Goal: Task Accomplishment & Management: Manage account settings

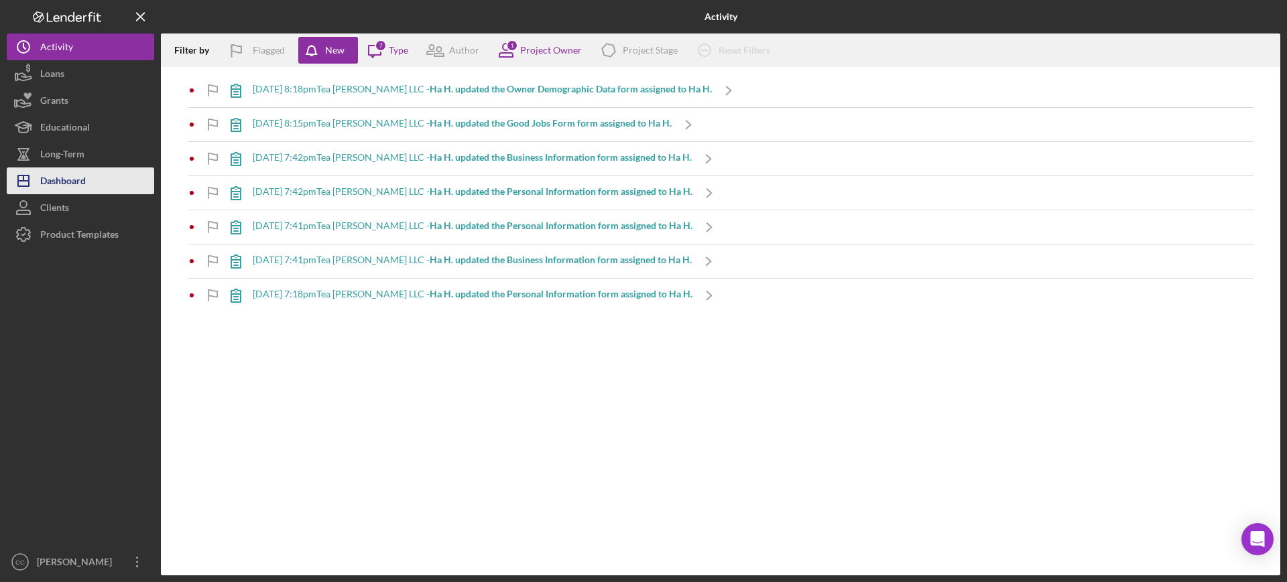
click at [66, 184] on div "Dashboard" at bounding box center [63, 183] width 46 height 30
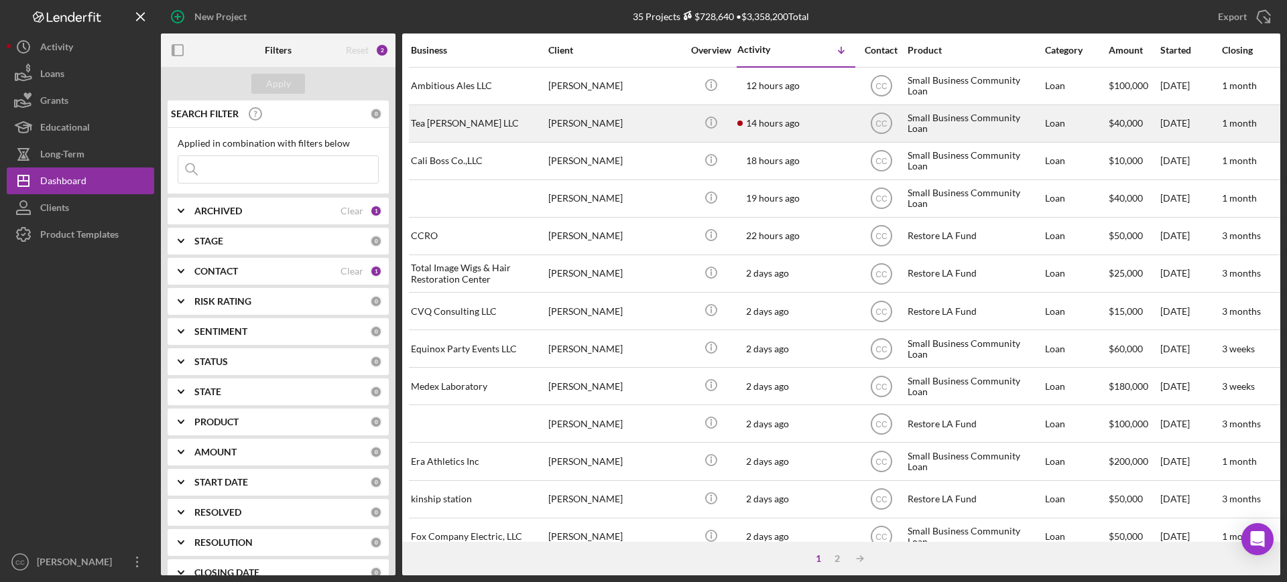
click at [623, 112] on div "[PERSON_NAME]" at bounding box center [615, 124] width 134 height 36
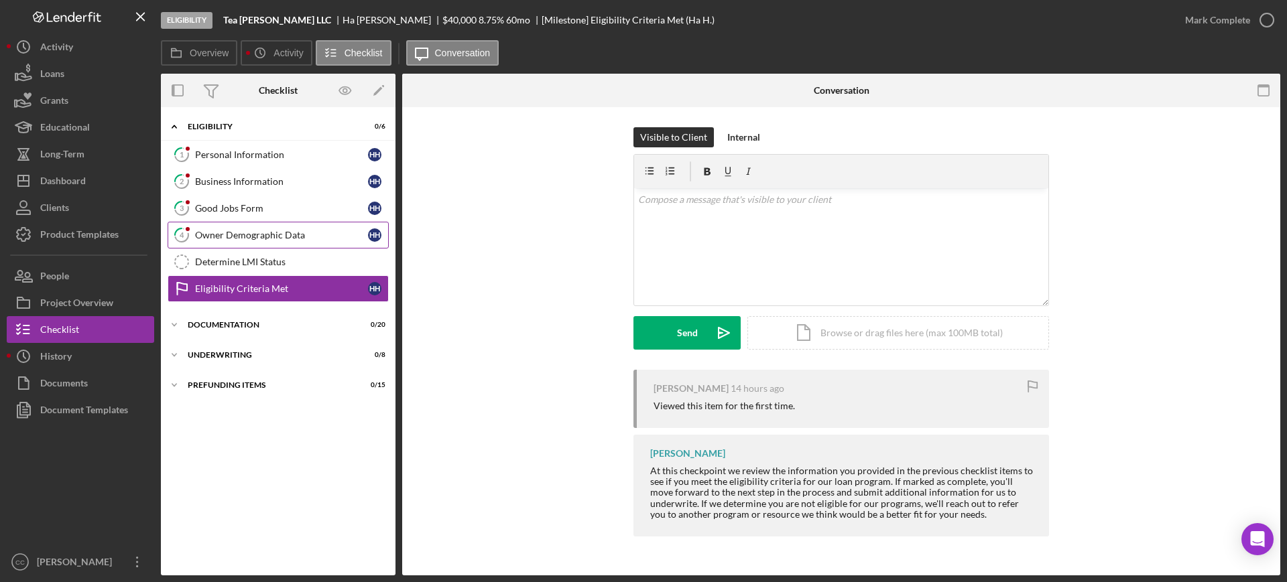
click at [245, 234] on div "Owner Demographic Data" at bounding box center [281, 235] width 173 height 11
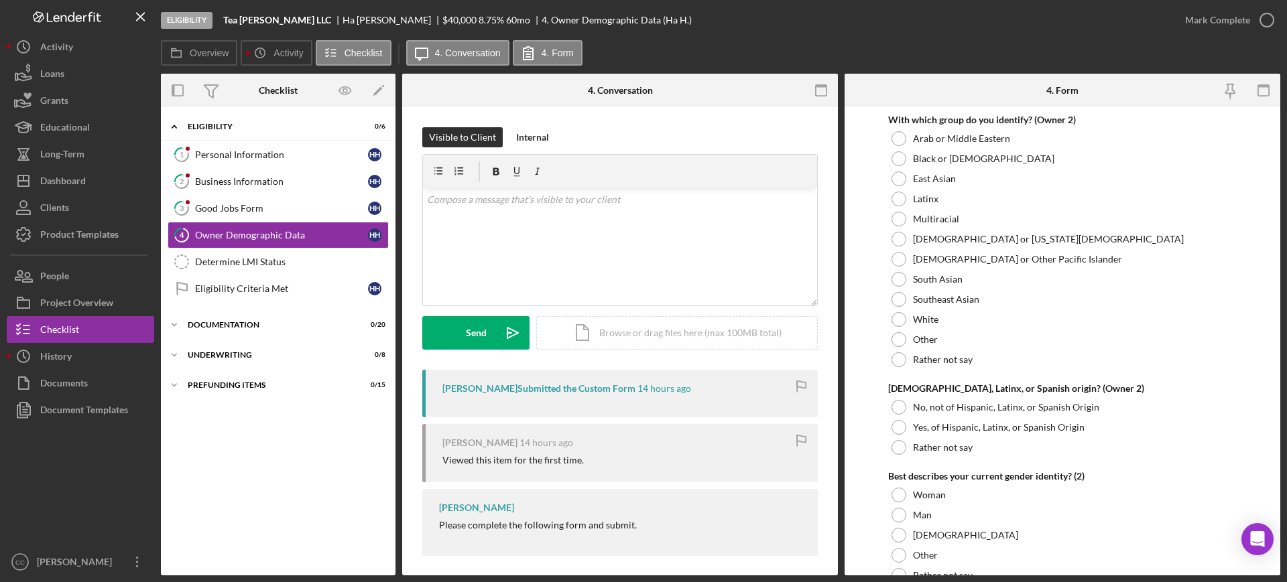
scroll to position [1843, 0]
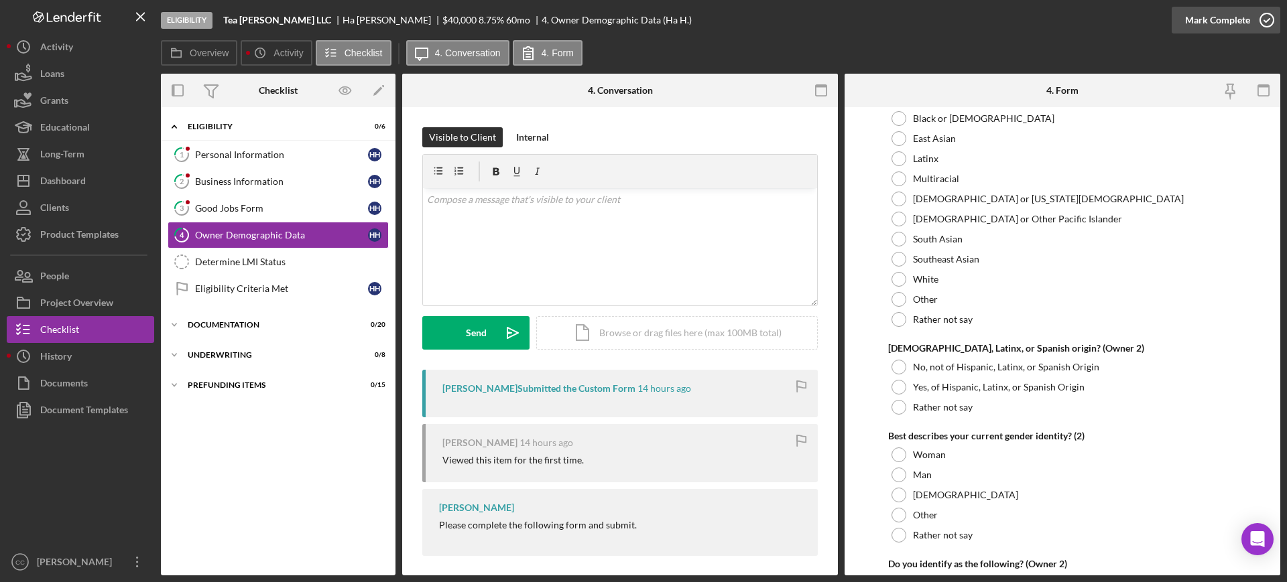
click at [1217, 17] on div "Mark Complete" at bounding box center [1217, 20] width 65 height 27
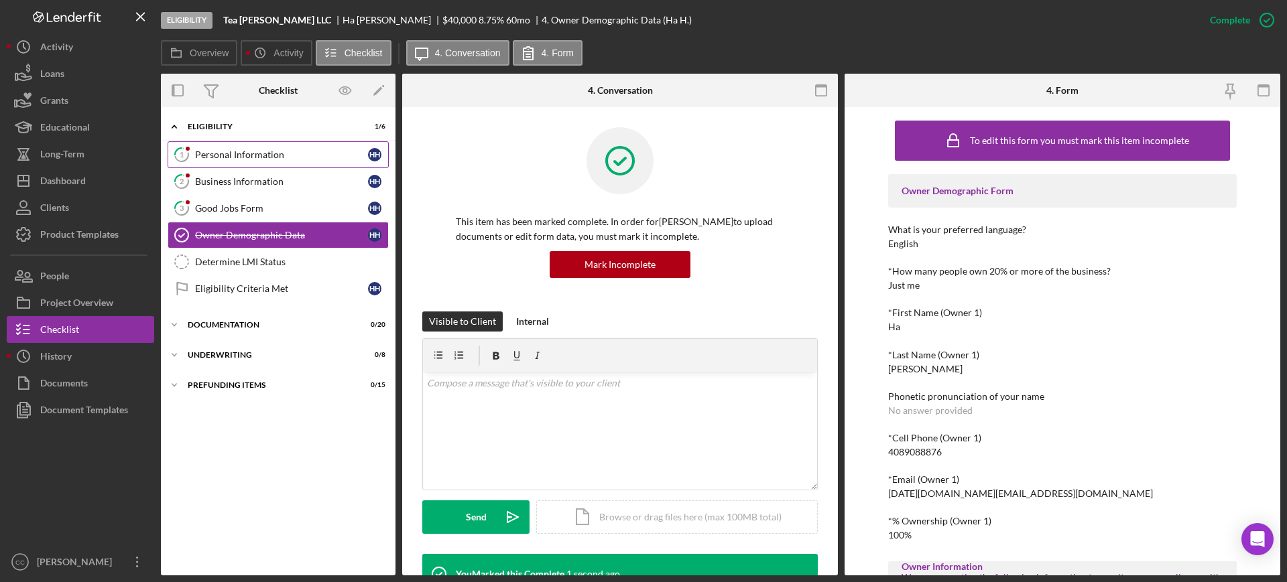
click at [226, 160] on div "Personal Information" at bounding box center [281, 154] width 173 height 11
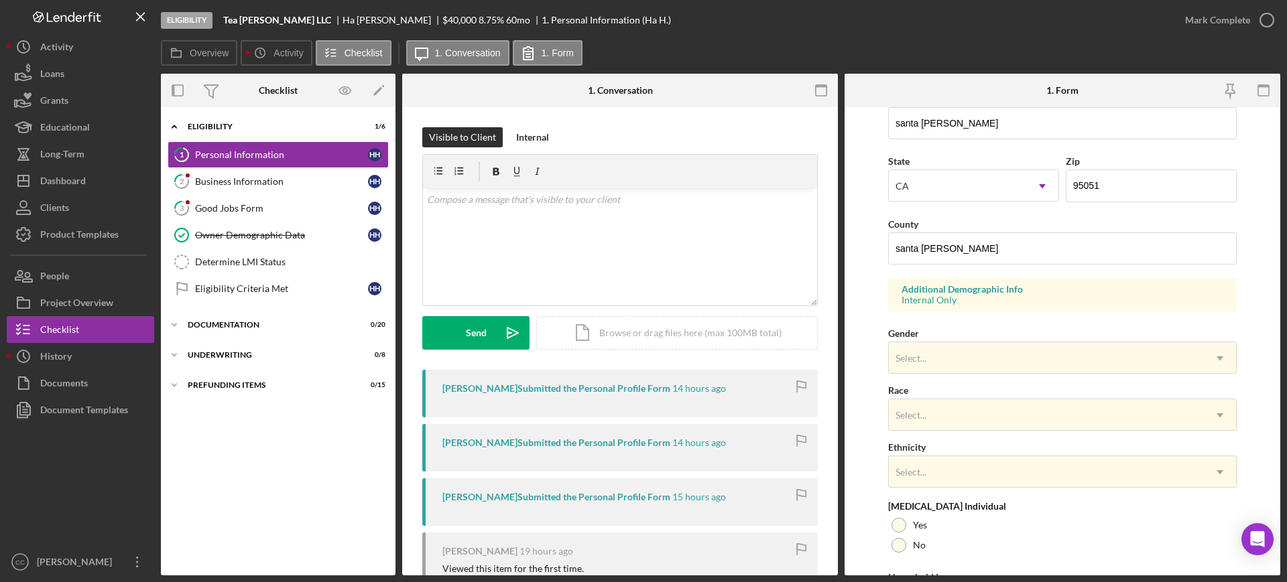
scroll to position [419, 0]
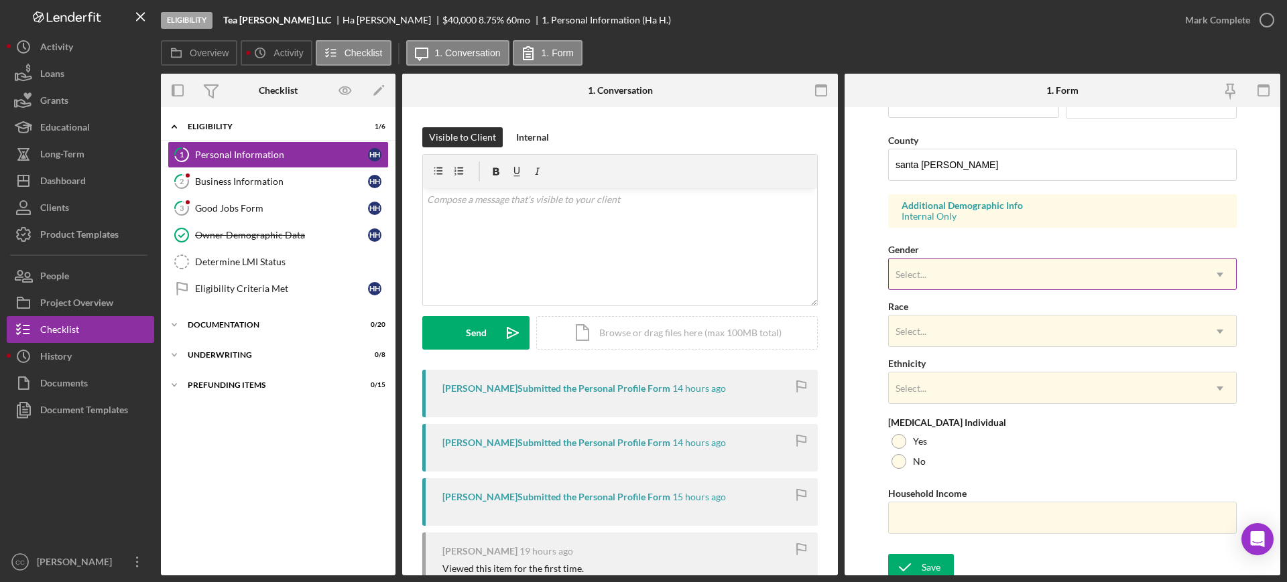
click at [961, 273] on div "Select..." at bounding box center [1046, 274] width 315 height 31
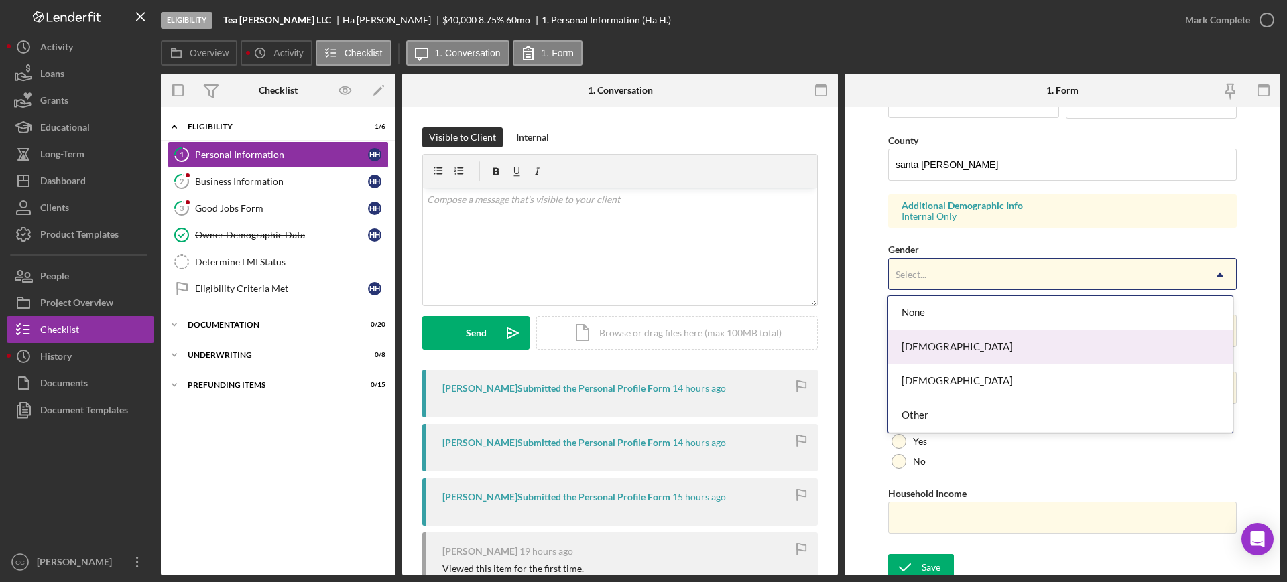
click at [946, 350] on div "[DEMOGRAPHIC_DATA]" at bounding box center [1060, 347] width 344 height 34
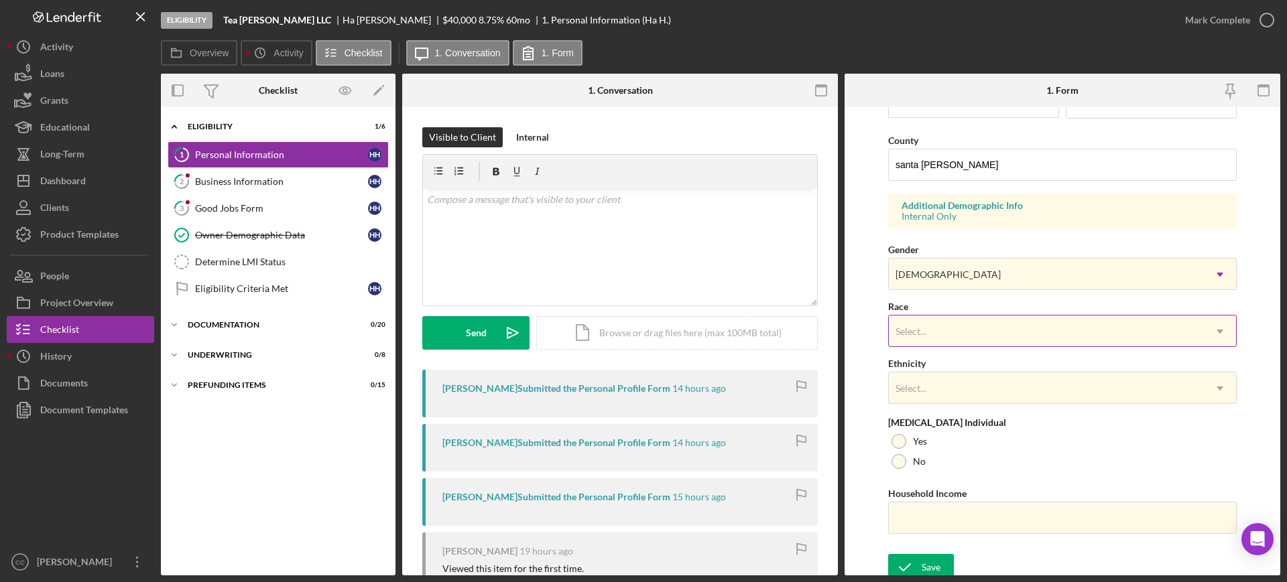
click at [945, 340] on div "Select..." at bounding box center [1046, 331] width 315 height 31
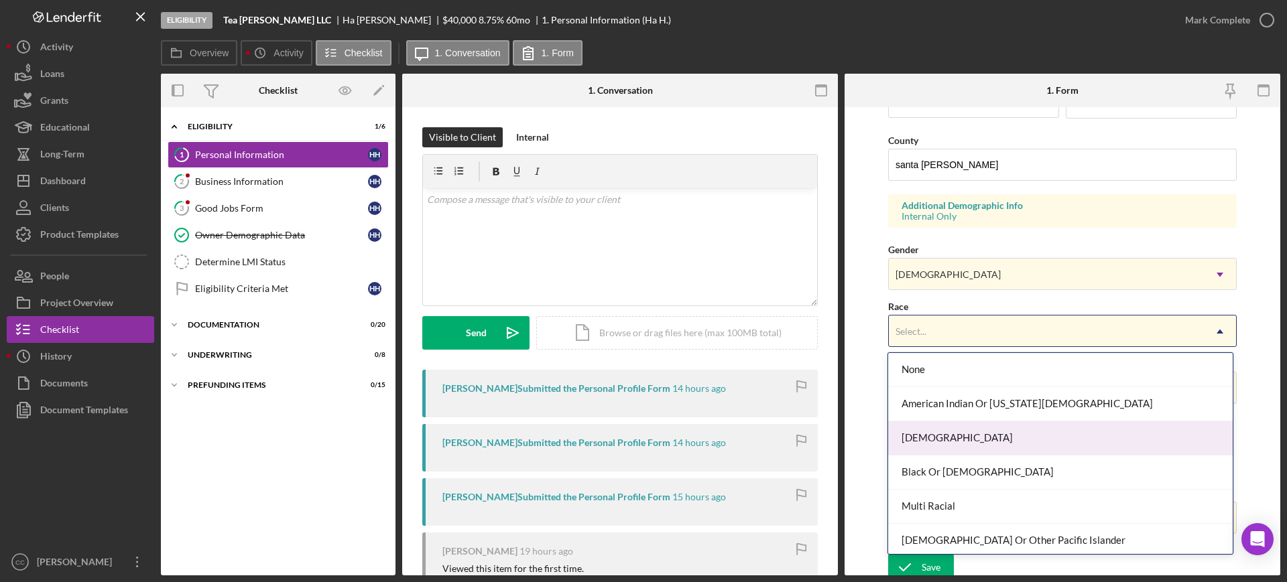
click at [936, 440] on div "[DEMOGRAPHIC_DATA]" at bounding box center [1060, 439] width 344 height 34
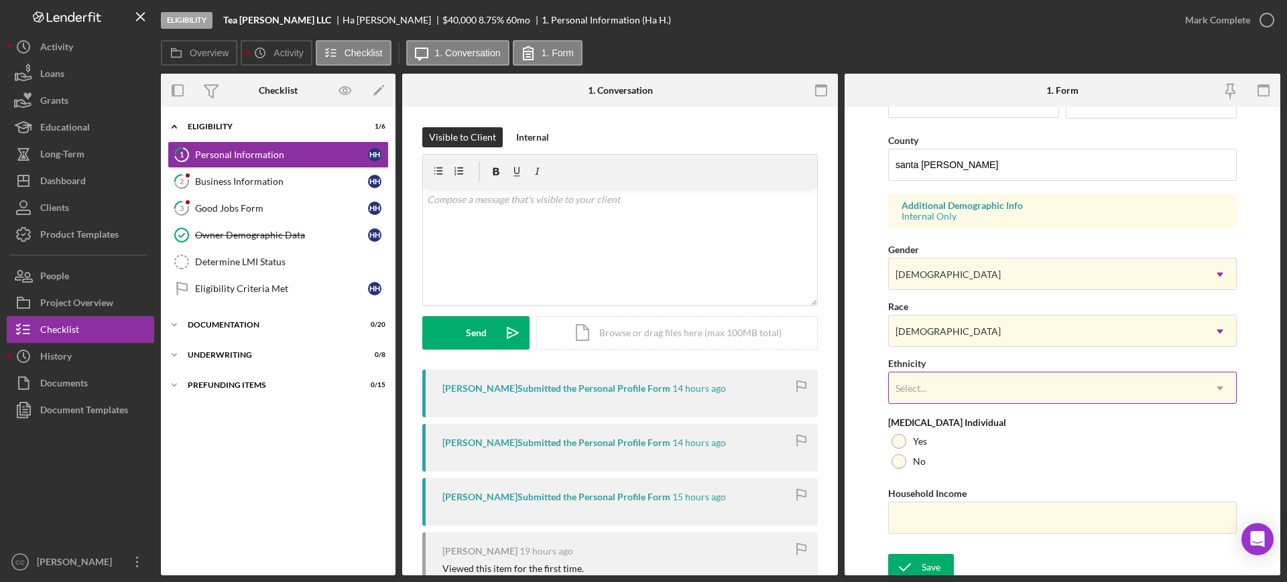
click at [945, 389] on div "Select..." at bounding box center [1046, 388] width 315 height 31
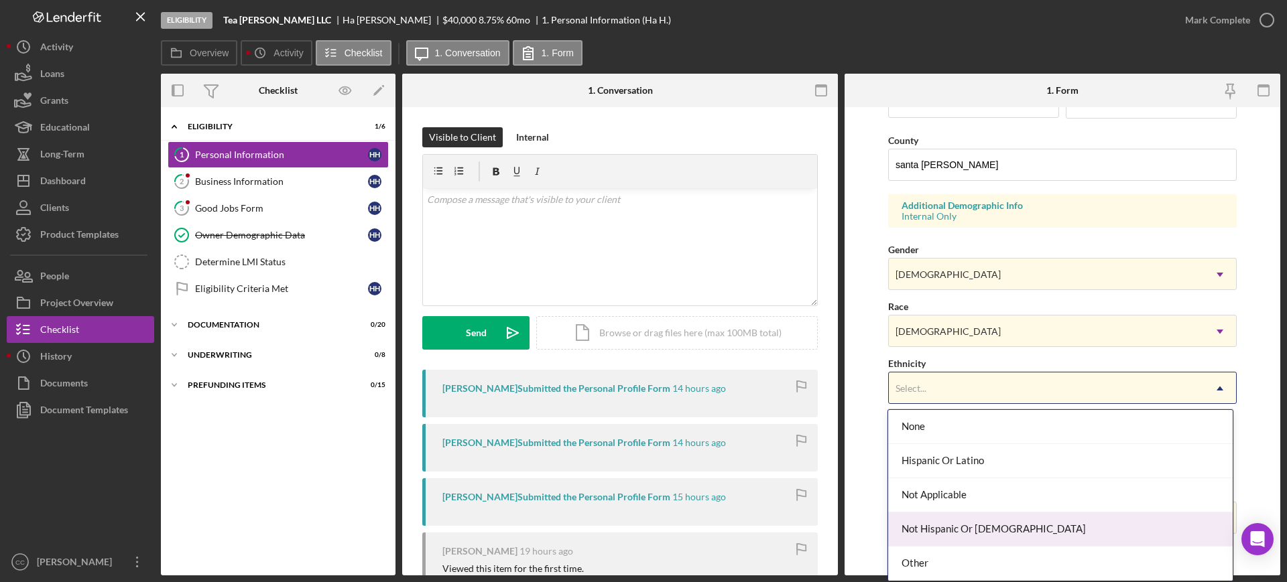
click at [932, 538] on div "Not Hispanic Or [DEMOGRAPHIC_DATA]" at bounding box center [1060, 530] width 344 height 34
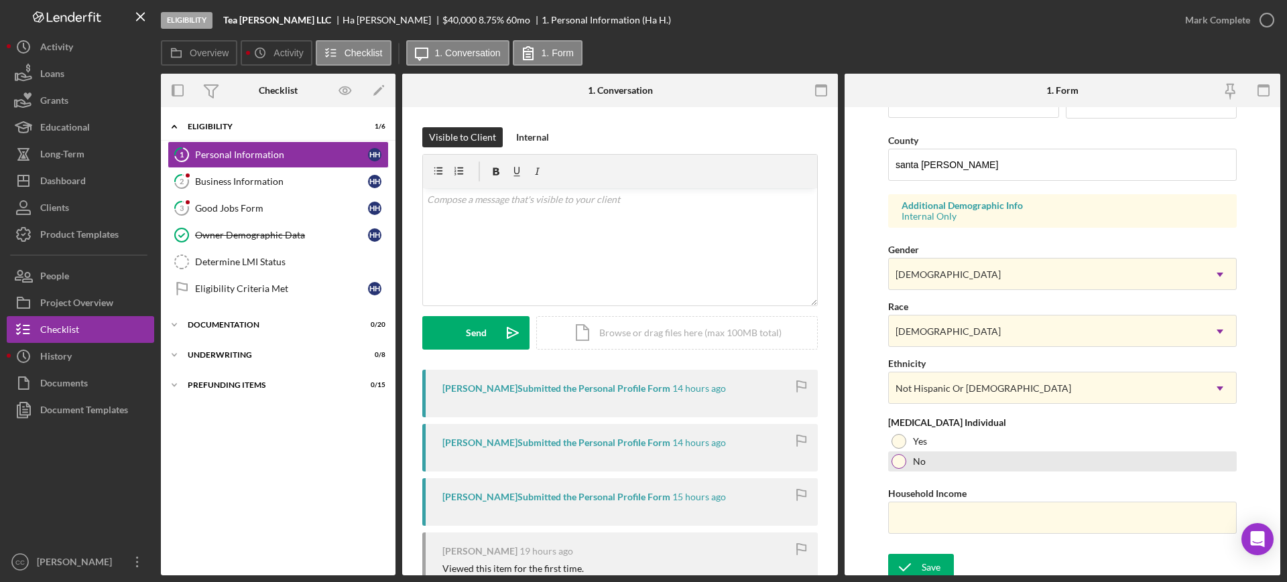
click at [896, 466] on div at bounding box center [898, 461] width 15 height 15
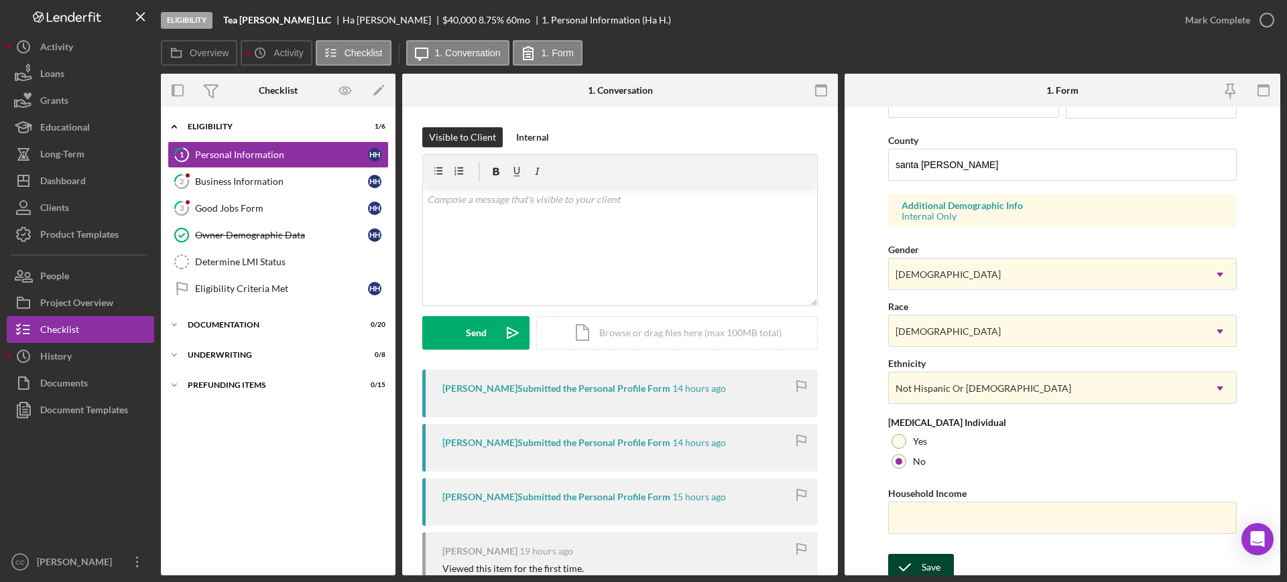
click at [911, 563] on icon "submit" at bounding box center [905, 568] width 34 height 34
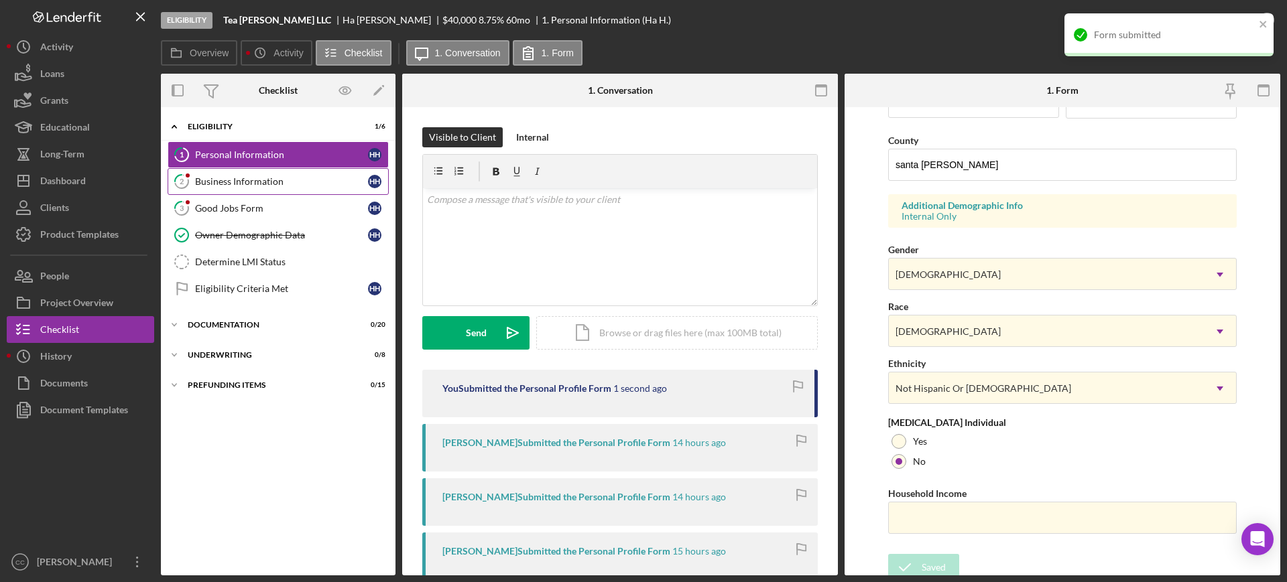
click at [257, 184] on div "Business Information" at bounding box center [281, 181] width 173 height 11
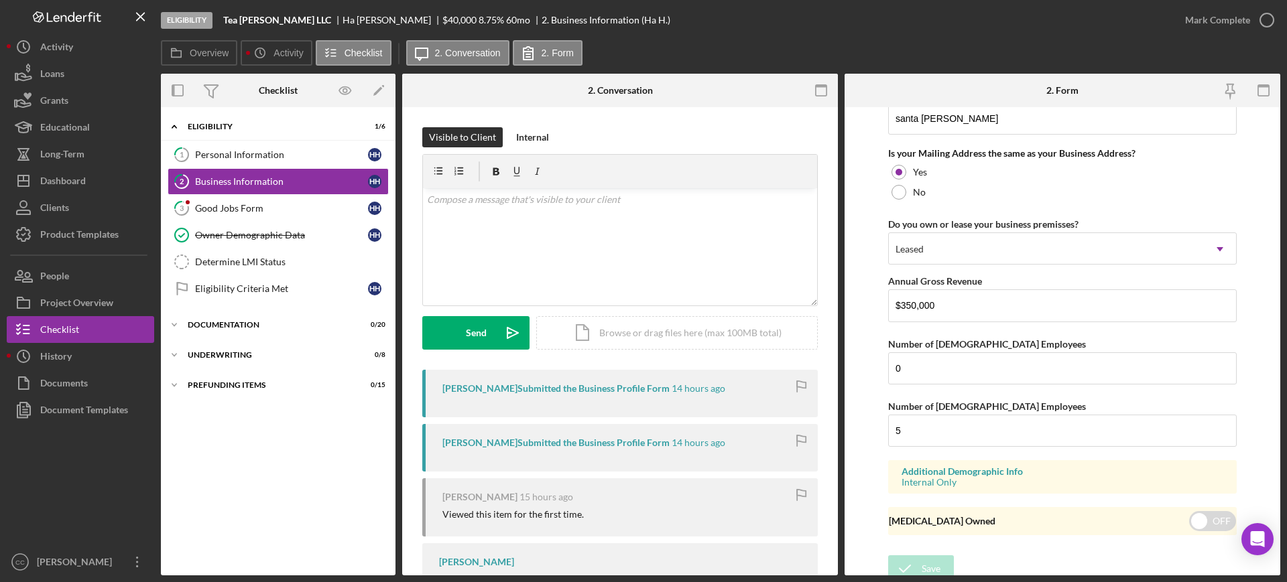
scroll to position [1019, 0]
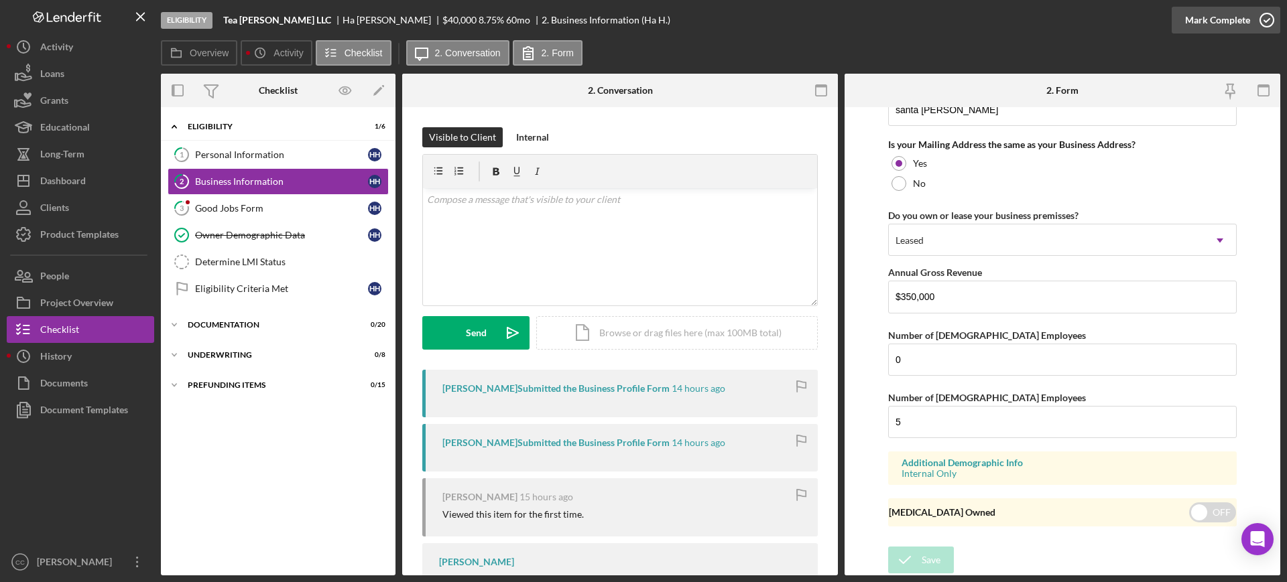
click at [1239, 16] on div "Mark Complete" at bounding box center [1217, 20] width 65 height 27
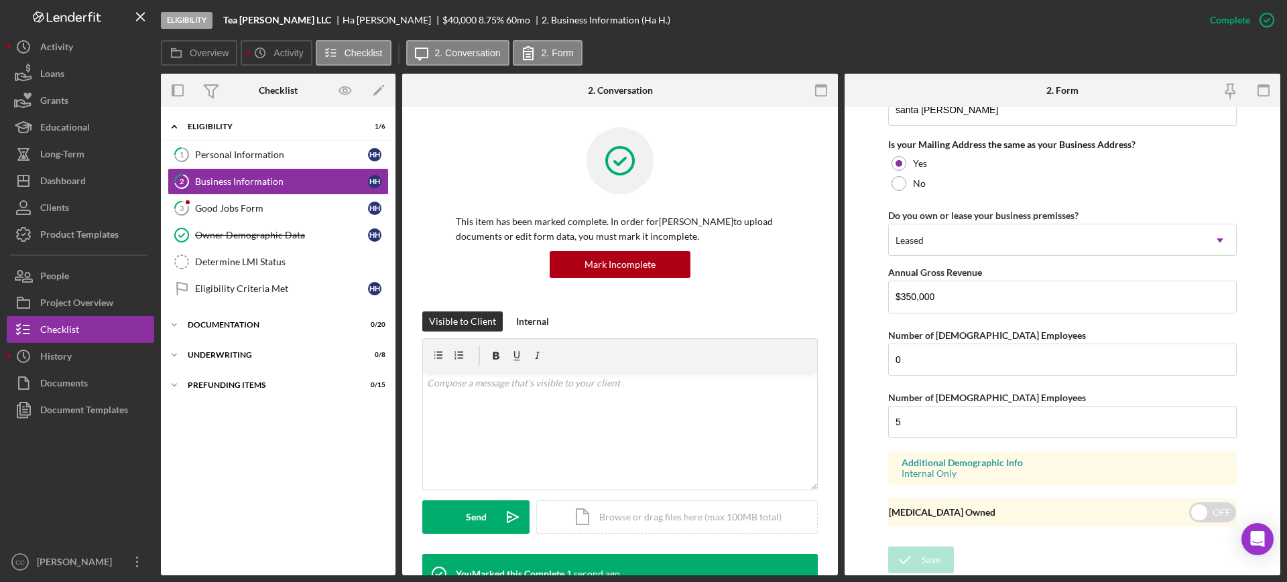
scroll to position [542, 0]
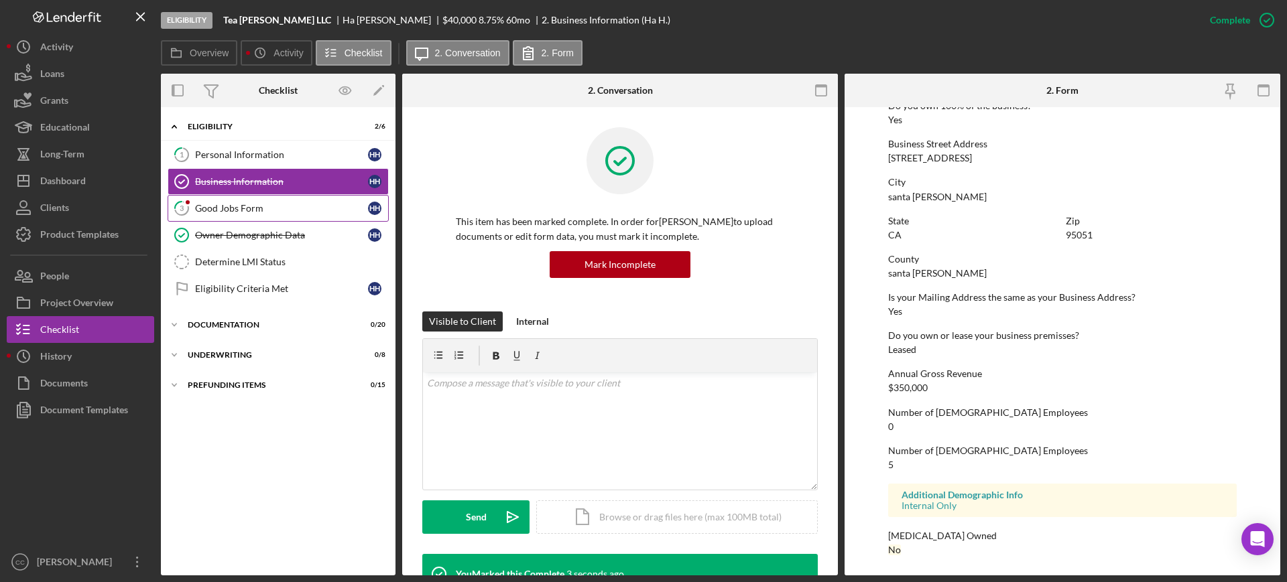
click at [269, 209] on div "Good Jobs Form" at bounding box center [281, 208] width 173 height 11
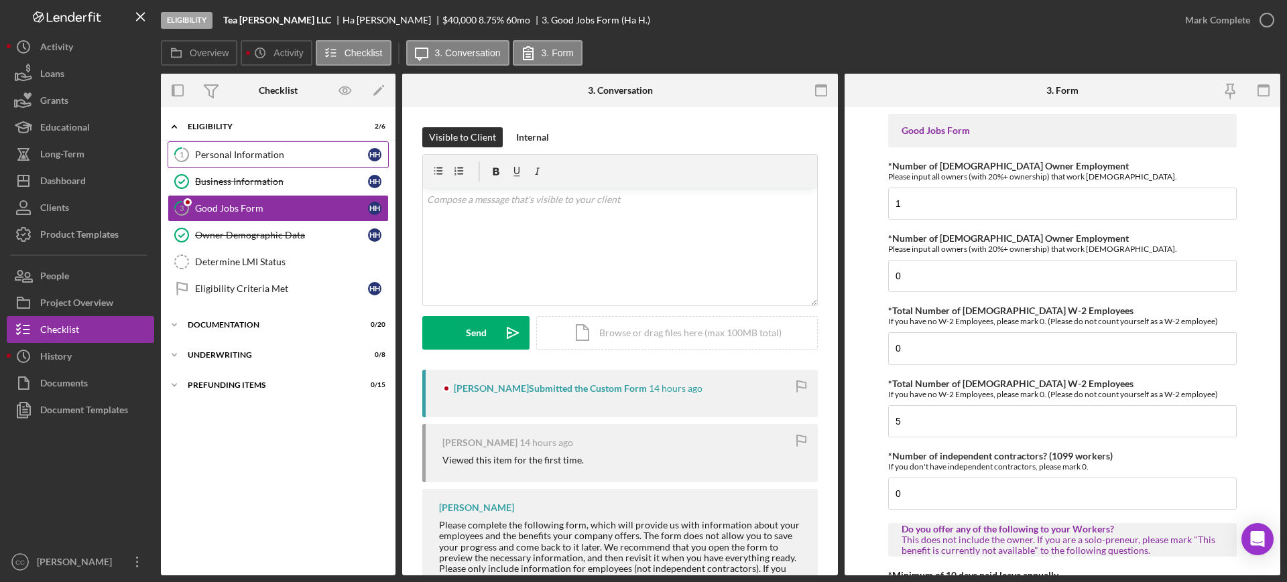
click at [311, 160] on link "1 Personal Information H H" at bounding box center [278, 154] width 221 height 27
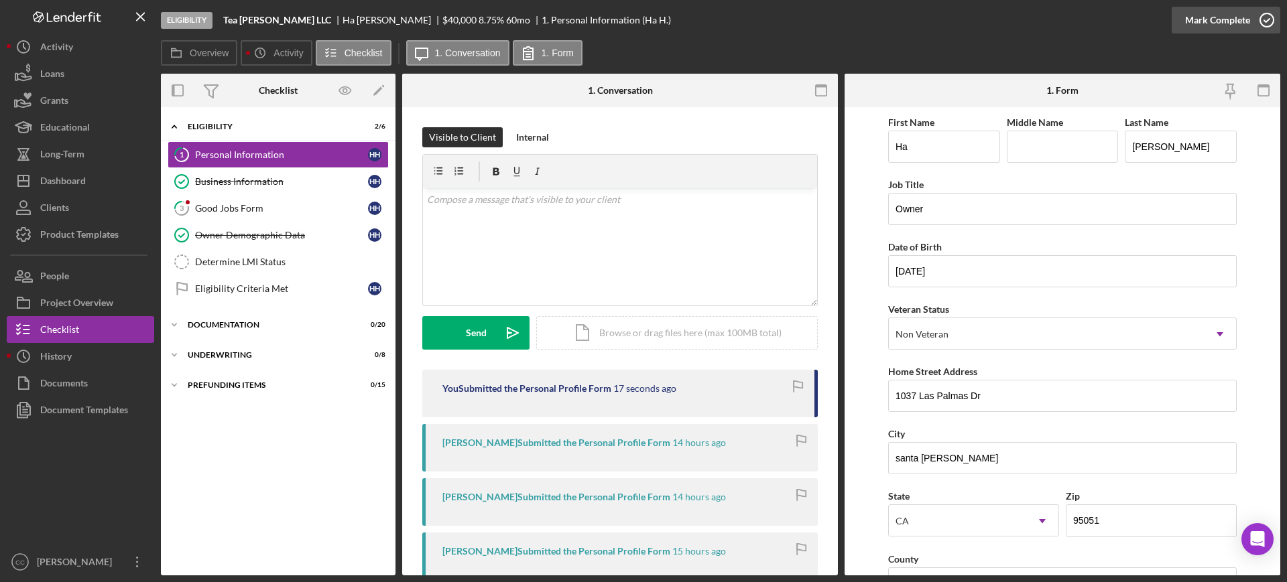
click at [1245, 10] on div "Mark Complete" at bounding box center [1217, 20] width 65 height 27
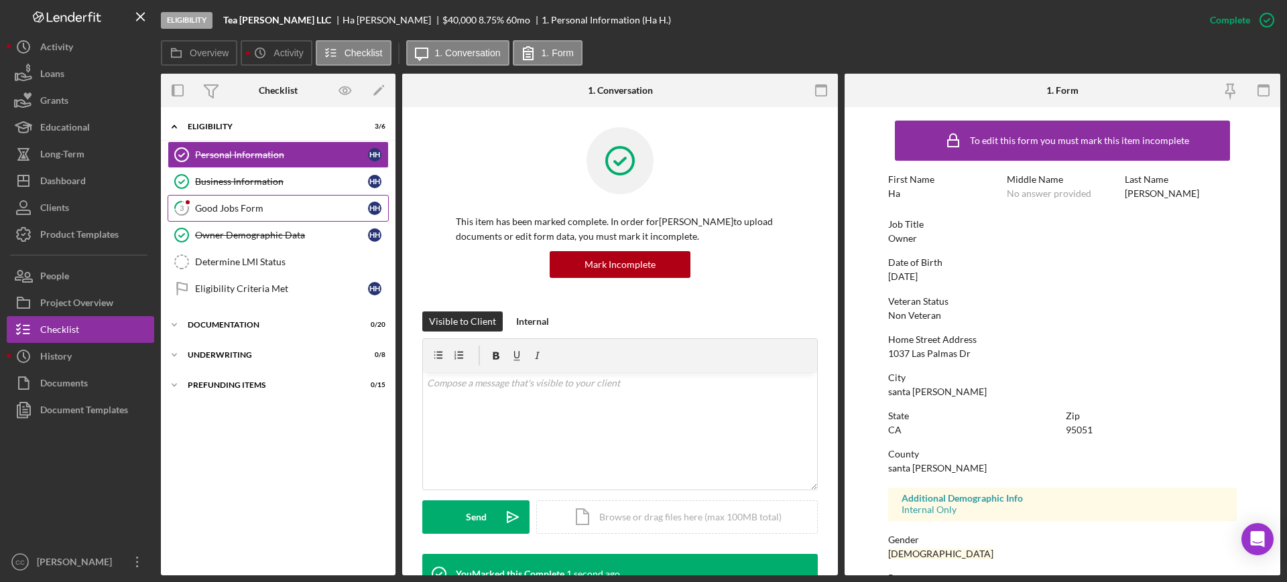
click at [239, 210] on div "Good Jobs Form" at bounding box center [281, 208] width 173 height 11
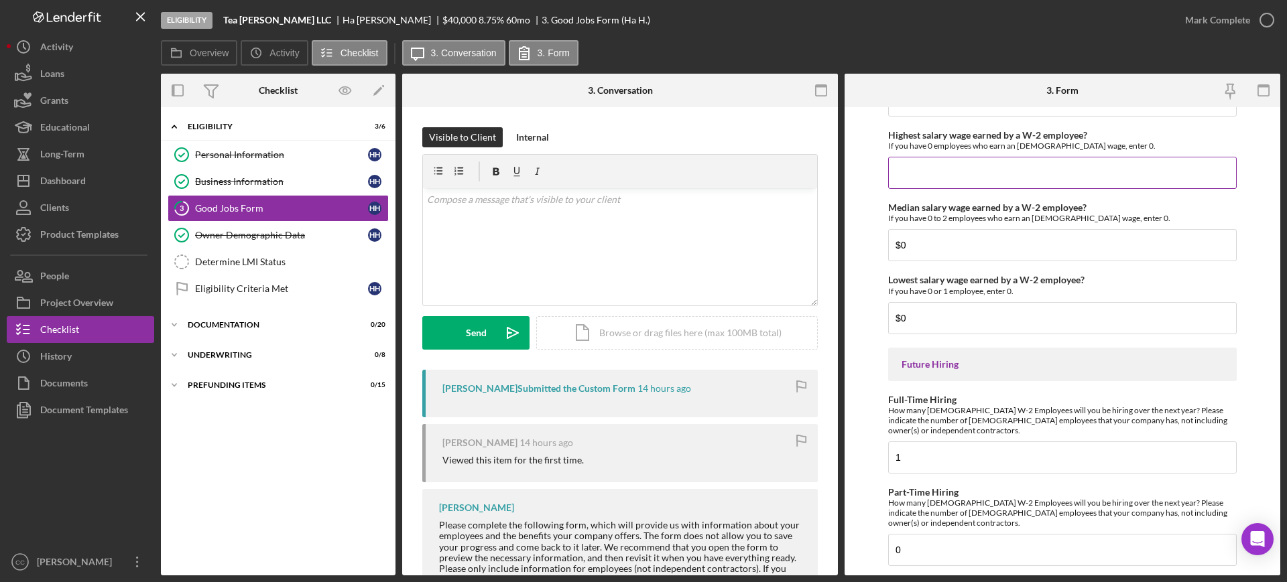
scroll to position [2958, 0]
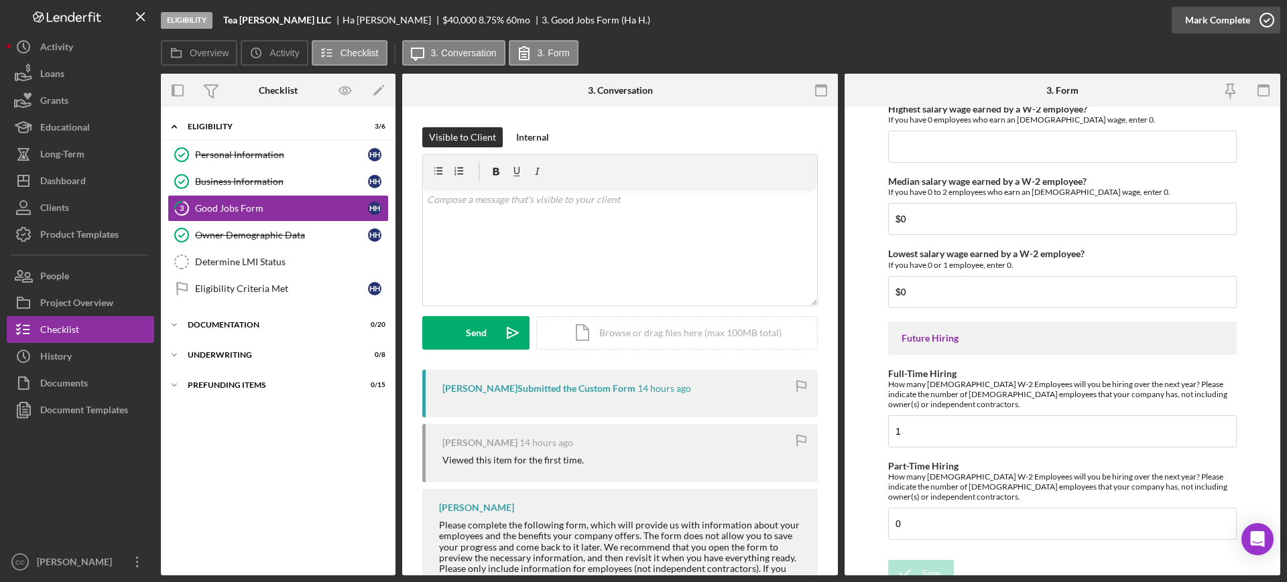
click at [1260, 16] on icon "button" at bounding box center [1267, 20] width 34 height 34
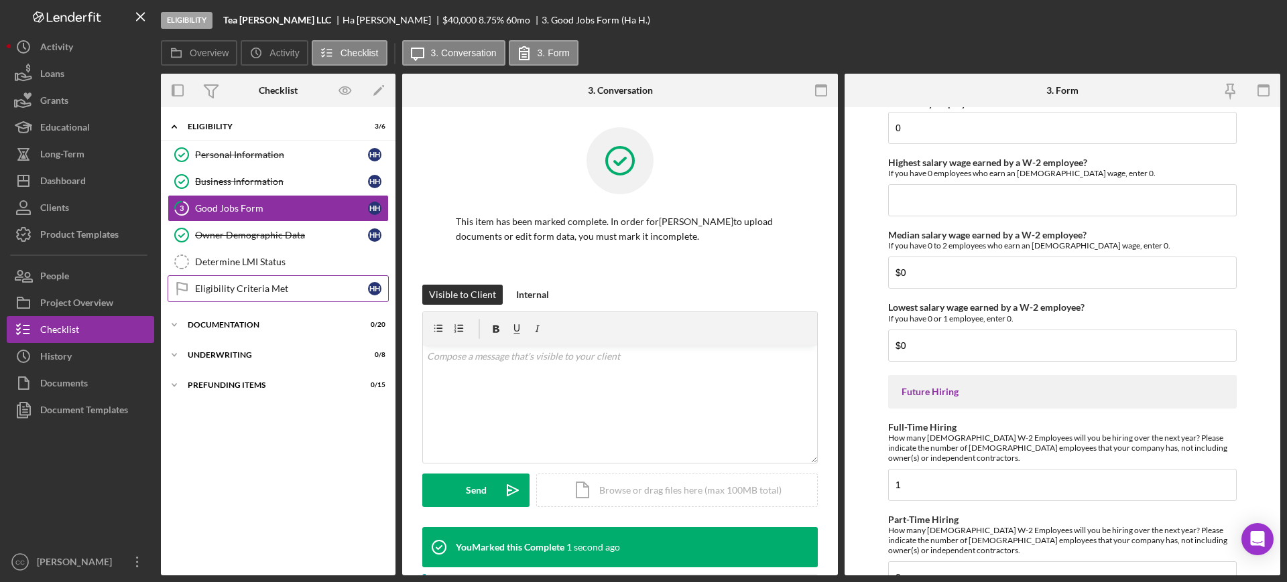
scroll to position [3012, 0]
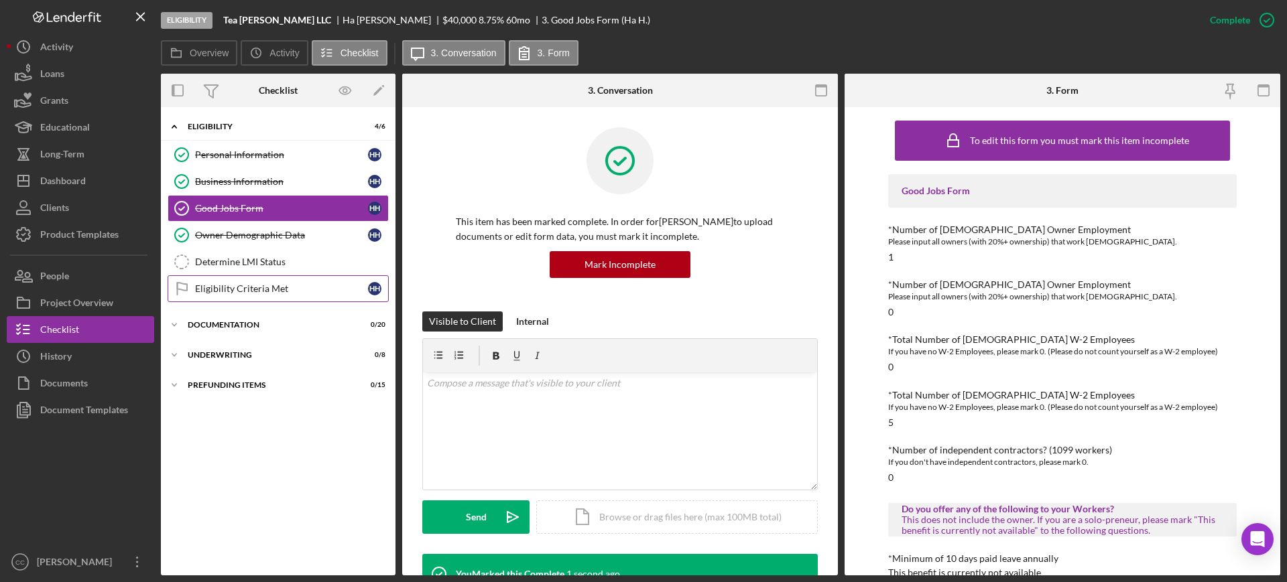
click at [273, 296] on link "Eligibility Criteria Met Eligibility Criteria Met H H" at bounding box center [278, 288] width 221 height 27
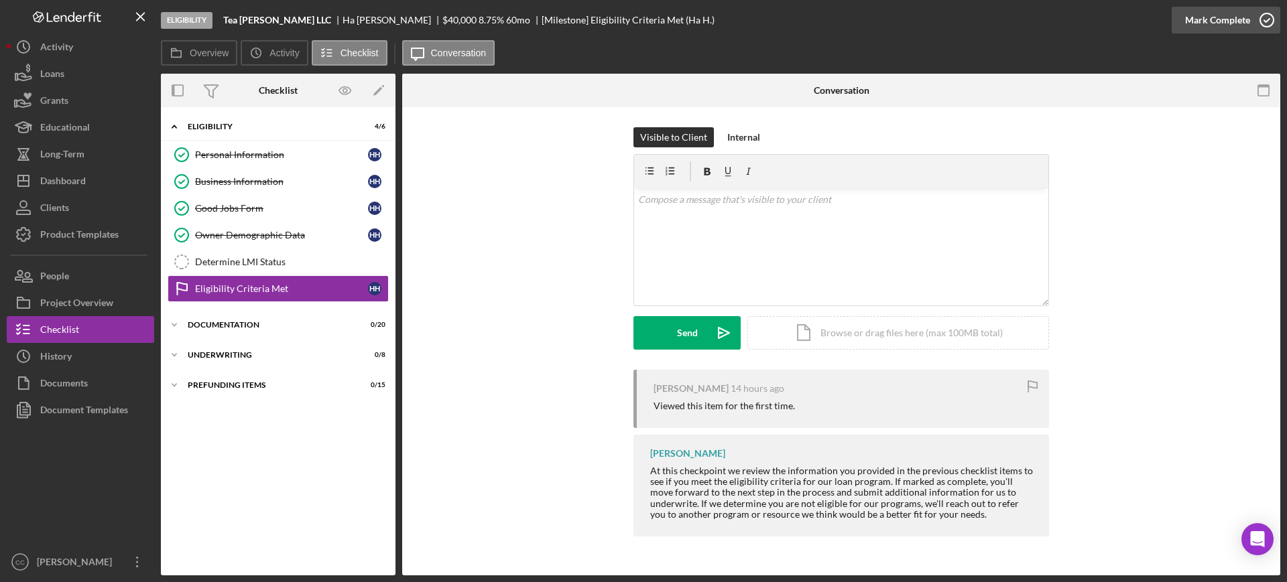
click at [1233, 17] on div "Mark Complete" at bounding box center [1217, 20] width 65 height 27
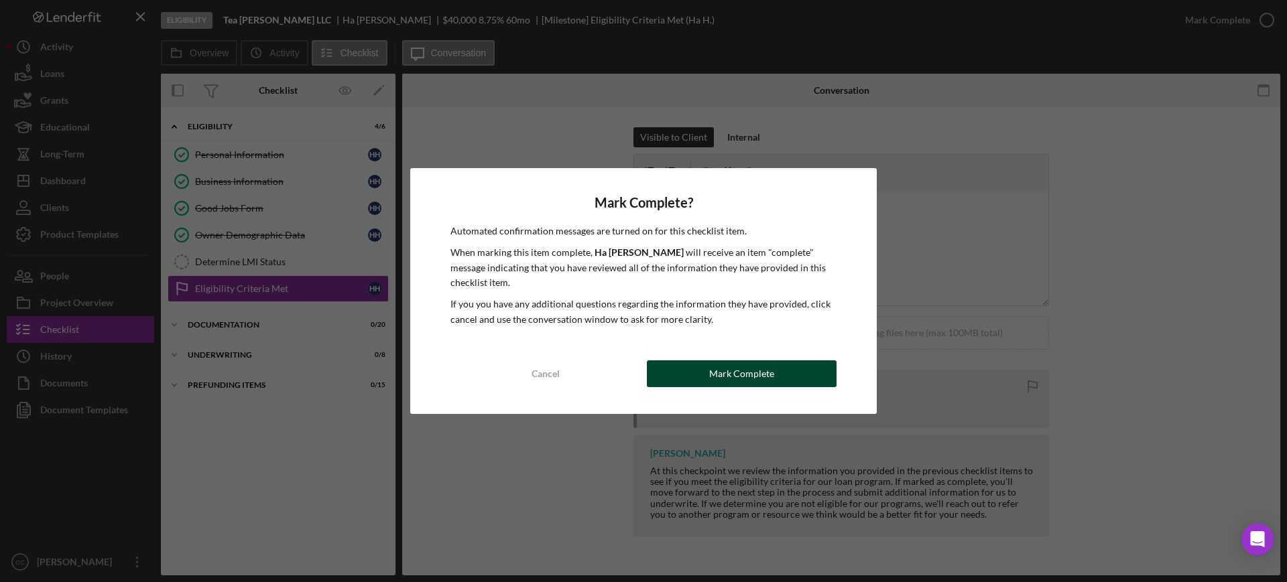
click at [703, 371] on button "Mark Complete" at bounding box center [742, 374] width 190 height 27
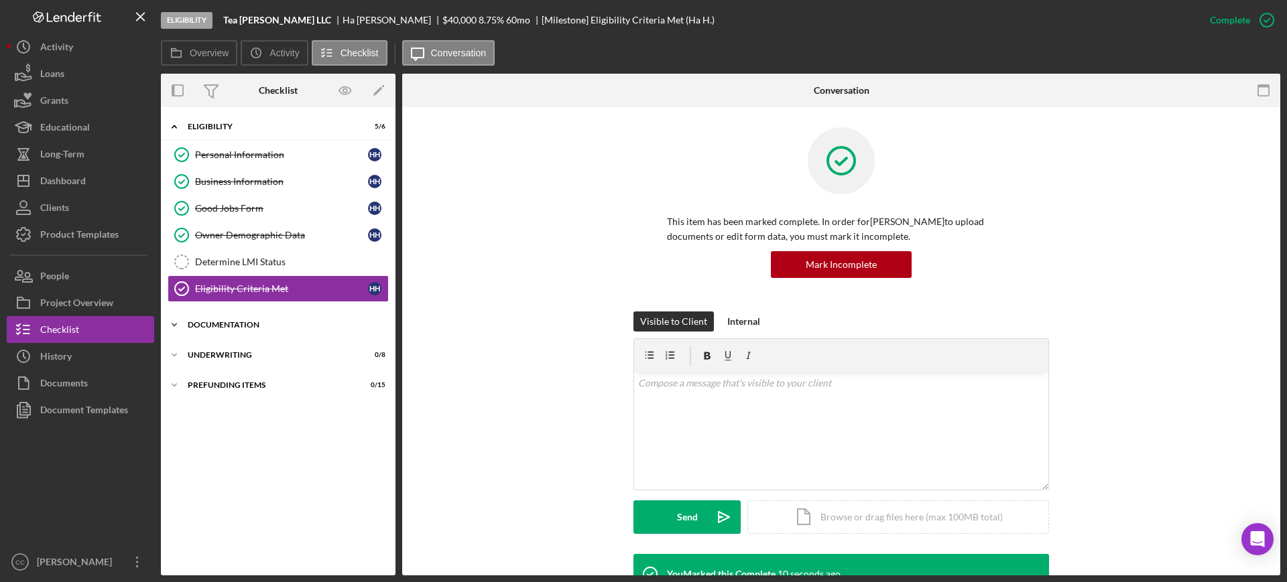
click at [212, 329] on div "Icon/Expander Documentation 0 / 20" at bounding box center [278, 325] width 235 height 27
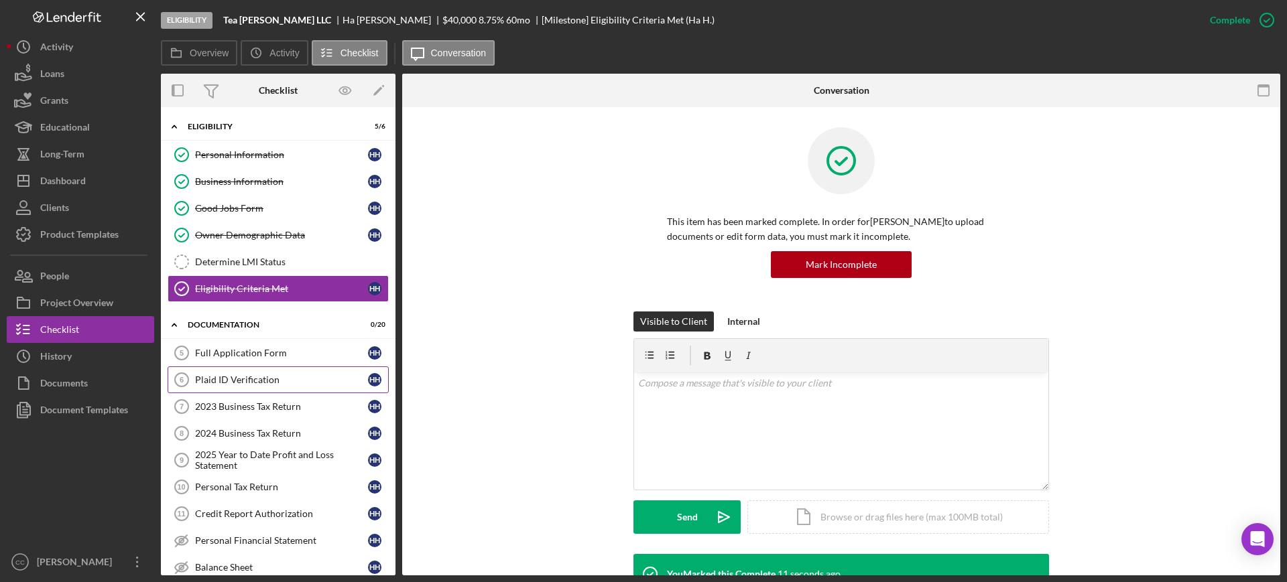
click at [239, 377] on div "Plaid ID Verification" at bounding box center [281, 380] width 173 height 11
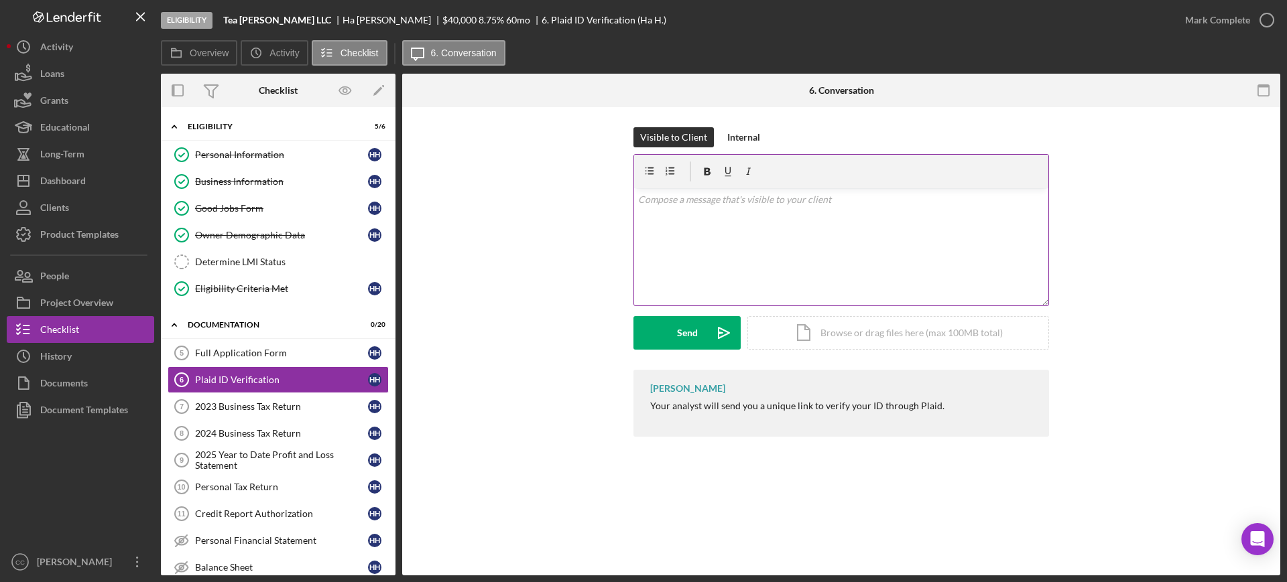
click at [818, 223] on div "v Color teal Color pink Remove color Add row above Add row below Add column bef…" at bounding box center [841, 246] width 414 height 117
click at [678, 333] on div "Send" at bounding box center [687, 333] width 21 height 34
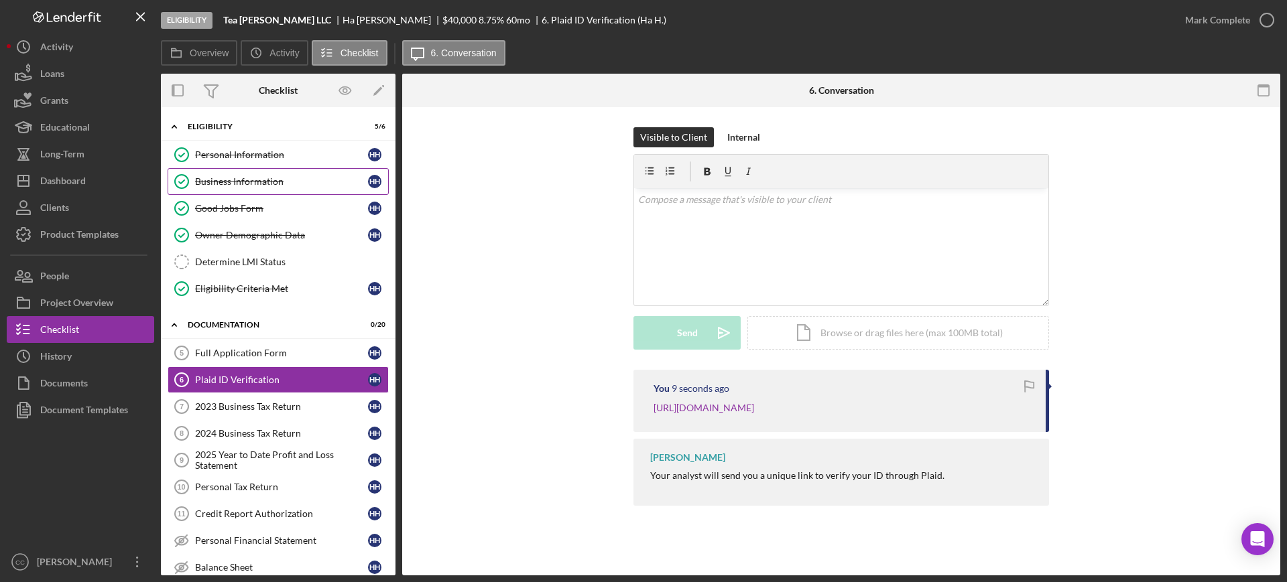
click at [241, 189] on link "Business Information Business Information H H" at bounding box center [278, 181] width 221 height 27
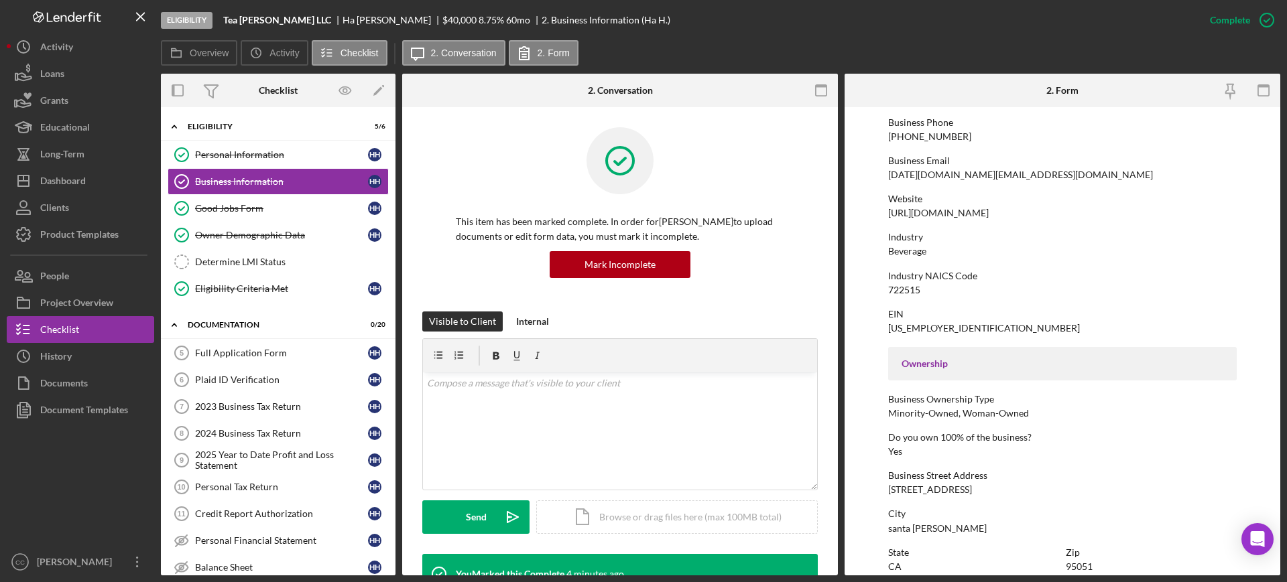
scroll to position [251, 0]
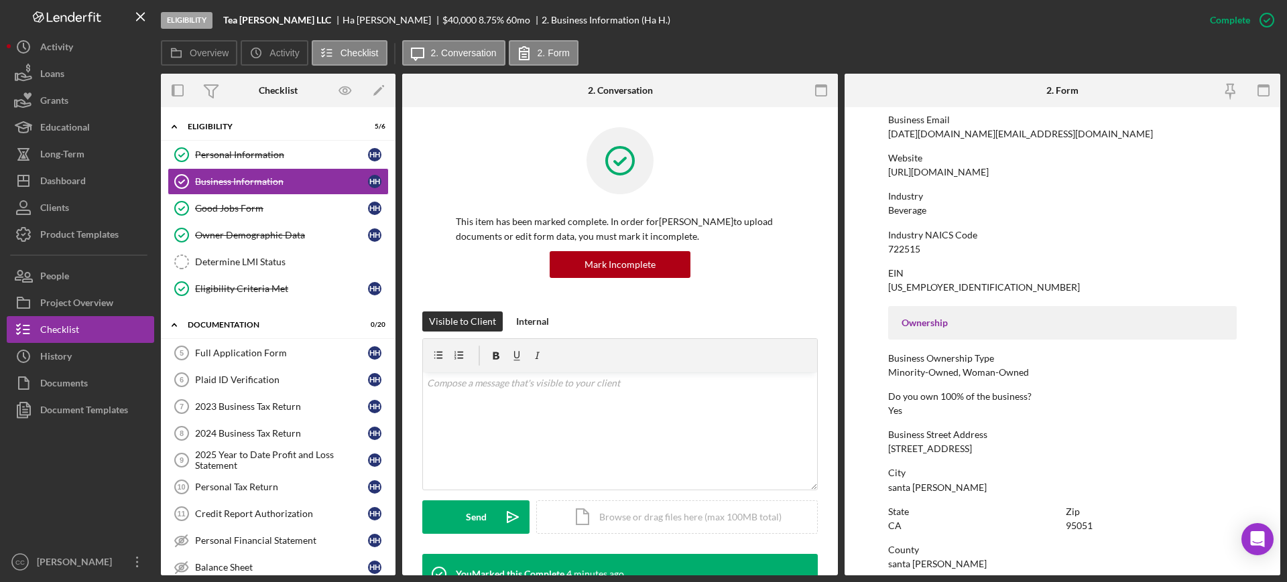
drag, startPoint x: 983, startPoint y: 450, endPoint x: 884, endPoint y: 448, distance: 98.5
click at [884, 448] on form "To edit this form you must mark this item incomplete Business Name Tea [PERSON_…" at bounding box center [1063, 341] width 436 height 469
copy div "[STREET_ADDRESS]"
click at [234, 265] on div "Determine LMI Status" at bounding box center [291, 262] width 193 height 11
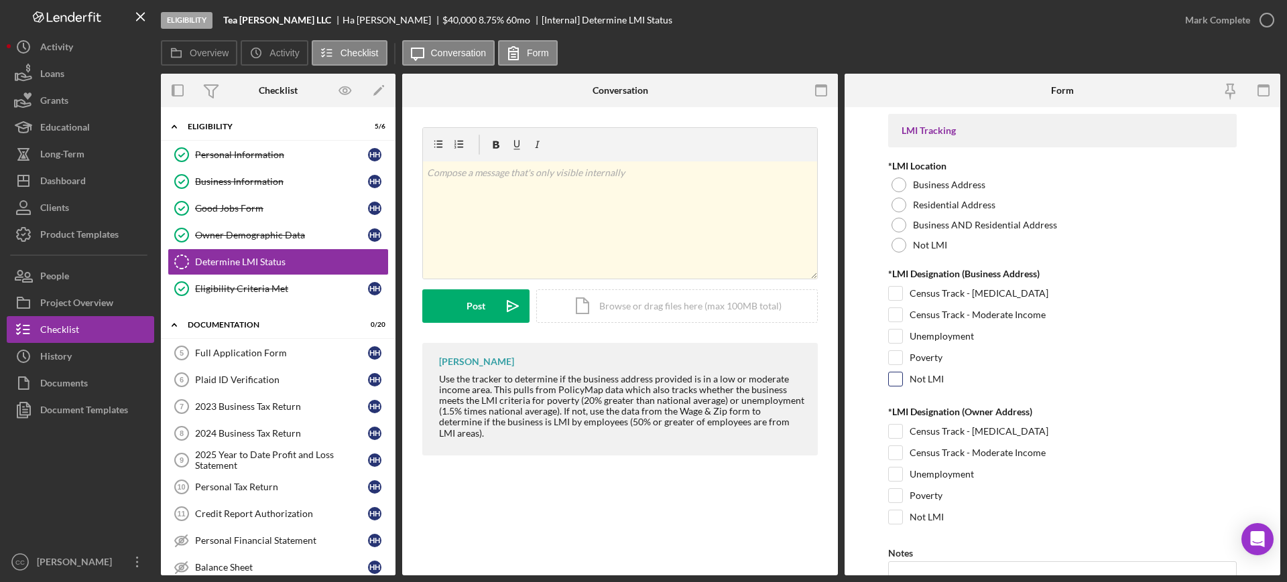
click at [896, 378] on input "Not LMI" at bounding box center [895, 379] width 13 height 13
checkbox input "true"
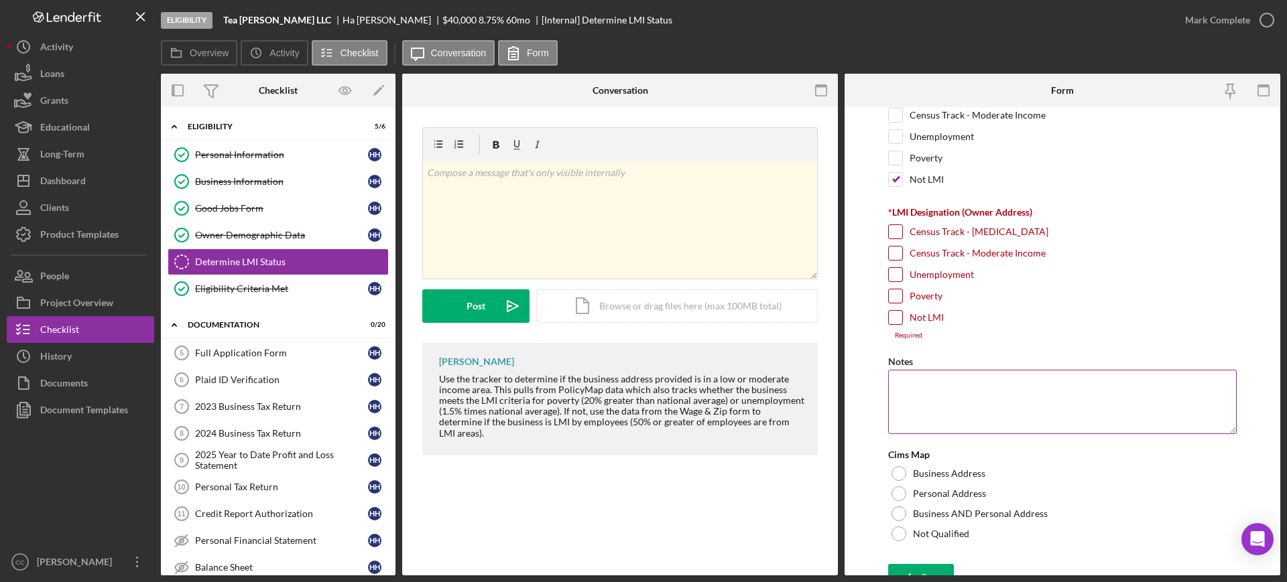
scroll to position [217, 0]
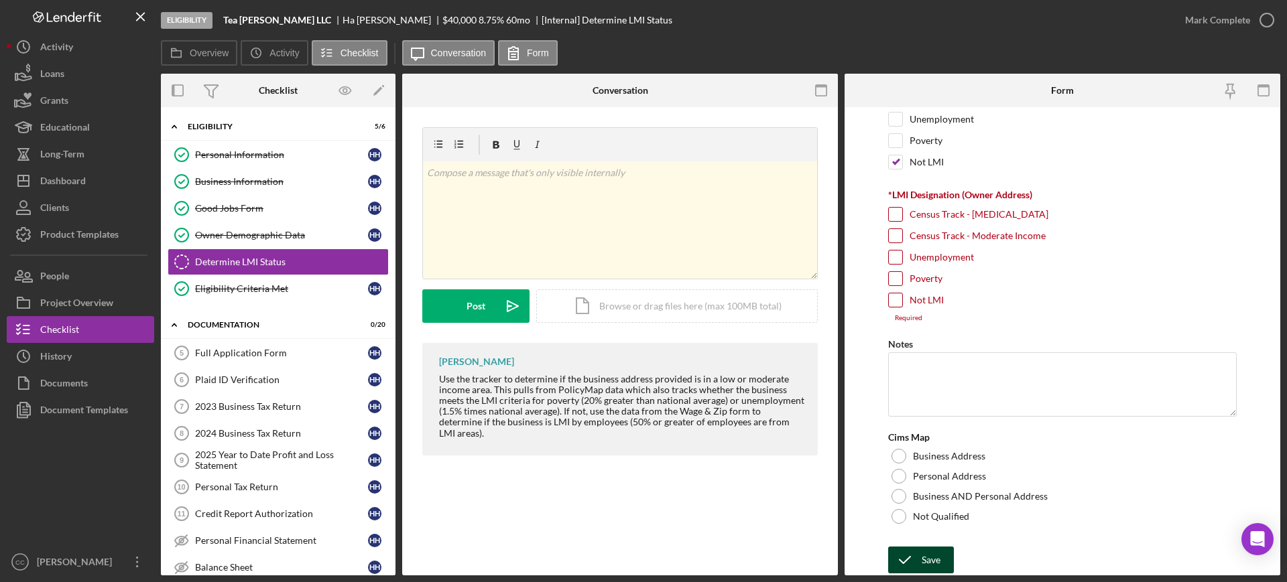
click at [931, 552] on div "Save" at bounding box center [931, 560] width 19 height 27
click at [220, 158] on div "Personal Information" at bounding box center [281, 154] width 173 height 11
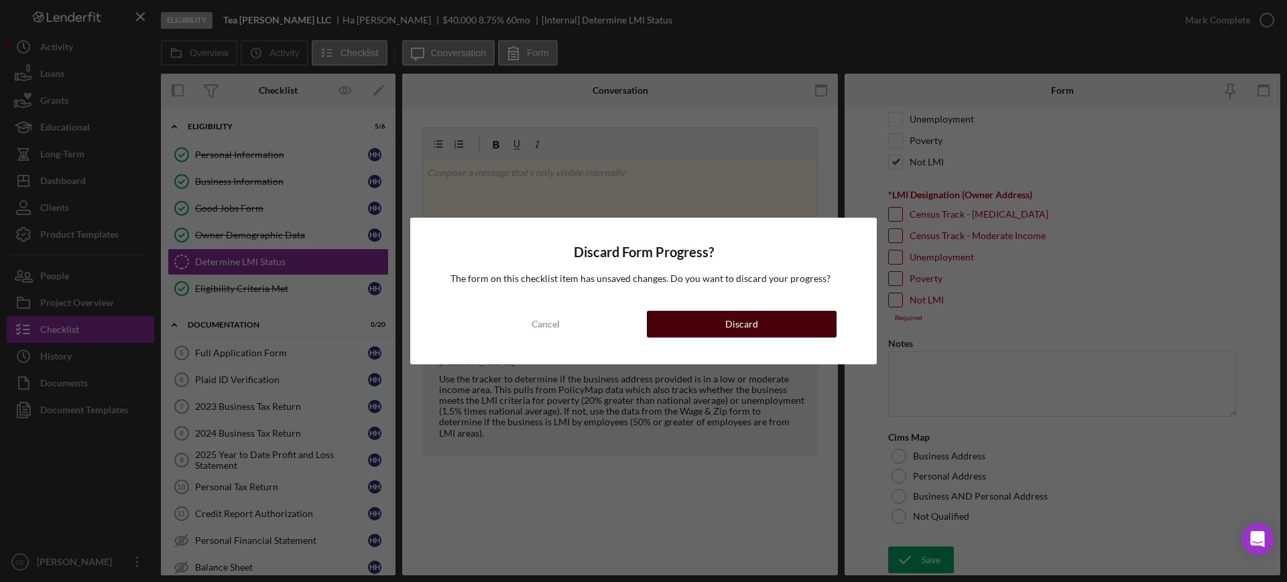
click at [773, 322] on button "Discard" at bounding box center [742, 324] width 190 height 27
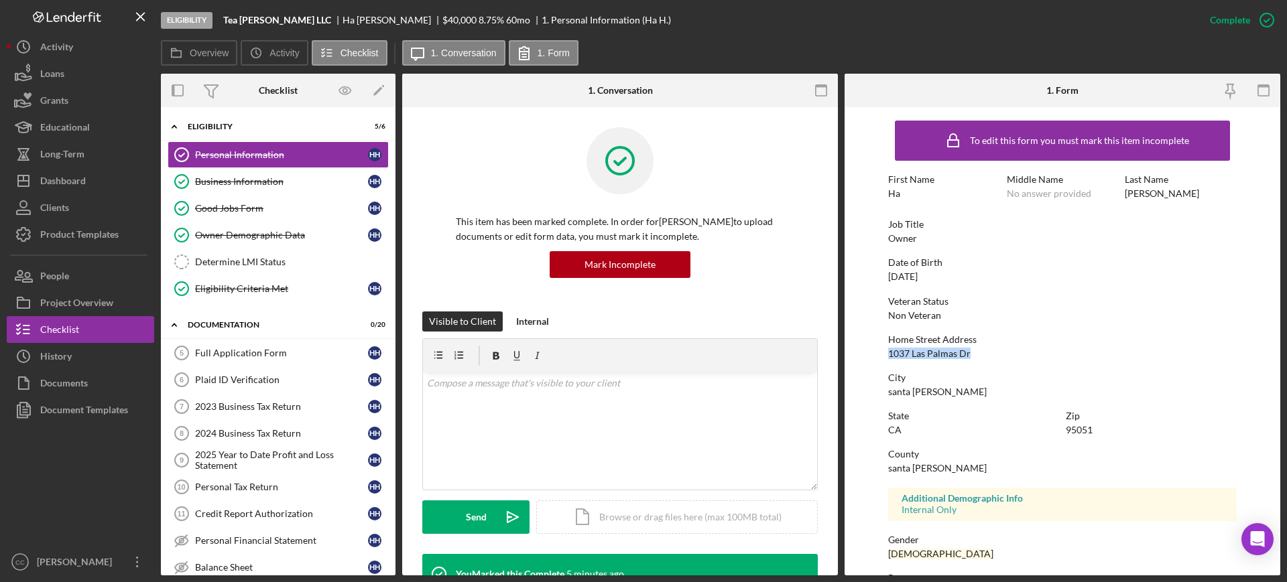
drag, startPoint x: 977, startPoint y: 354, endPoint x: 886, endPoint y: 352, distance: 91.2
click at [886, 352] on form "To edit this form you must mark this item incomplete First Name Ha Middle Name …" at bounding box center [1063, 341] width 436 height 469
copy div "1037 Las Palmas Dr"
click at [239, 265] on div "Determine LMI Status" at bounding box center [291, 262] width 193 height 11
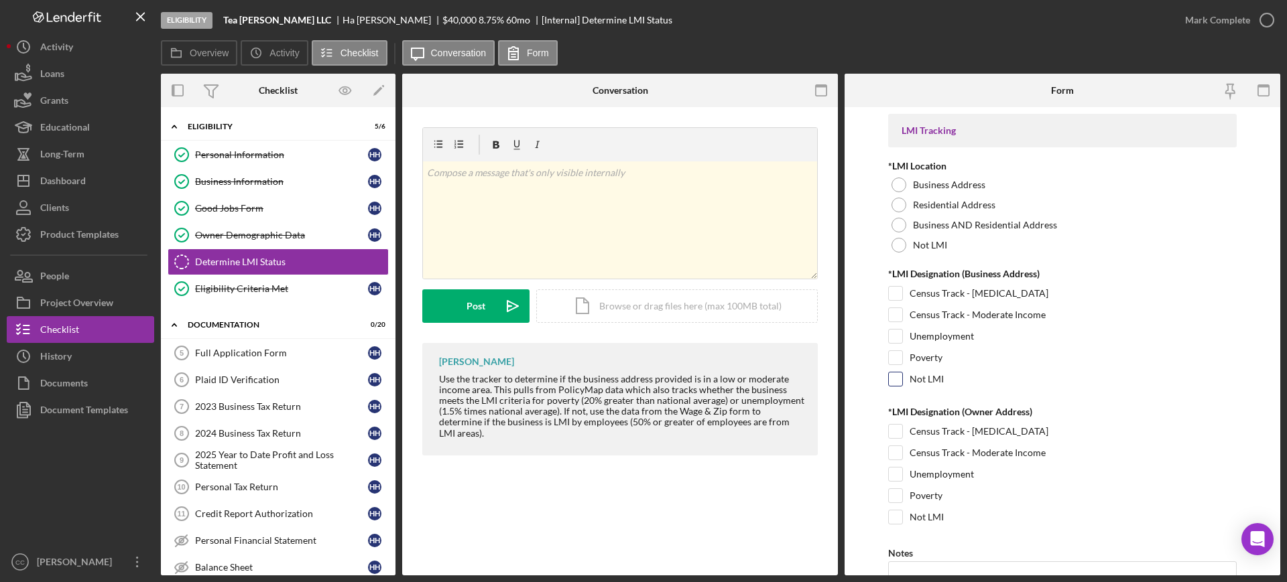
click at [897, 375] on input "Not LMI" at bounding box center [895, 379] width 13 height 13
checkbox input "true"
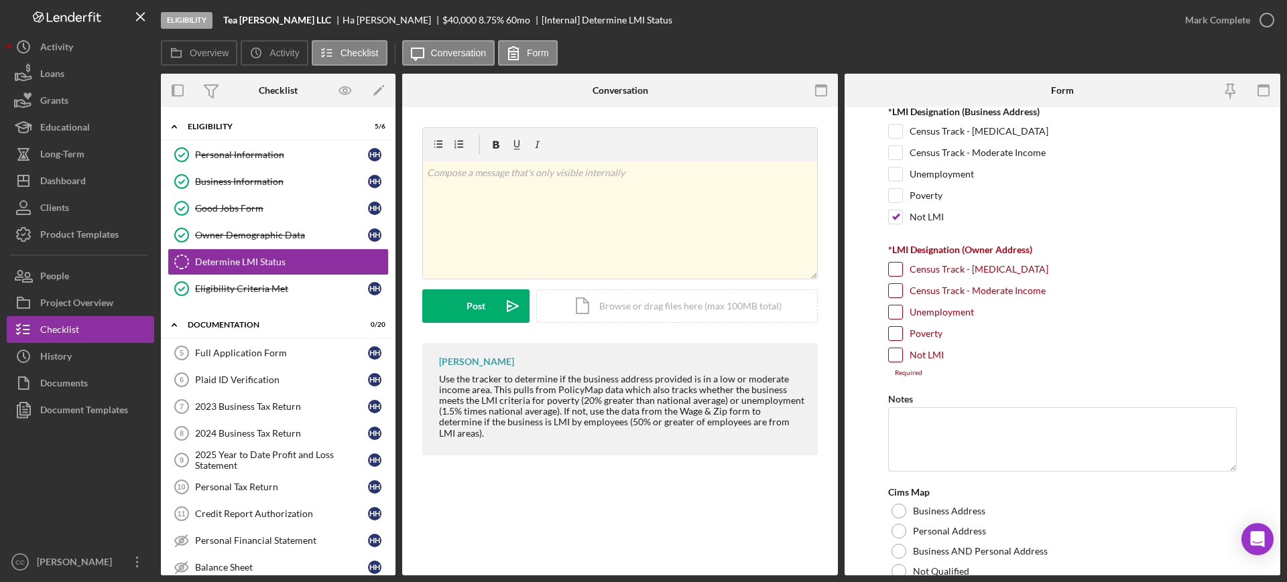
scroll to position [133, 0]
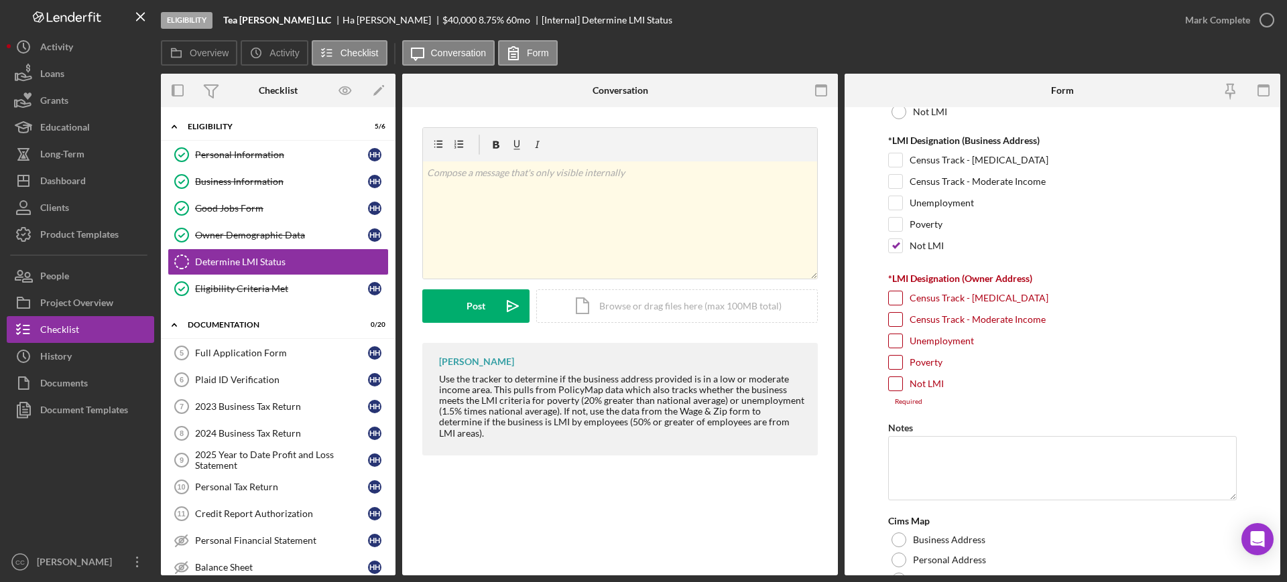
click at [891, 384] on input "Not LMI" at bounding box center [895, 383] width 13 height 13
checkbox input "true"
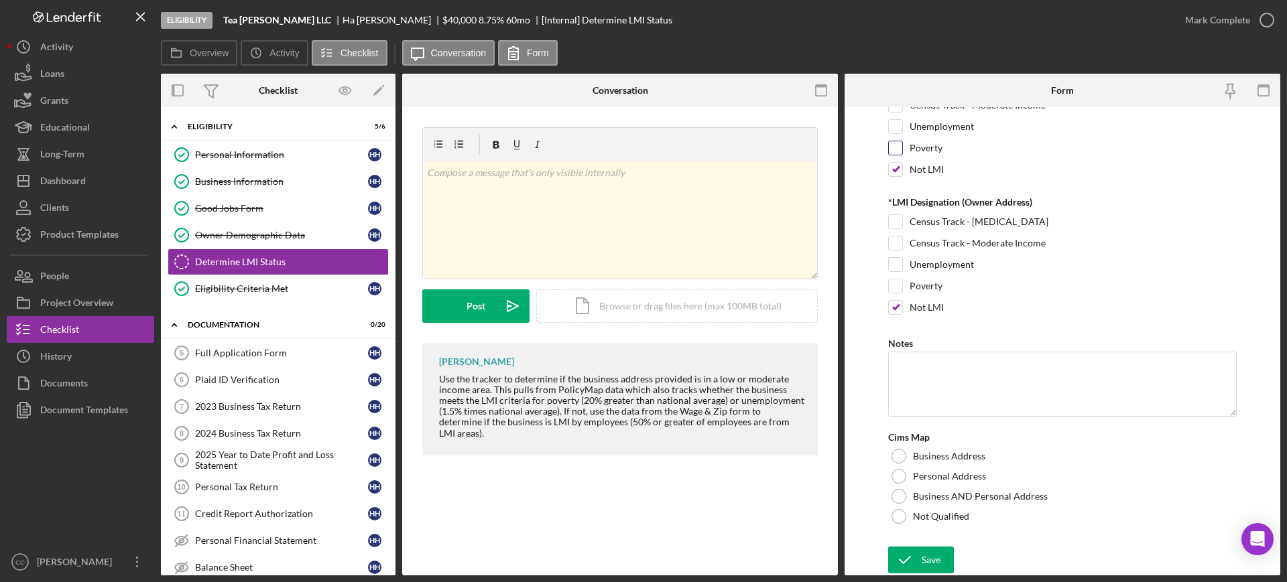
scroll to position [0, 0]
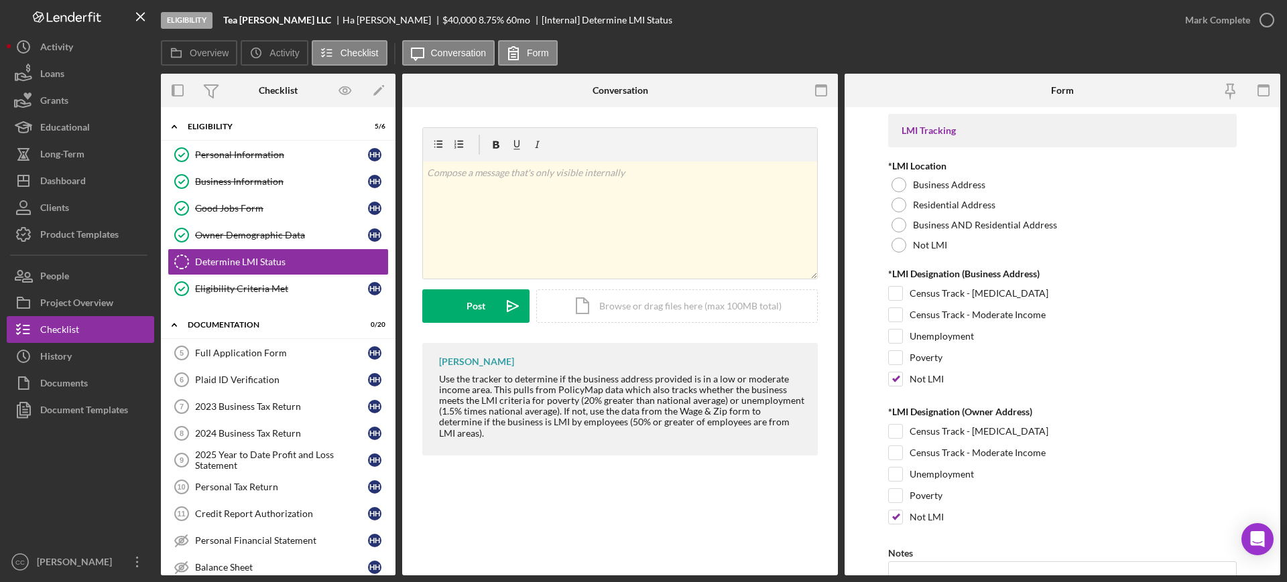
click at [876, 241] on form "LMI Tracking *LMI Location Business Address Residential Address Business AND Re…" at bounding box center [1063, 341] width 436 height 469
click at [901, 246] on div at bounding box center [898, 245] width 15 height 15
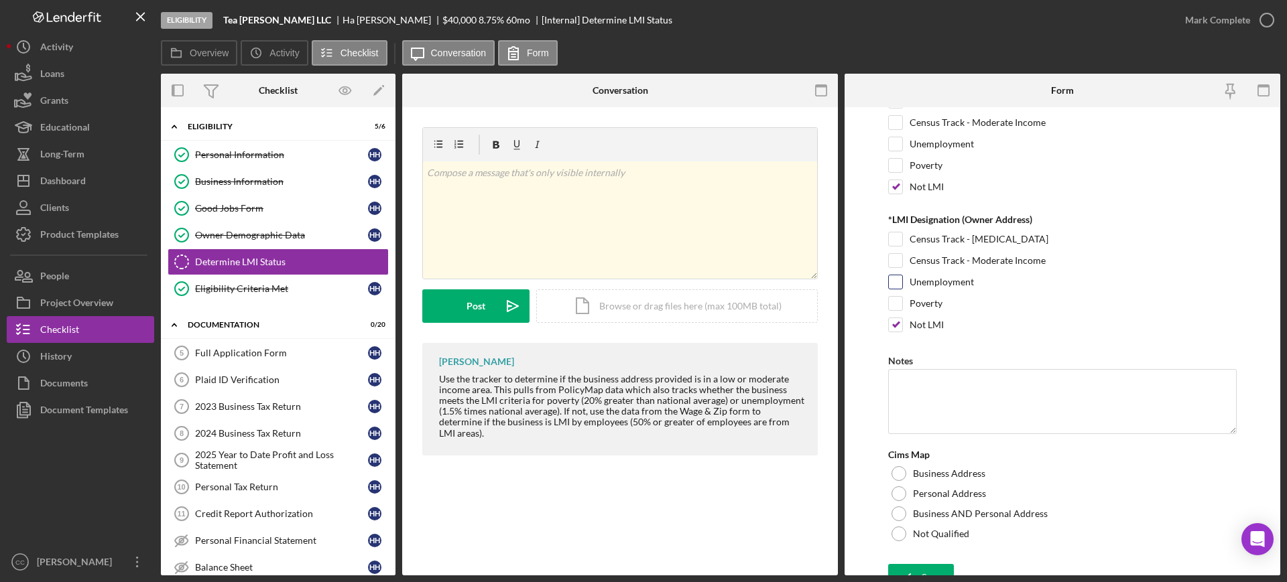
scroll to position [210, 0]
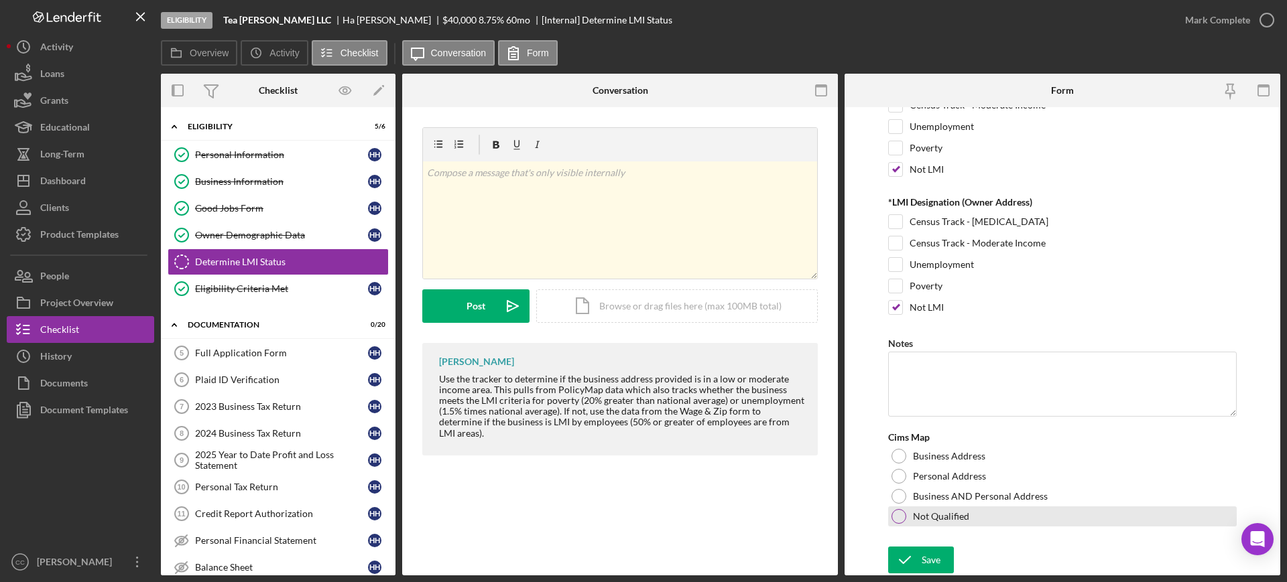
click at [899, 519] on div at bounding box center [898, 516] width 15 height 15
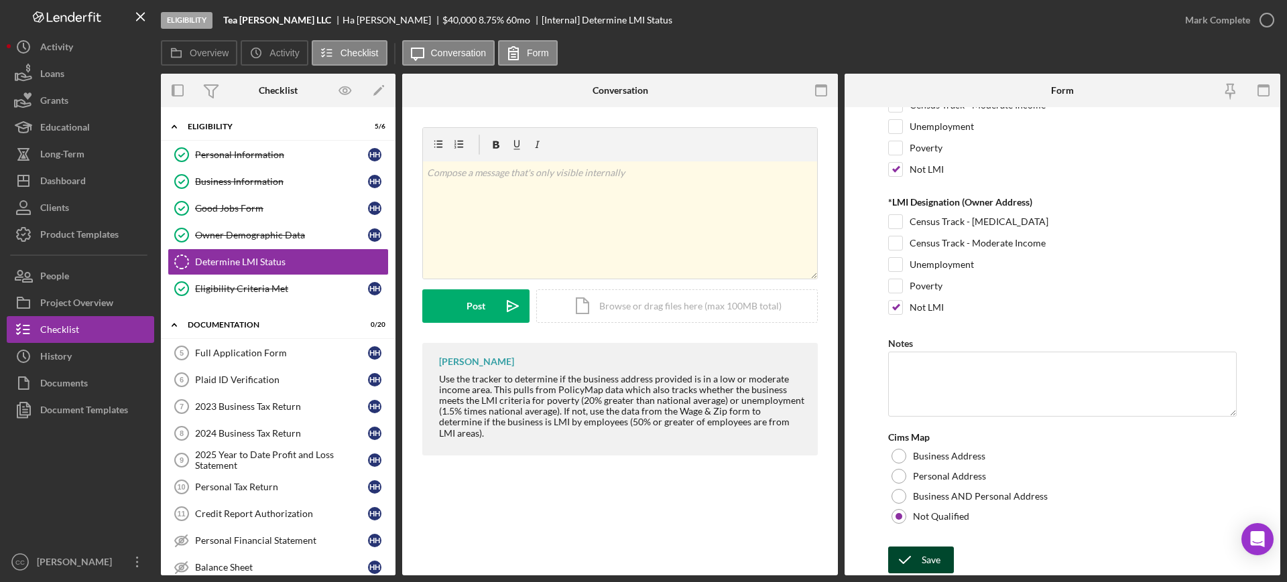
click at [939, 558] on div "Save" at bounding box center [931, 560] width 19 height 27
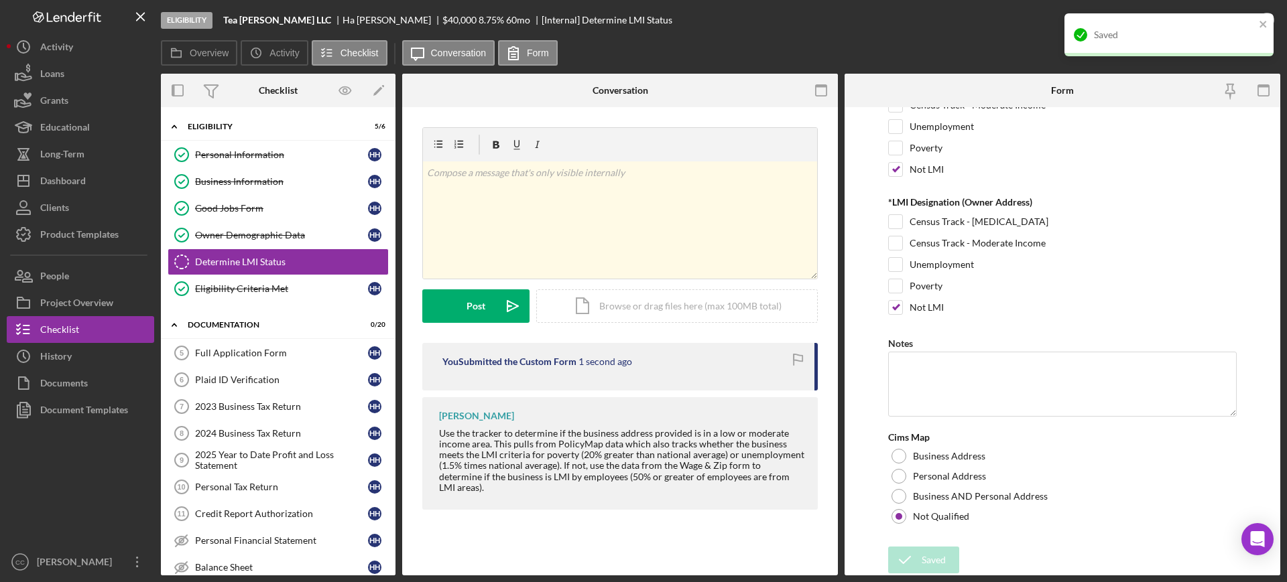
click at [1238, 19] on div "Saved" at bounding box center [1168, 34] width 209 height 43
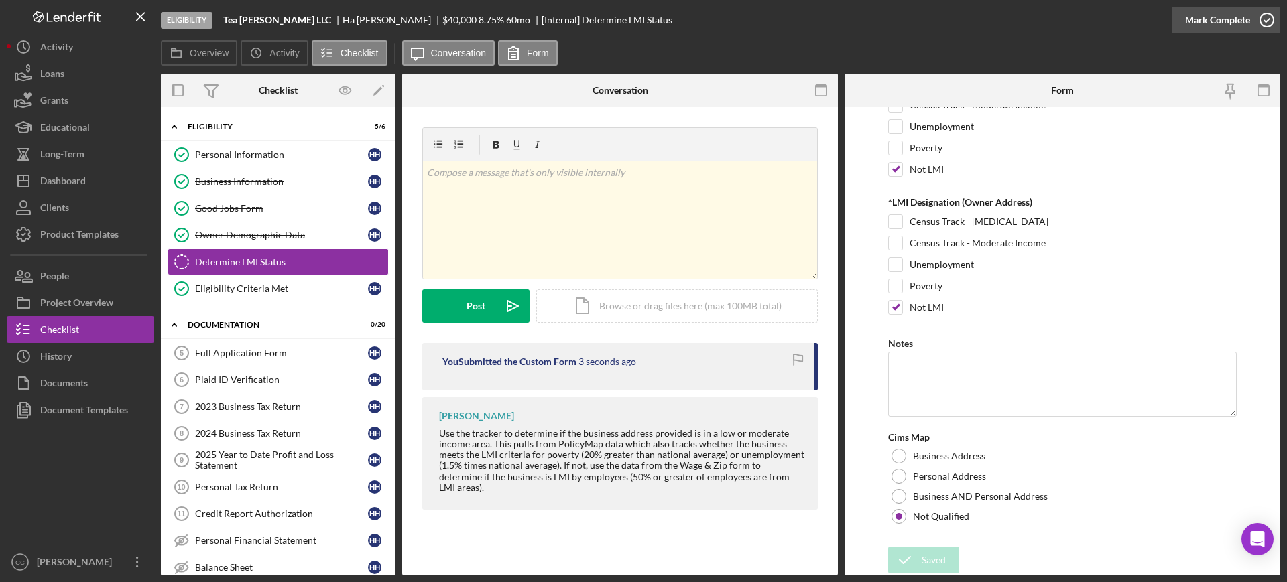
click at [1249, 21] on button "Mark Complete" at bounding box center [1226, 20] width 109 height 27
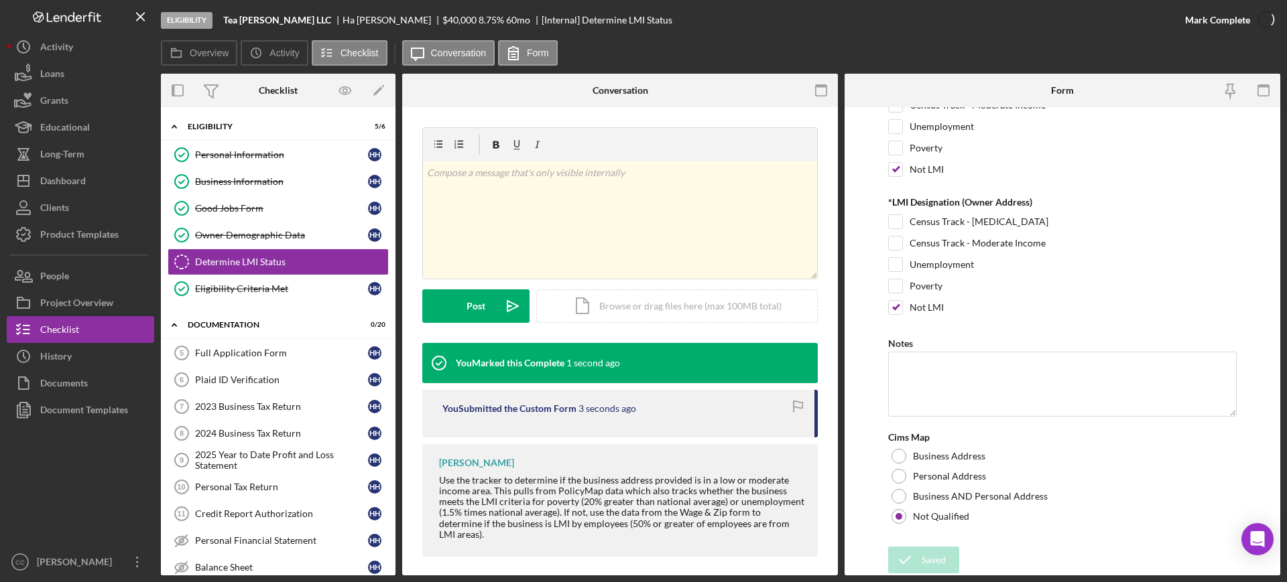
scroll to position [263, 0]
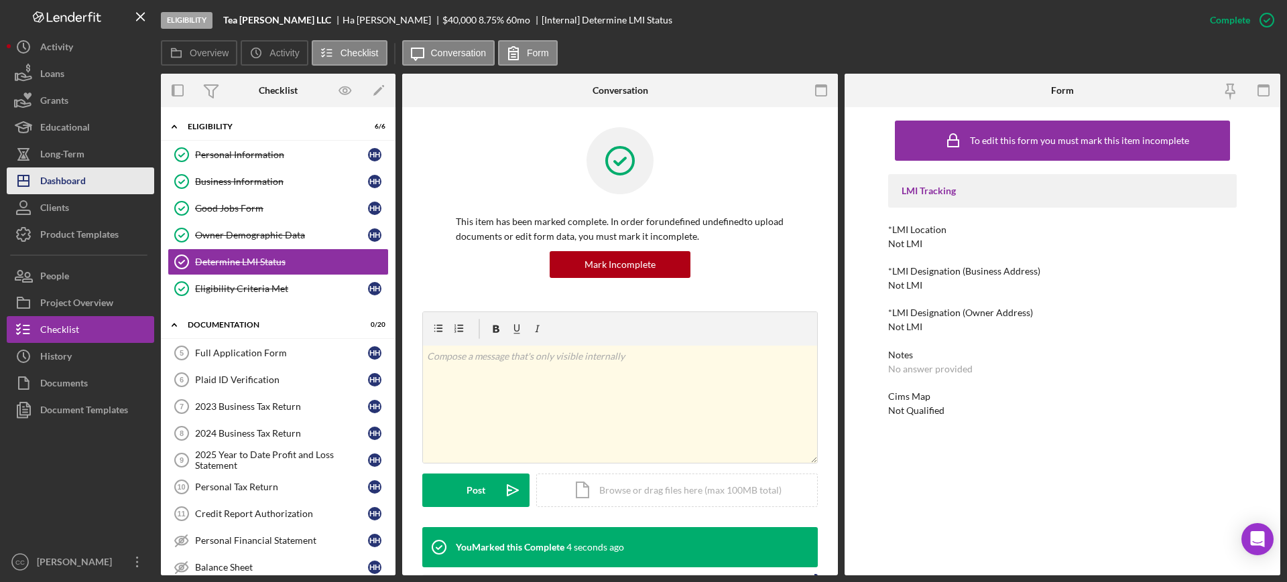
click at [46, 188] on div "Dashboard" at bounding box center [63, 183] width 46 height 30
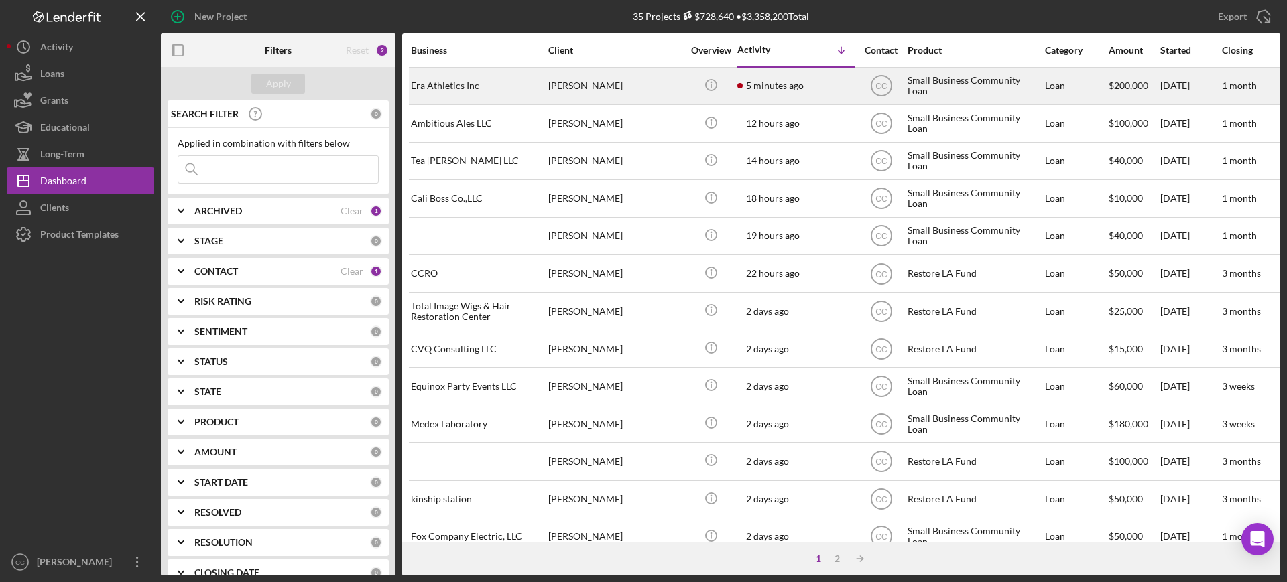
click at [635, 80] on div "[PERSON_NAME]" at bounding box center [615, 86] width 134 height 36
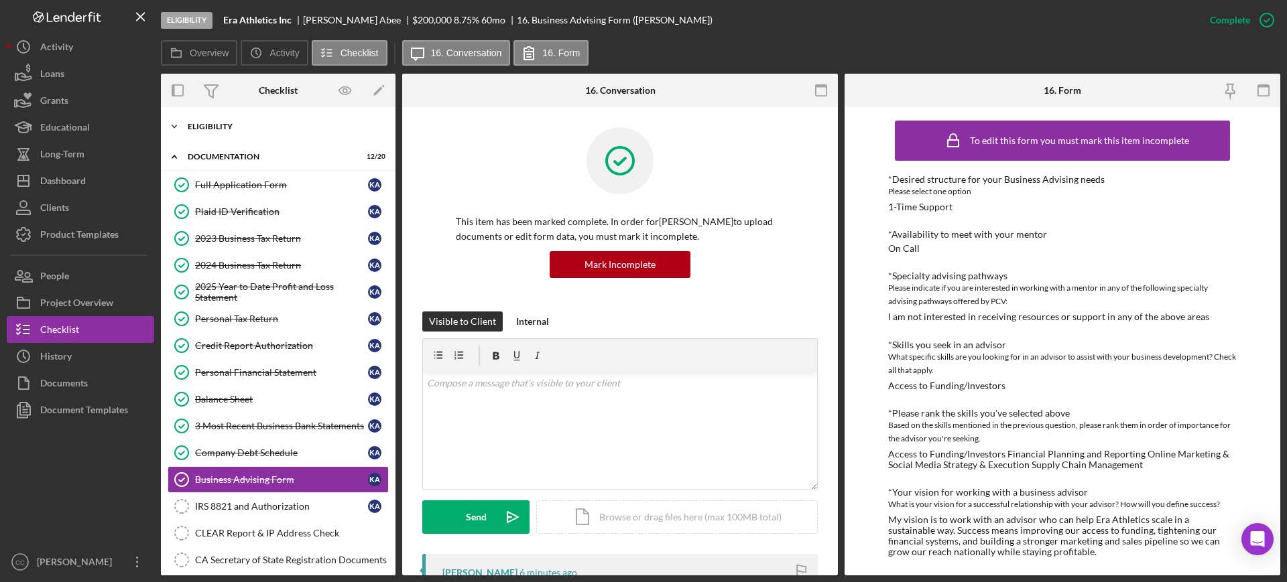
click at [211, 131] on div "Icon/Expander Eligibility 6 / 6" at bounding box center [278, 126] width 235 height 27
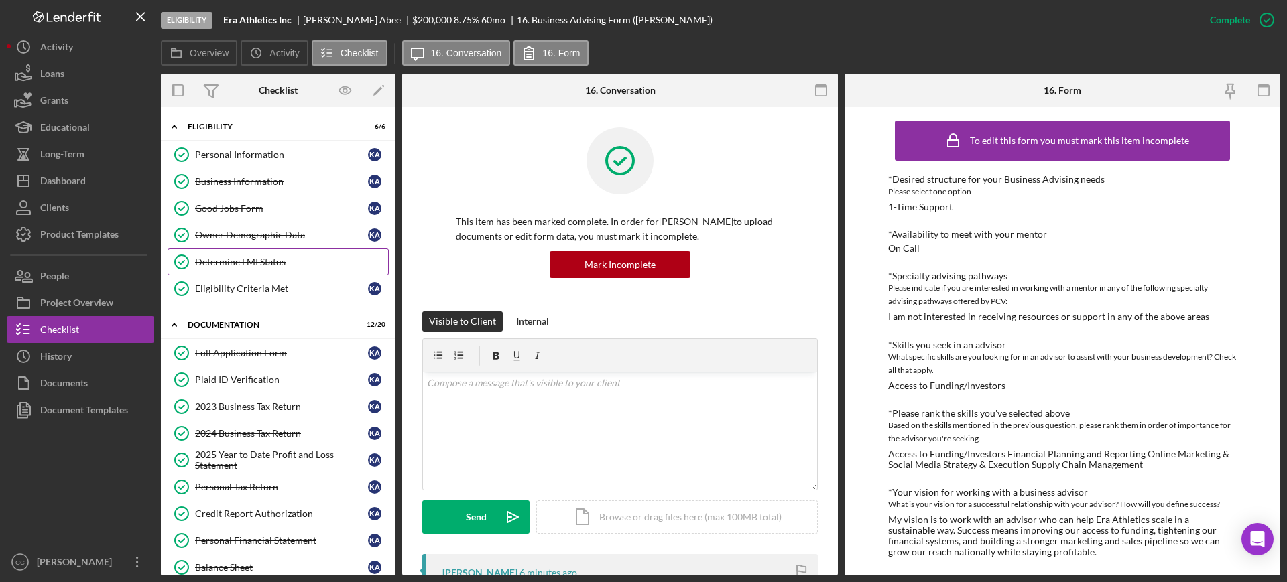
click at [266, 269] on link "Determine LMI Status Determine LMI Status" at bounding box center [278, 262] width 221 height 27
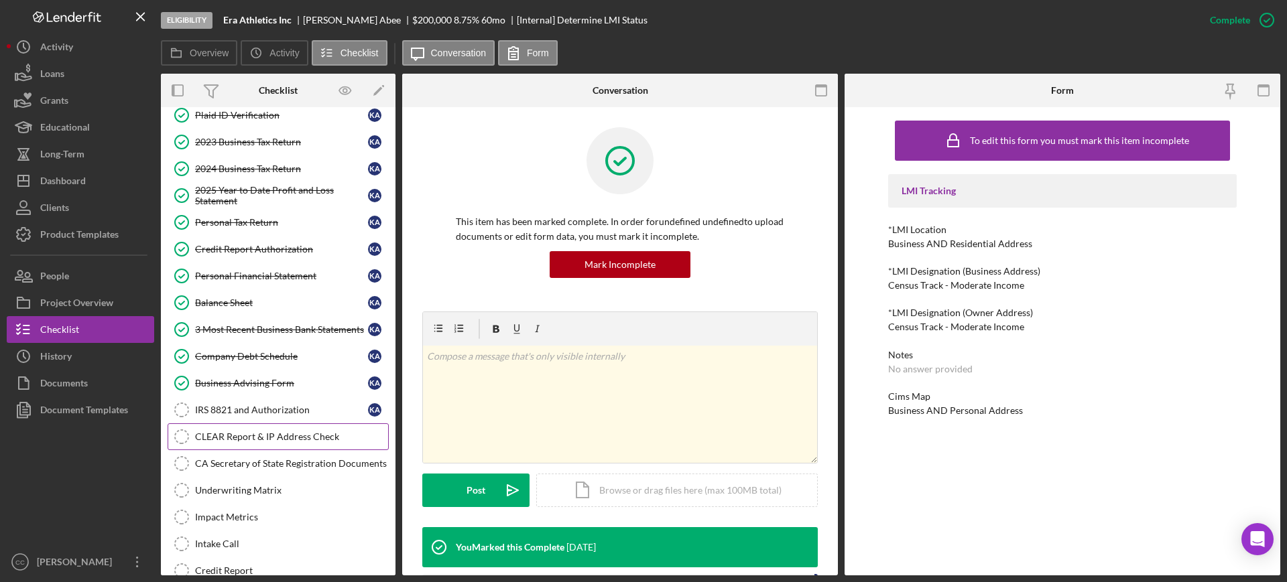
scroll to position [335, 0]
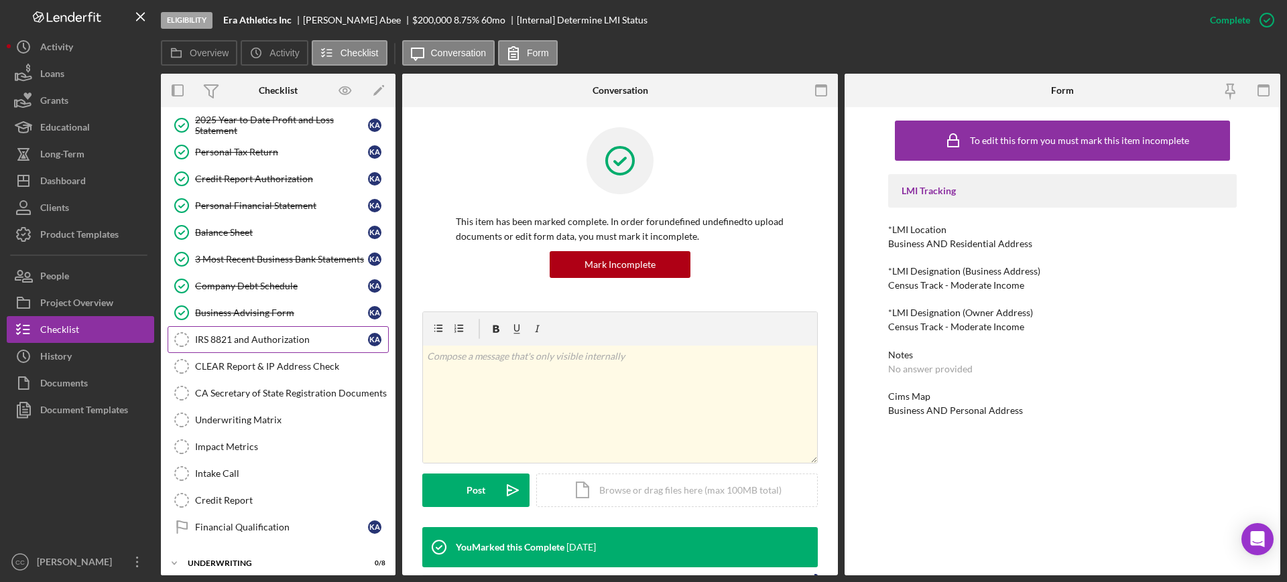
click at [267, 342] on div "IRS 8821 and Authorization" at bounding box center [281, 339] width 173 height 11
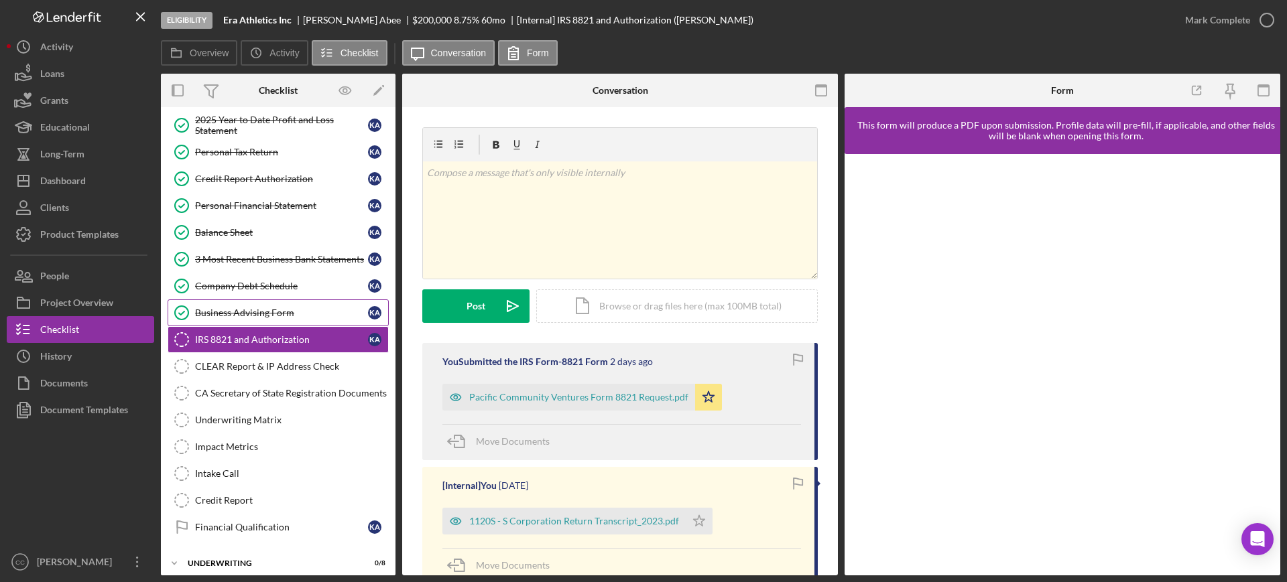
click at [269, 310] on div "Business Advising Form" at bounding box center [281, 313] width 173 height 11
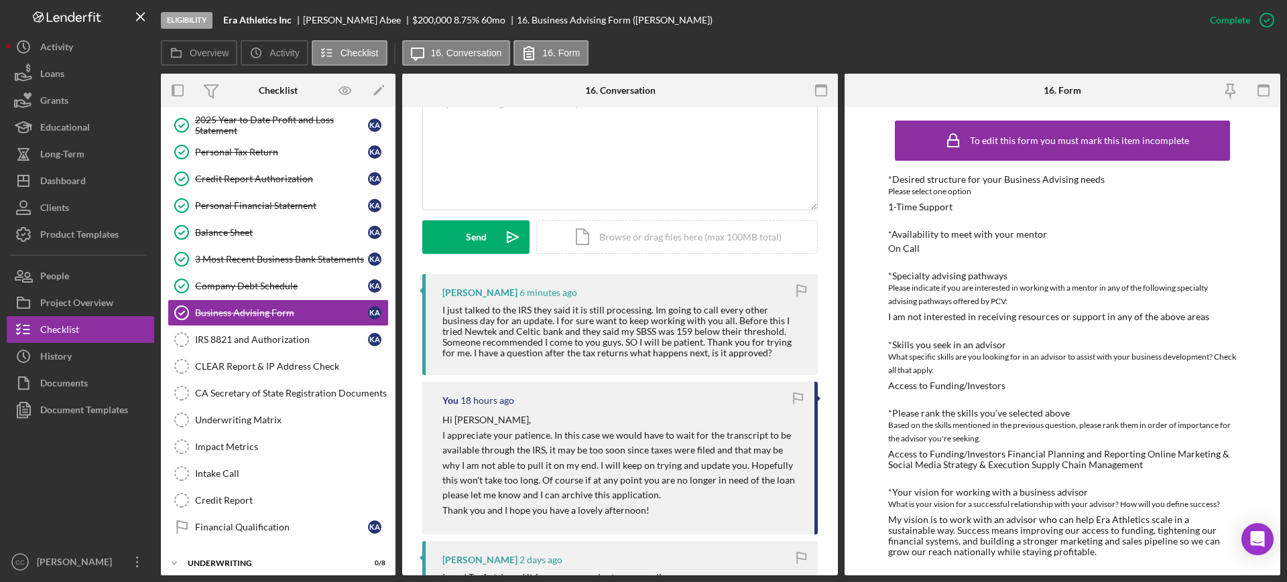
scroll to position [251, 0]
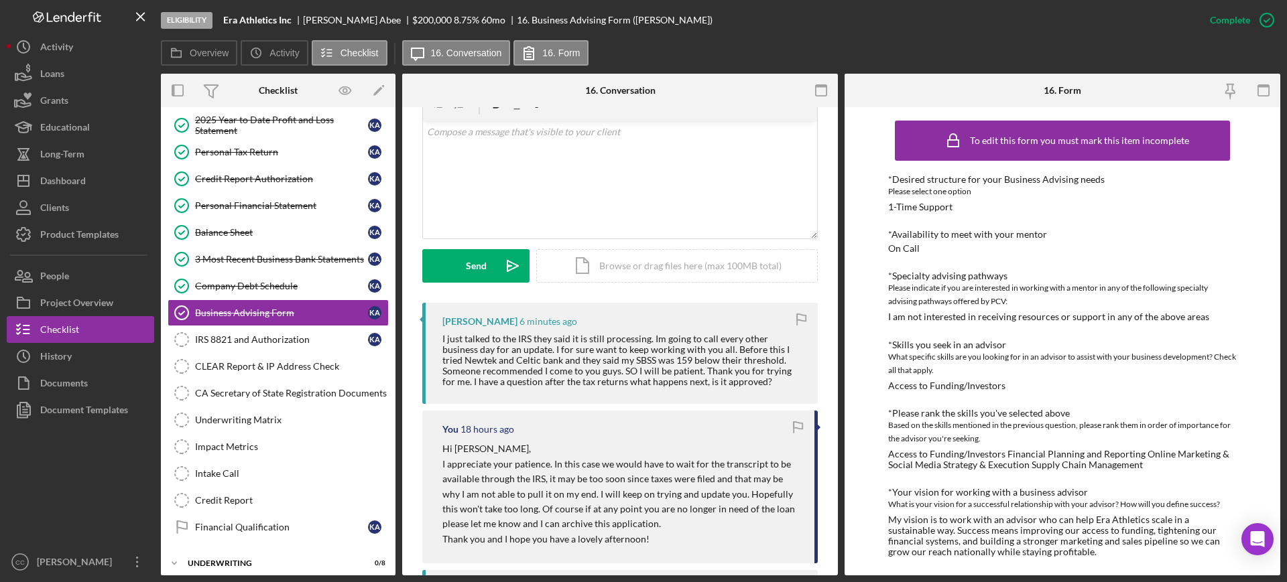
click at [312, 22] on div "[PERSON_NAME]" at bounding box center [357, 20] width 109 height 11
copy div "[PERSON_NAME]"
click at [572, 185] on div "v Color teal Color pink Remove color Add row above Add row below Add column bef…" at bounding box center [620, 179] width 394 height 117
click at [624, 356] on div "I just talked to the IRS they said it is still processing. Im going to call eve…" at bounding box center [623, 361] width 362 height 54
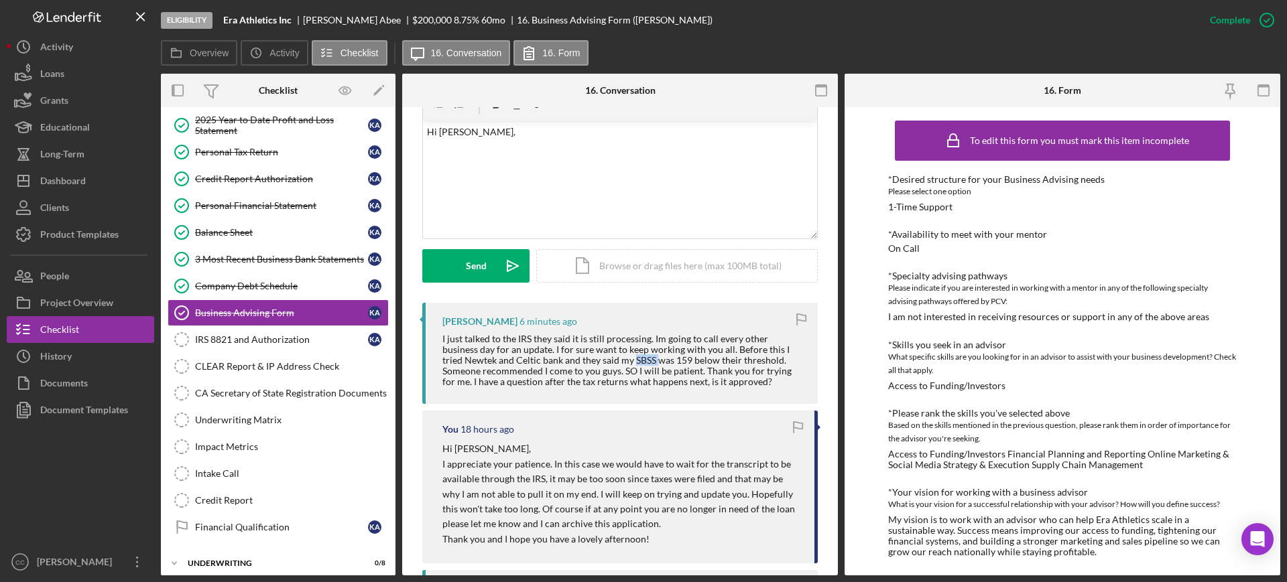
click at [624, 356] on div "I just talked to the IRS they said it is still processing. Im going to call eve…" at bounding box center [623, 361] width 362 height 54
copy div "SBSS"
click at [490, 172] on div "v Color teal Color pink Remove color Add row above Add row below Add column bef…" at bounding box center [620, 179] width 394 height 117
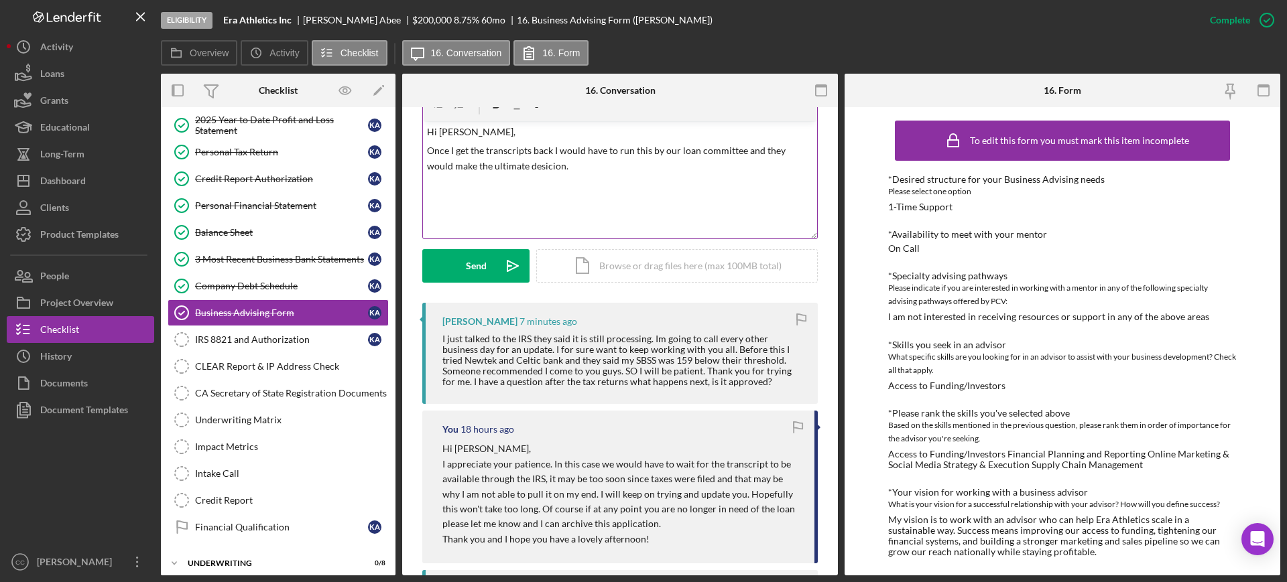
click at [549, 163] on p "Once I get the transcripts back I would have to run this by our loan committee …" at bounding box center [620, 158] width 387 height 30
click at [578, 171] on p "Once I get the transcripts back I would have to run this by our loan committee …" at bounding box center [620, 158] width 387 height 30
click at [662, 184] on div "v Color teal Color pink Remove color Add row above Add row below Add column bef…" at bounding box center [620, 179] width 394 height 117
copy div "v Color teal Color pink Remove color Add row above Add row below Add column bef…"
click at [270, 282] on div "Company Debt Schedule" at bounding box center [281, 286] width 173 height 11
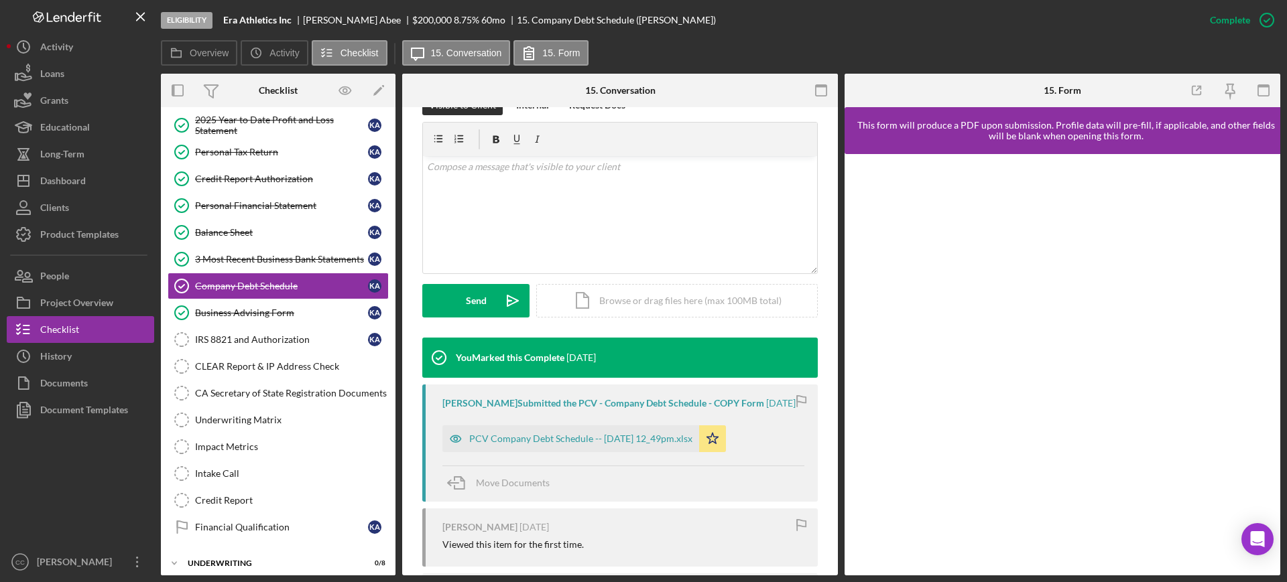
scroll to position [332, 0]
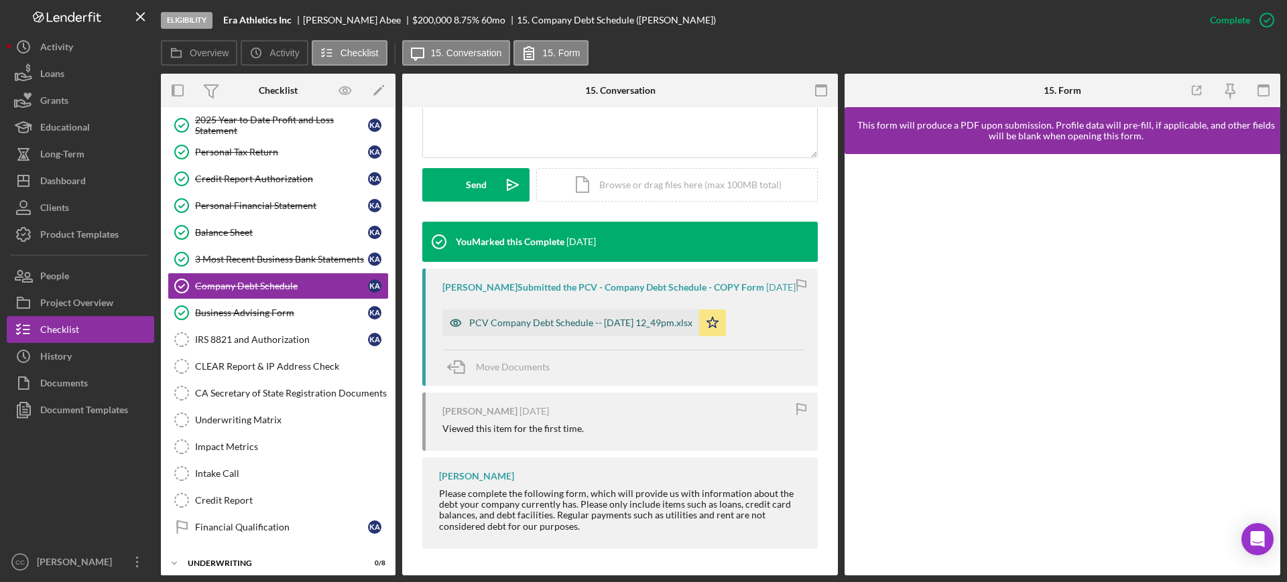
click at [618, 332] on div "PCV Company Debt Schedule -- [DATE] 12_49pm.xlsx" at bounding box center [570, 323] width 257 height 27
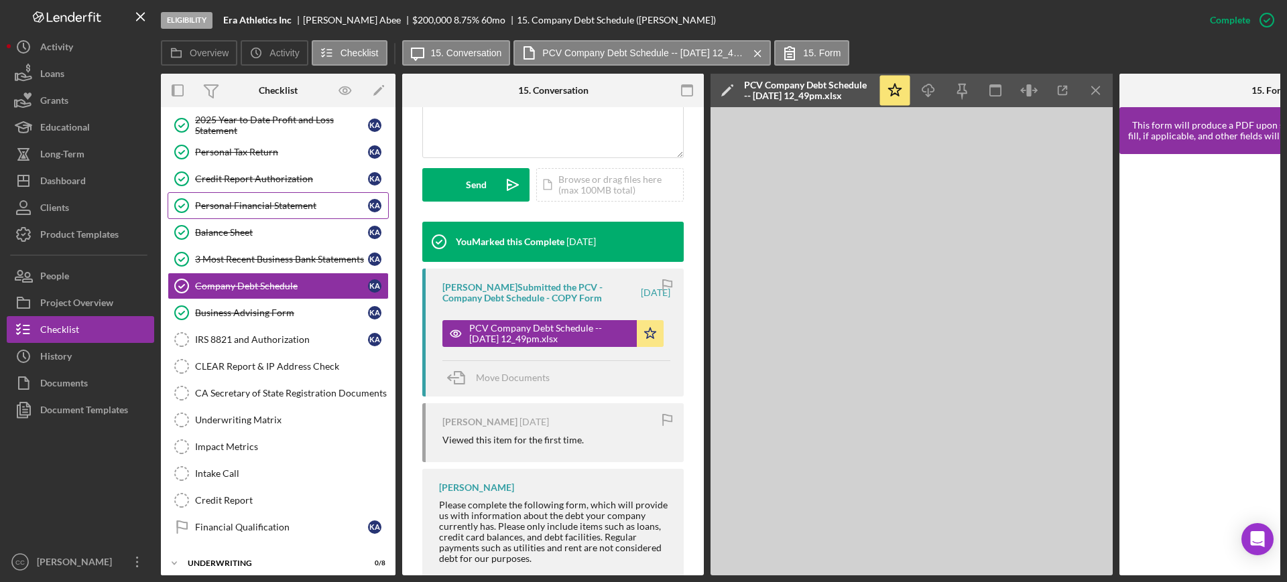
scroll to position [251, 0]
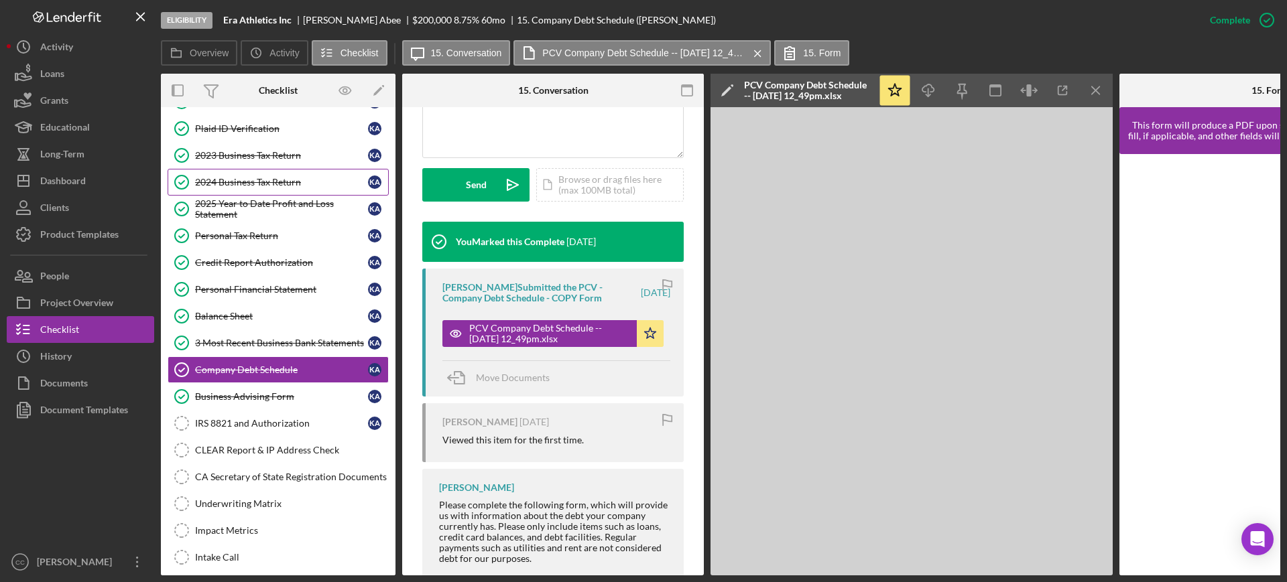
click at [237, 185] on div "2024 Business Tax Return" at bounding box center [281, 182] width 173 height 11
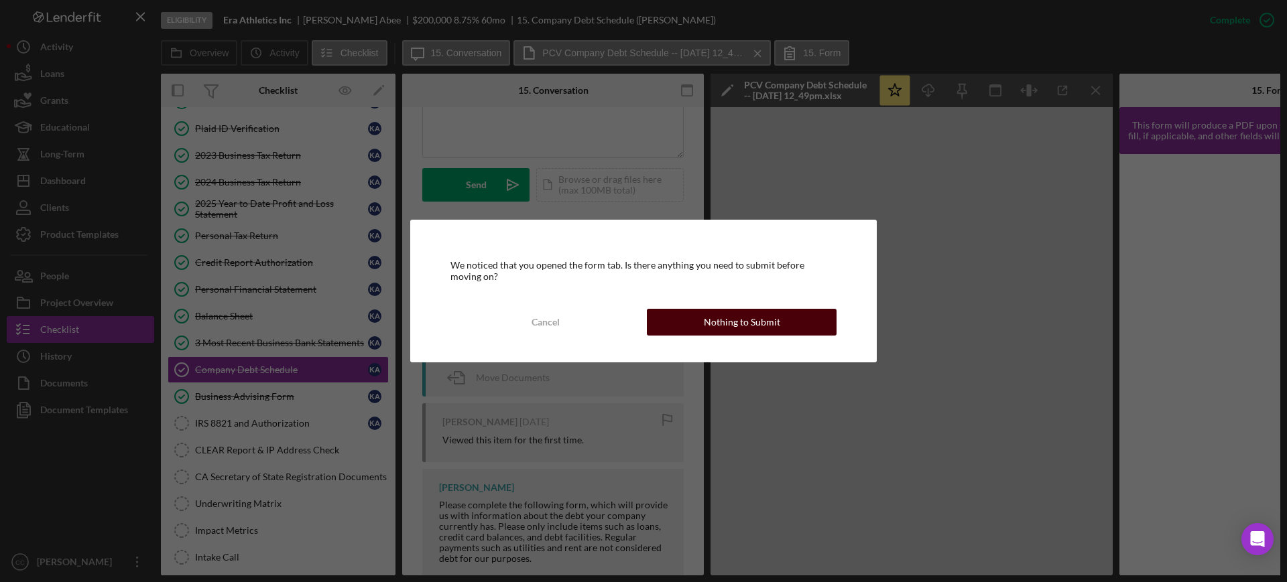
click at [733, 319] on div "Nothing to Submit" at bounding box center [742, 322] width 76 height 27
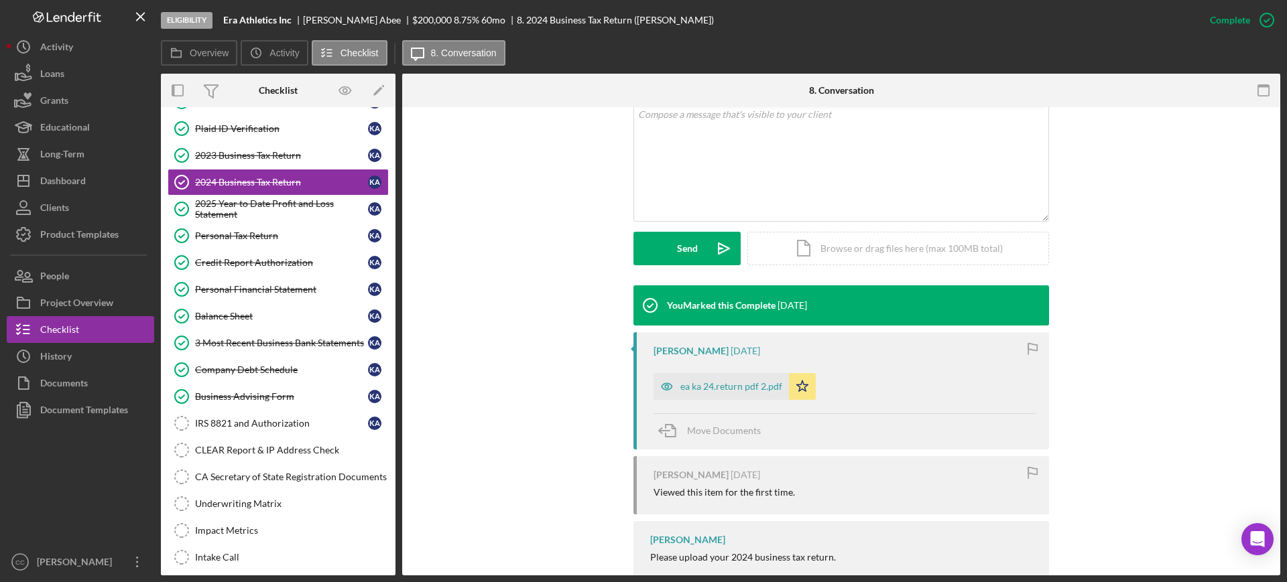
scroll to position [308, 0]
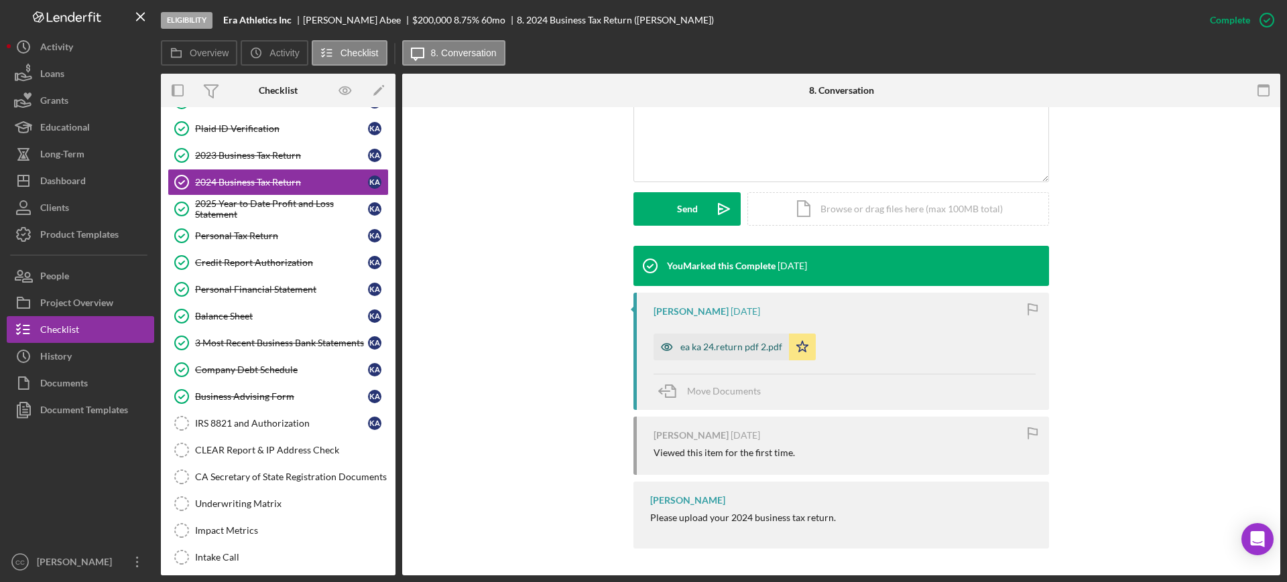
click at [725, 352] on div "ea ka 24.return pdf 2.pdf" at bounding box center [731, 347] width 102 height 11
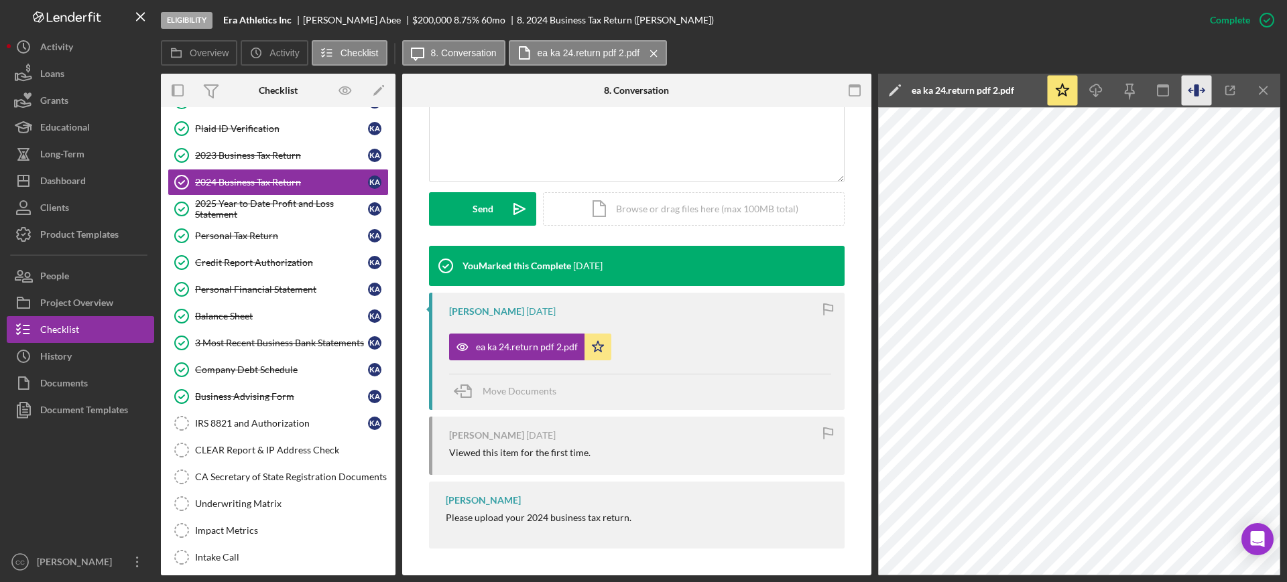
click at [1192, 89] on icon "button" at bounding box center [1197, 91] width 30 height 30
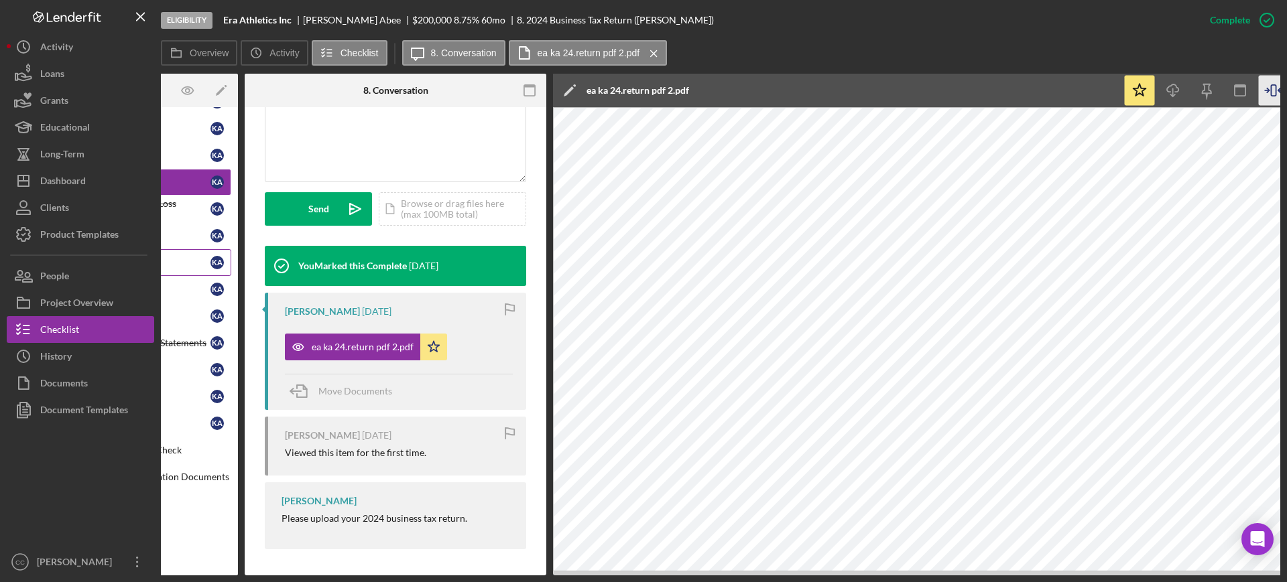
scroll to position [0, 0]
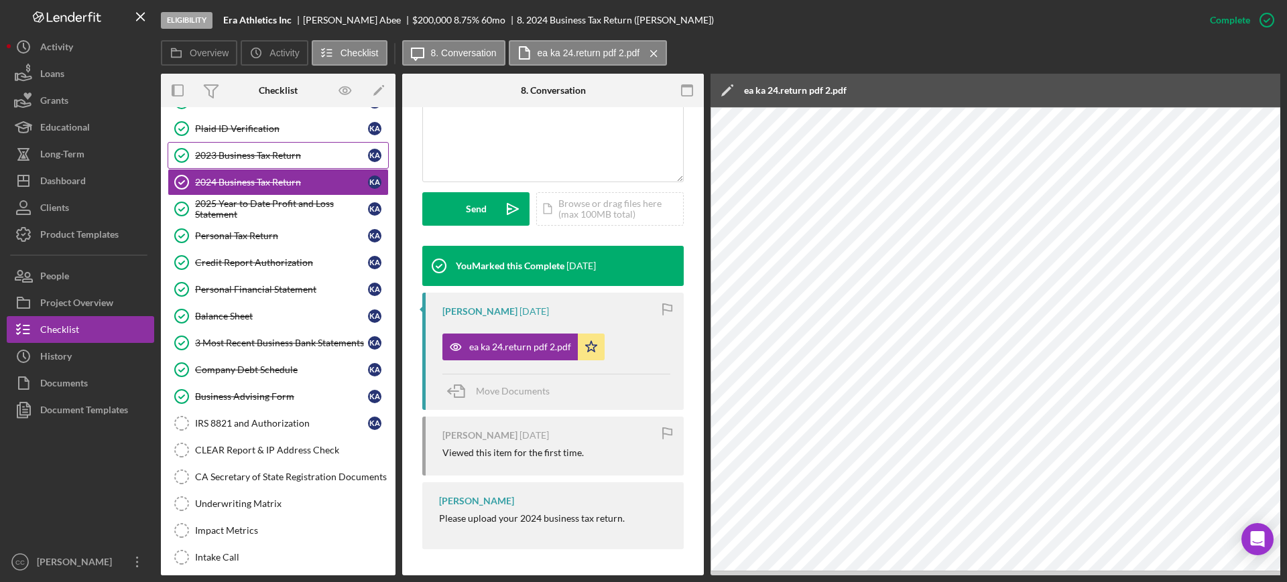
click at [249, 157] on div "2023 Business Tax Return" at bounding box center [281, 155] width 173 height 11
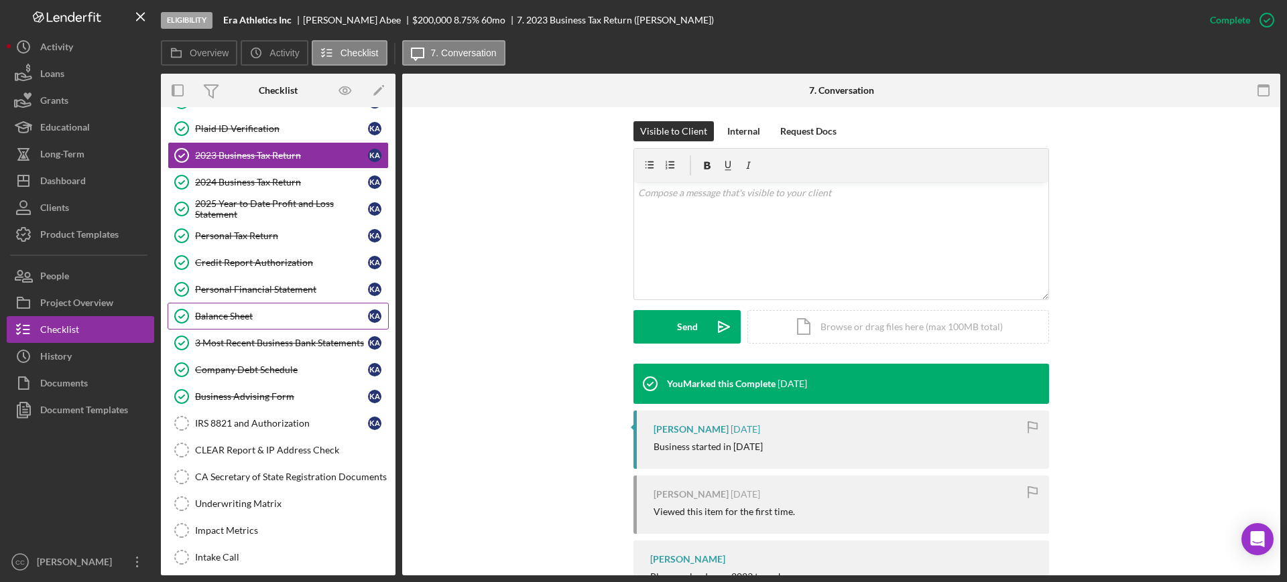
scroll to position [168, 0]
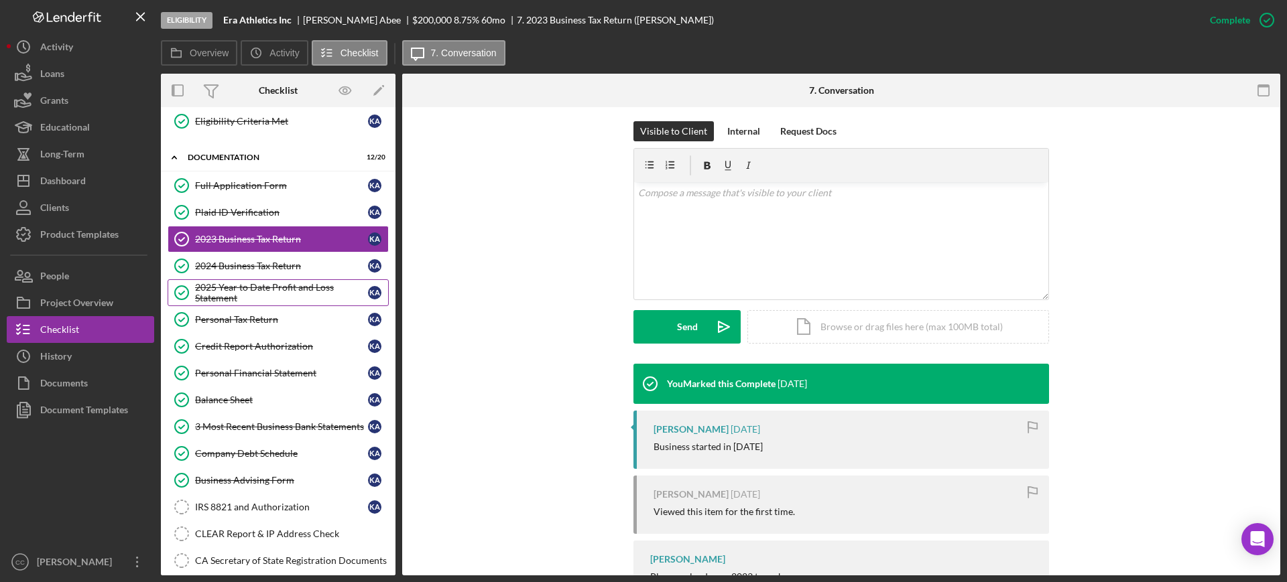
click at [266, 290] on div "2025 Year to Date Profit and Loss Statement" at bounding box center [281, 292] width 173 height 21
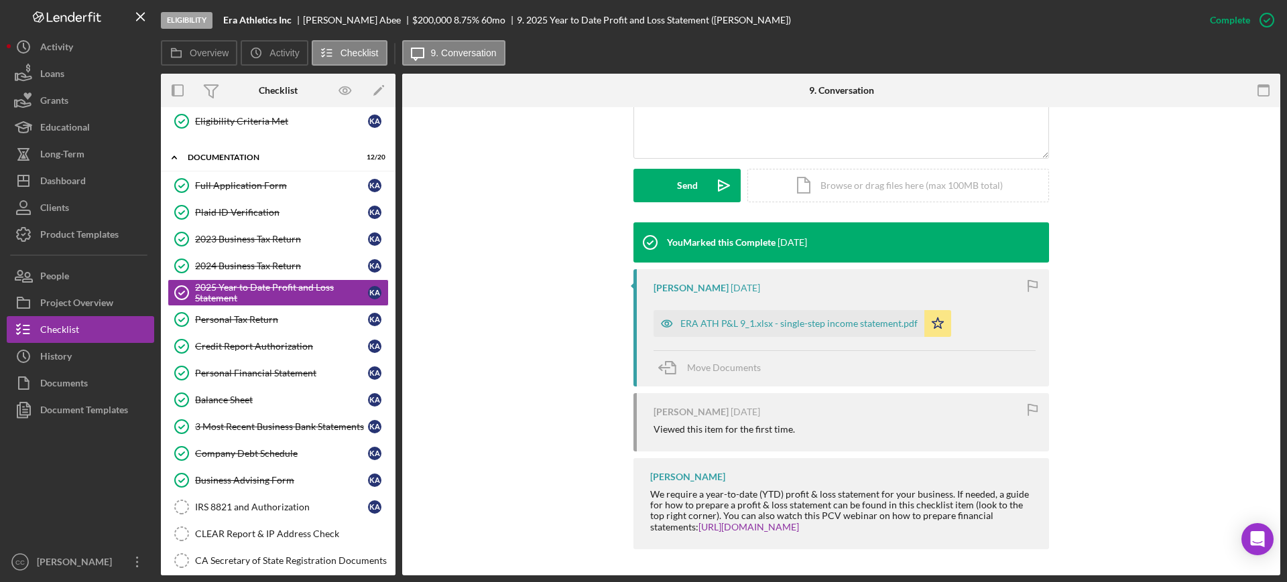
scroll to position [332, 0]
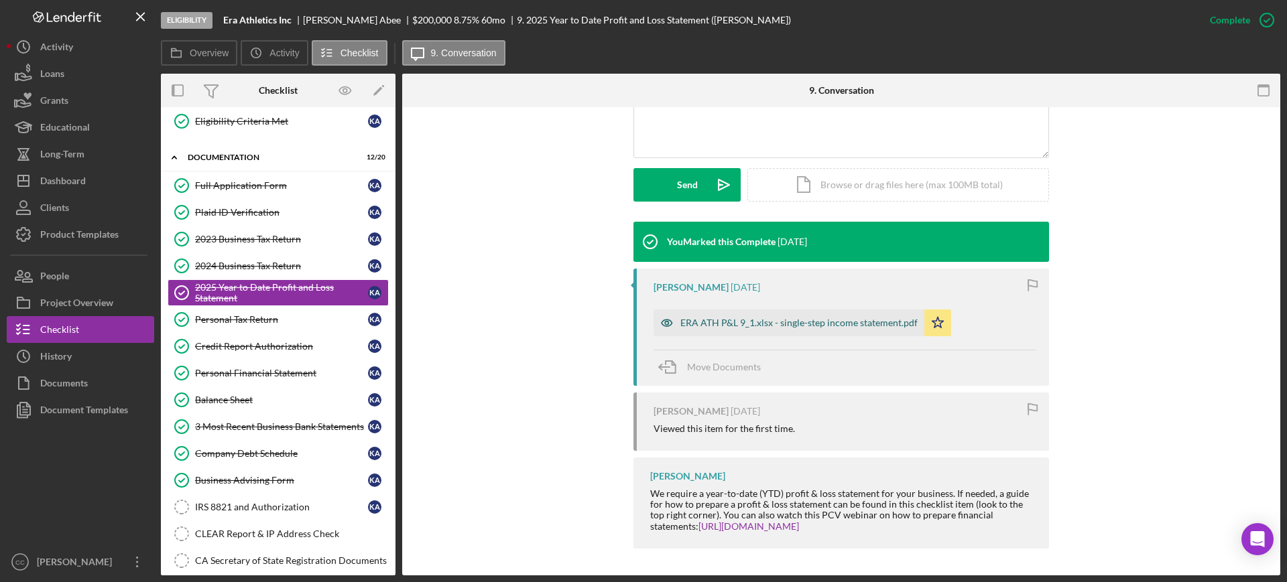
click at [815, 324] on div "ERA ATH P&L 9_1.xlsx - single-step income statement.pdf" at bounding box center [798, 323] width 237 height 11
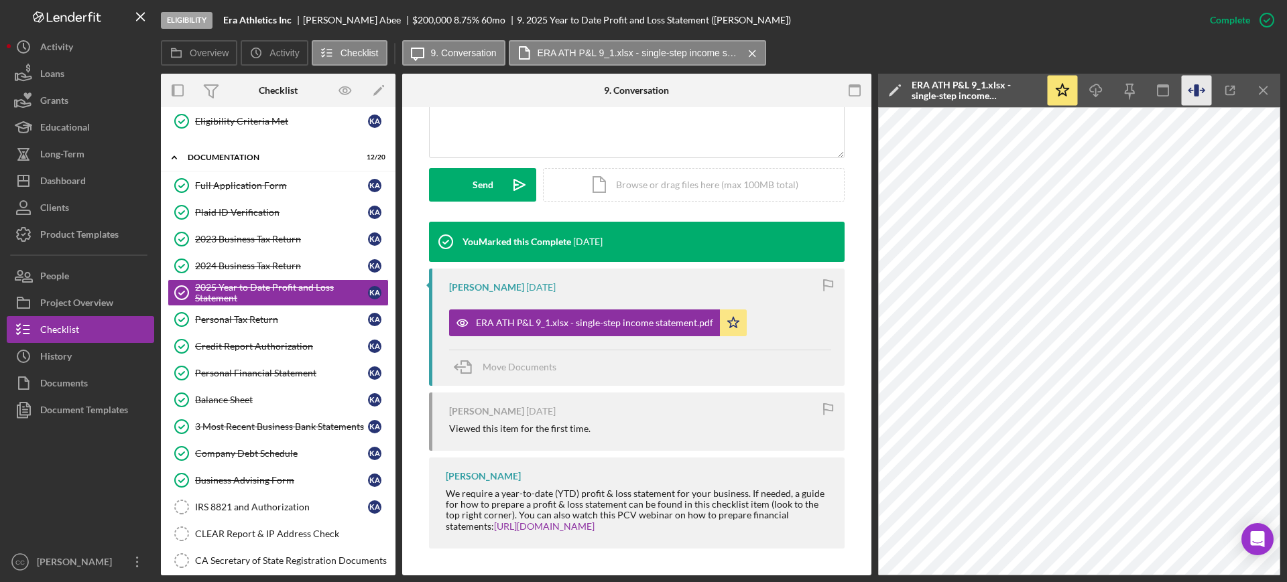
click at [1200, 90] on icon "button" at bounding box center [1197, 91] width 30 height 30
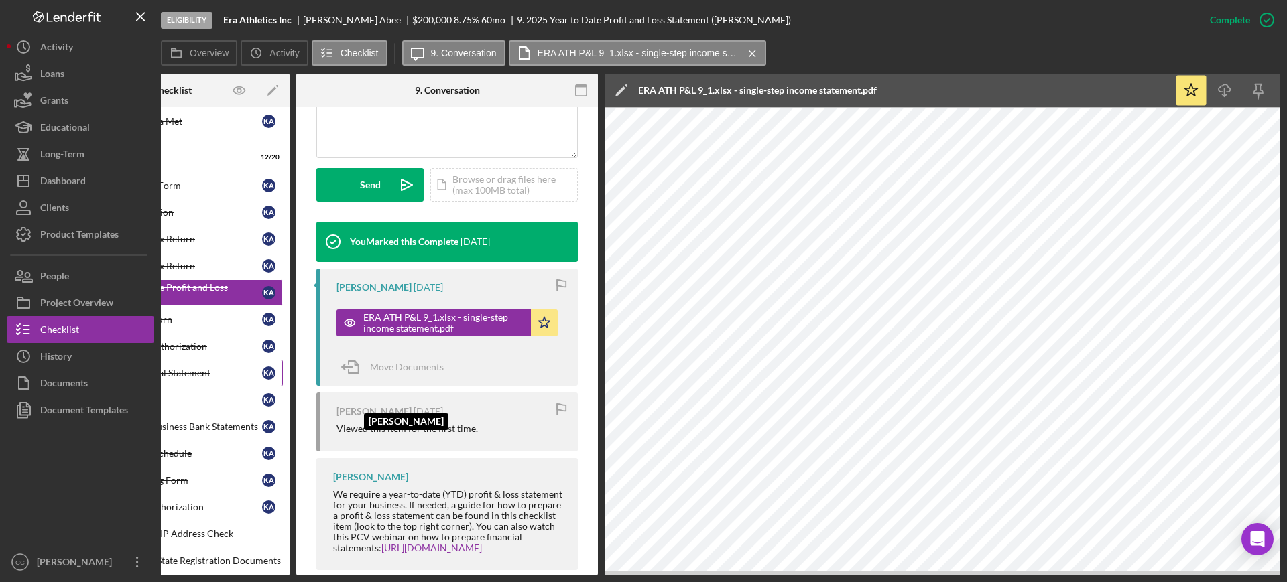
scroll to position [0, 0]
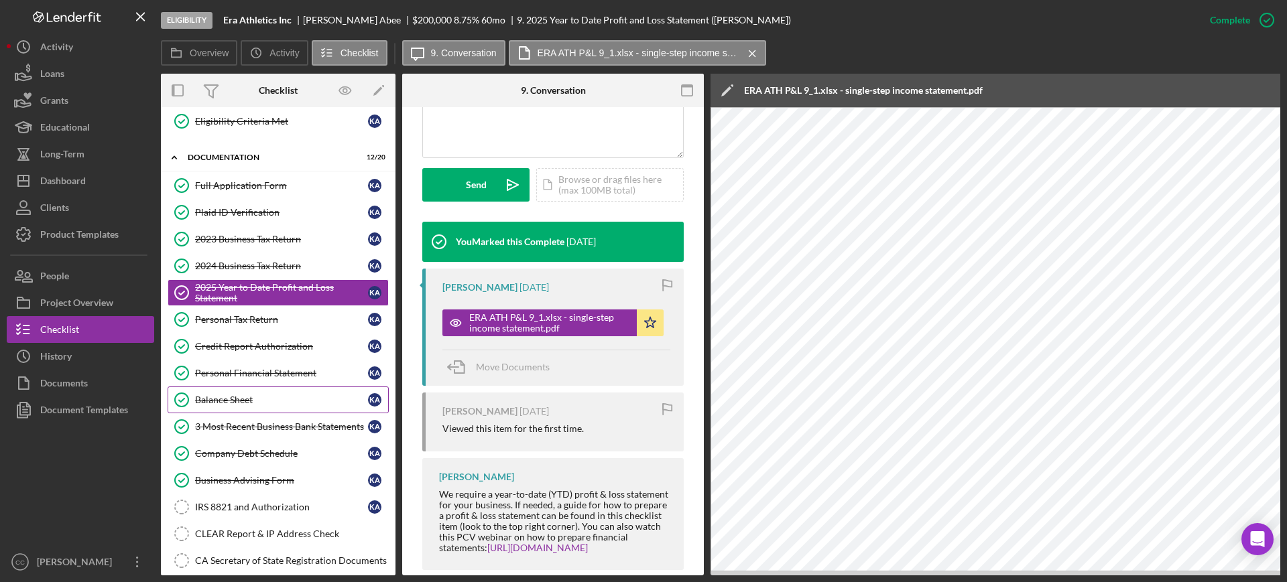
click at [262, 399] on div "Balance Sheet" at bounding box center [281, 400] width 173 height 11
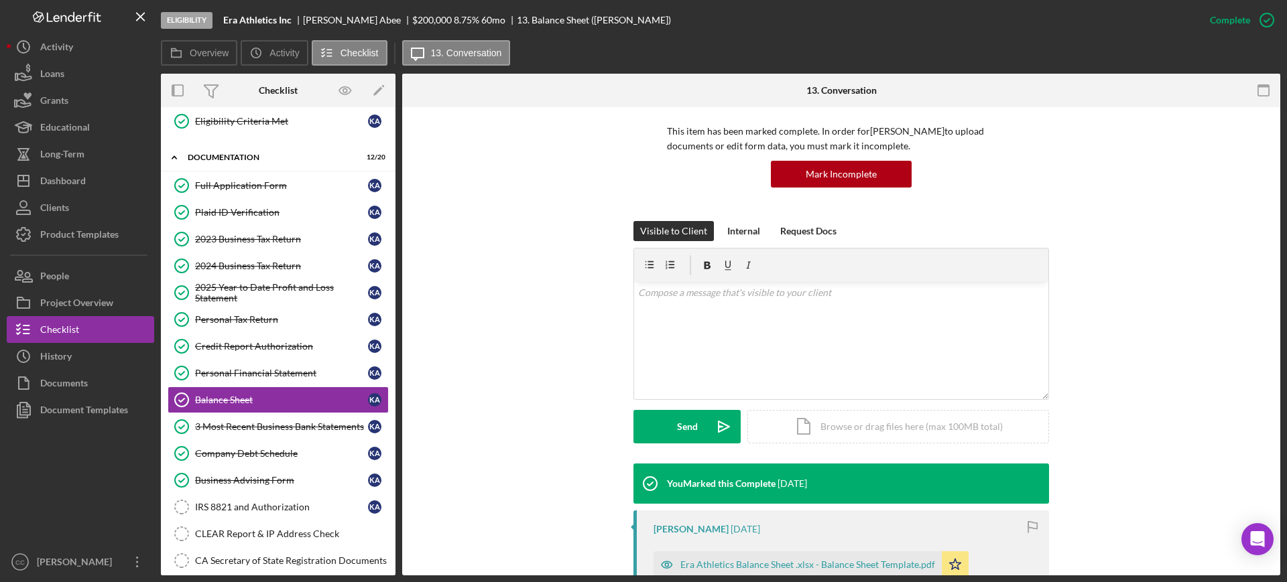
scroll to position [251, 0]
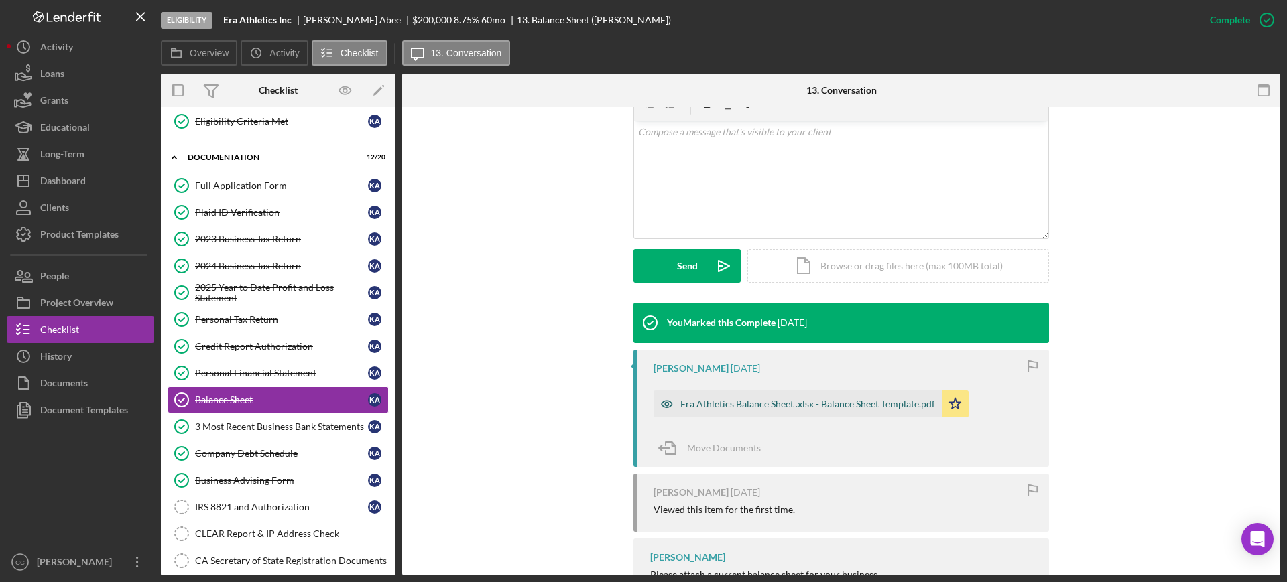
click at [803, 407] on div "Era Athletics Balance Sheet .xlsx - Balance Sheet Template.pdf" at bounding box center [807, 404] width 255 height 11
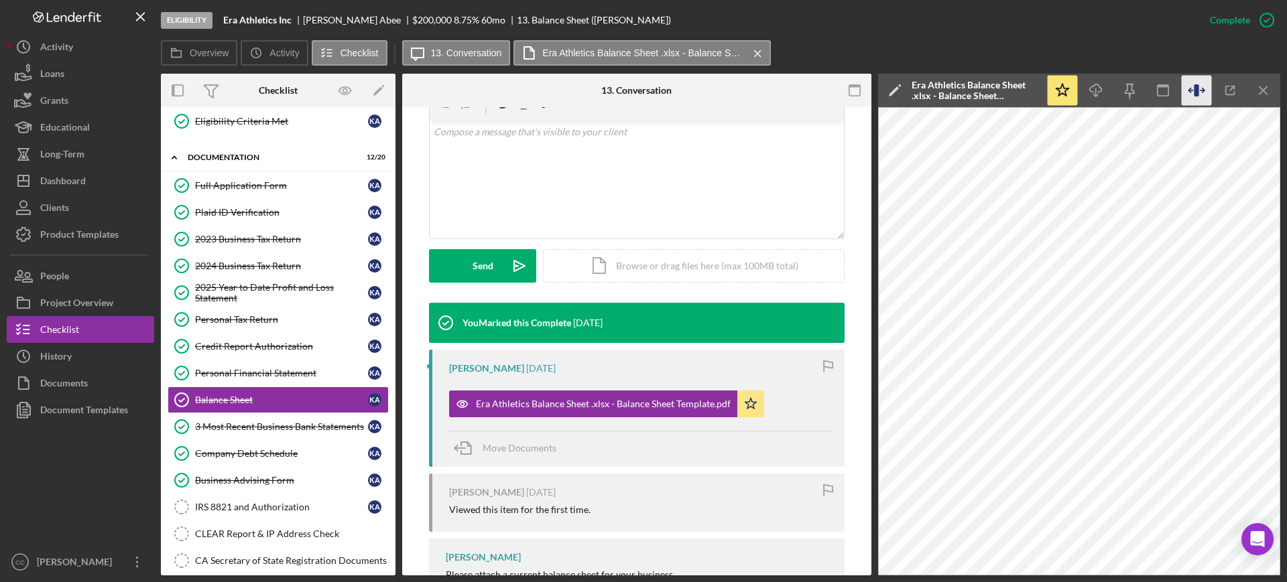
click at [1200, 87] on icon "button" at bounding box center [1197, 91] width 30 height 30
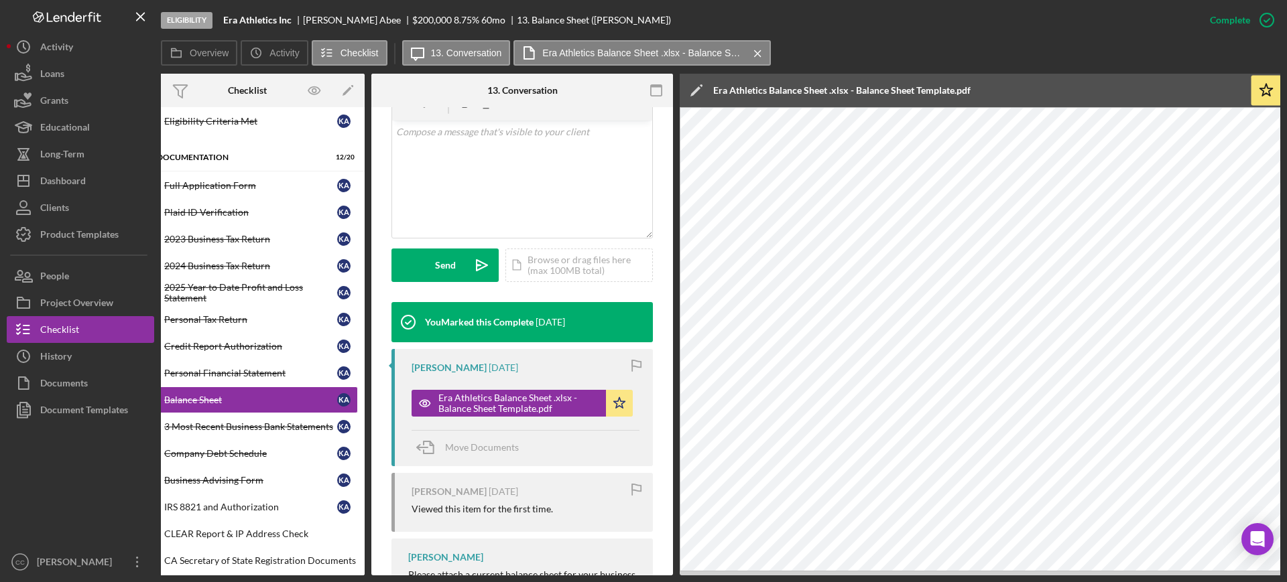
scroll to position [0, 0]
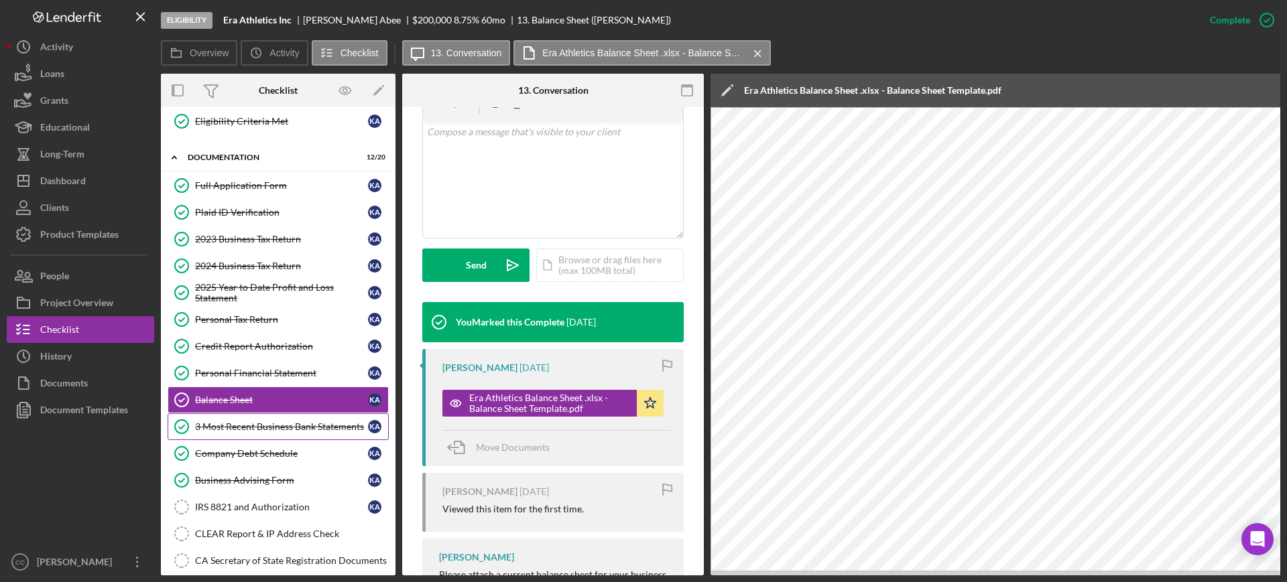
click at [244, 426] on div "3 Most Recent Business Bank Statements" at bounding box center [281, 427] width 173 height 11
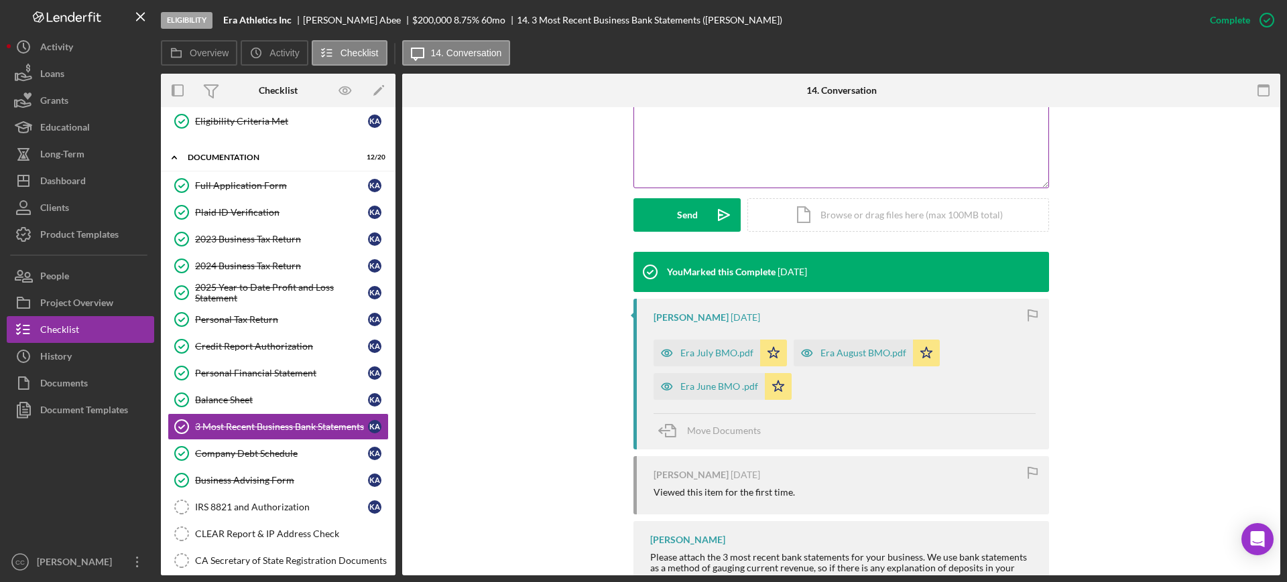
scroll to position [335, 0]
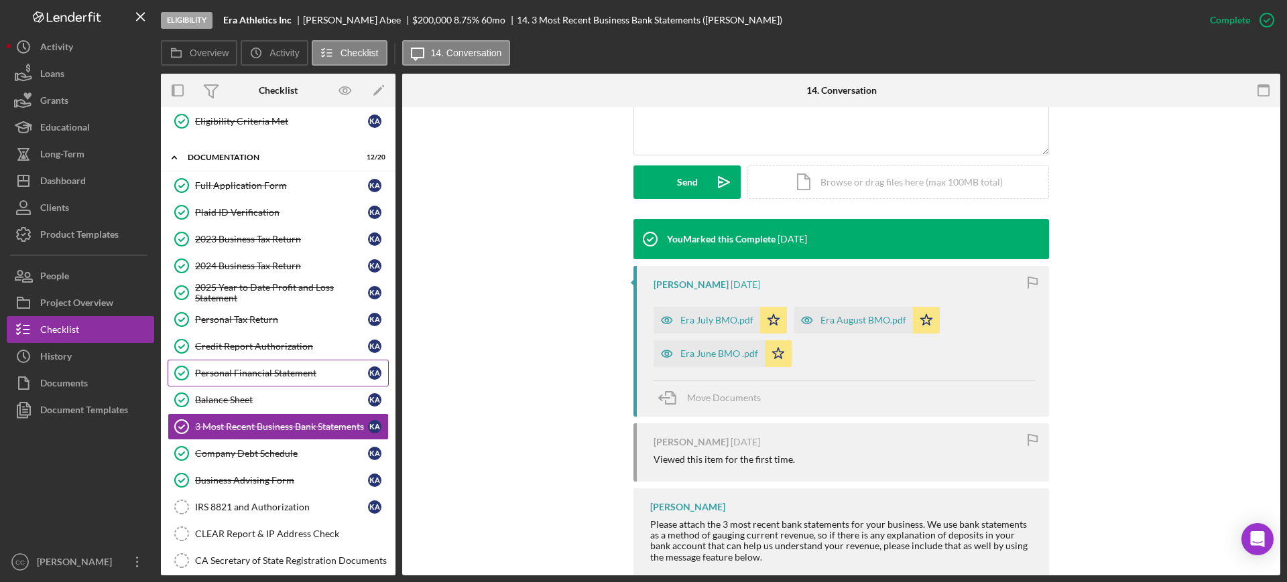
click at [269, 373] on div "Personal Financial Statement" at bounding box center [281, 373] width 173 height 11
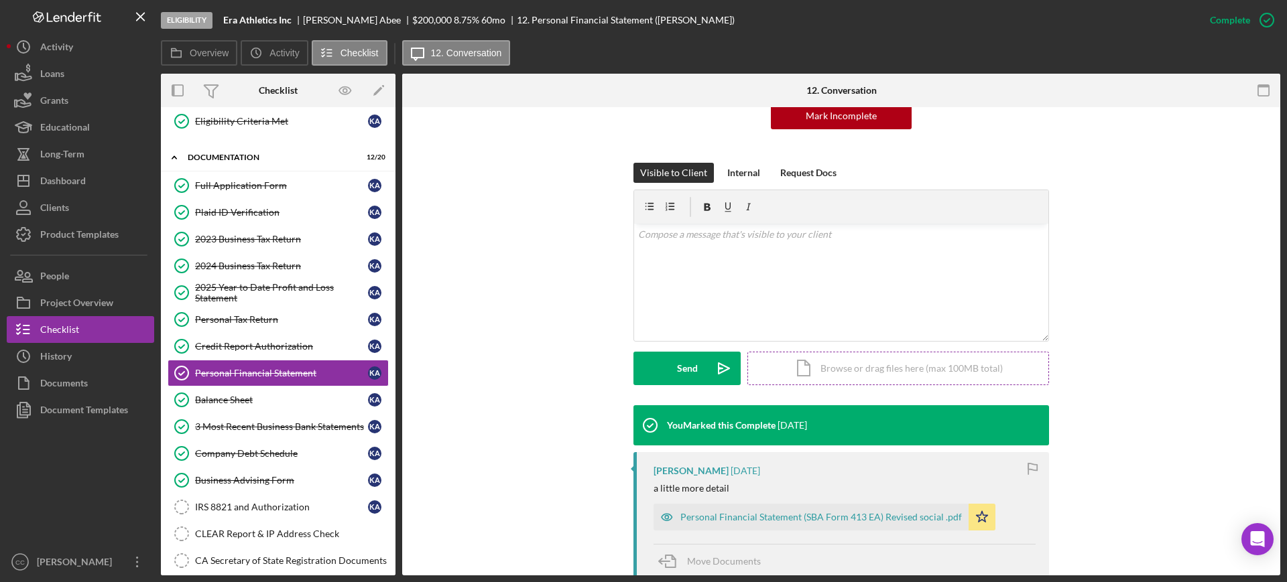
scroll to position [251, 0]
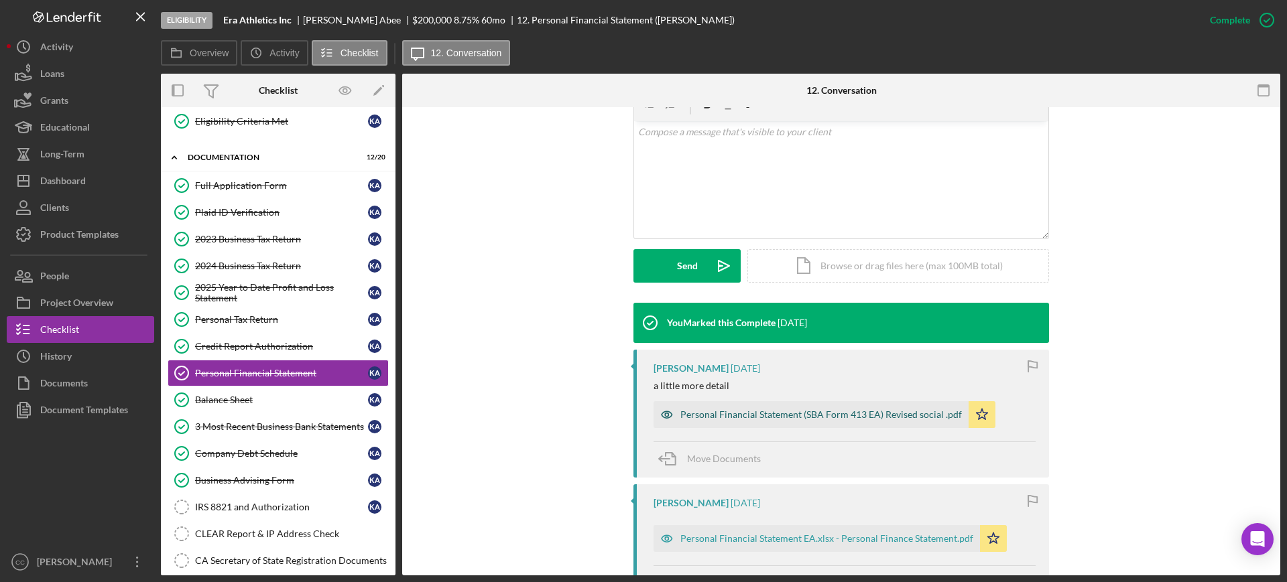
click at [810, 417] on div "Personal Financial Statement (SBA Form 413 EA) Revised social .pdf" at bounding box center [821, 415] width 282 height 11
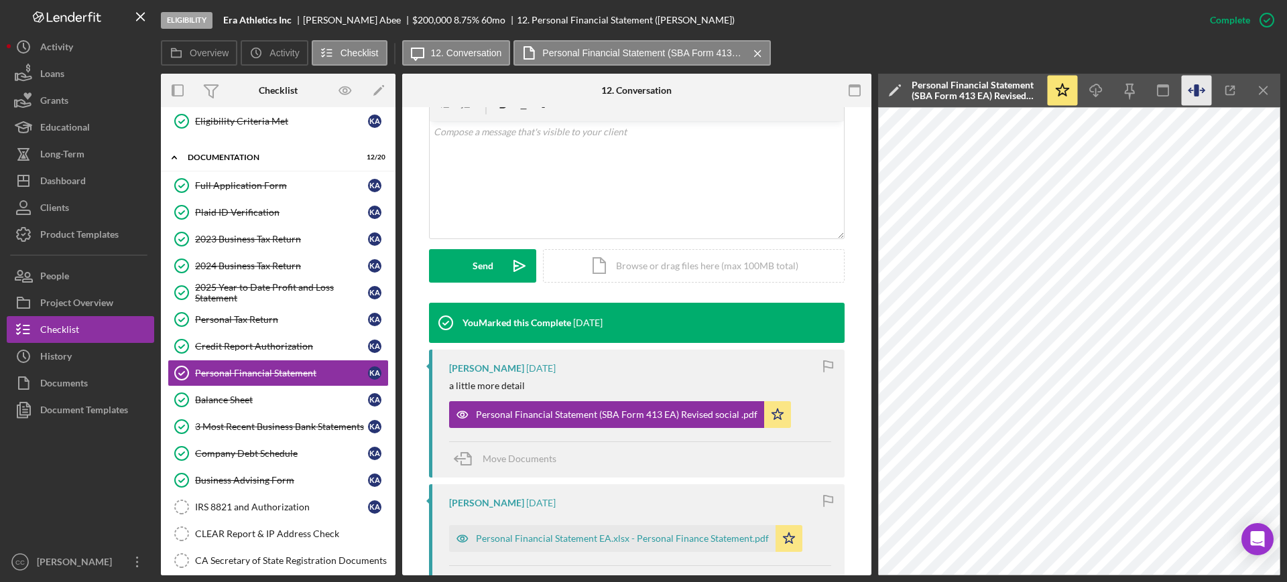
click at [1198, 88] on icon "button" at bounding box center [1196, 90] width 5 height 12
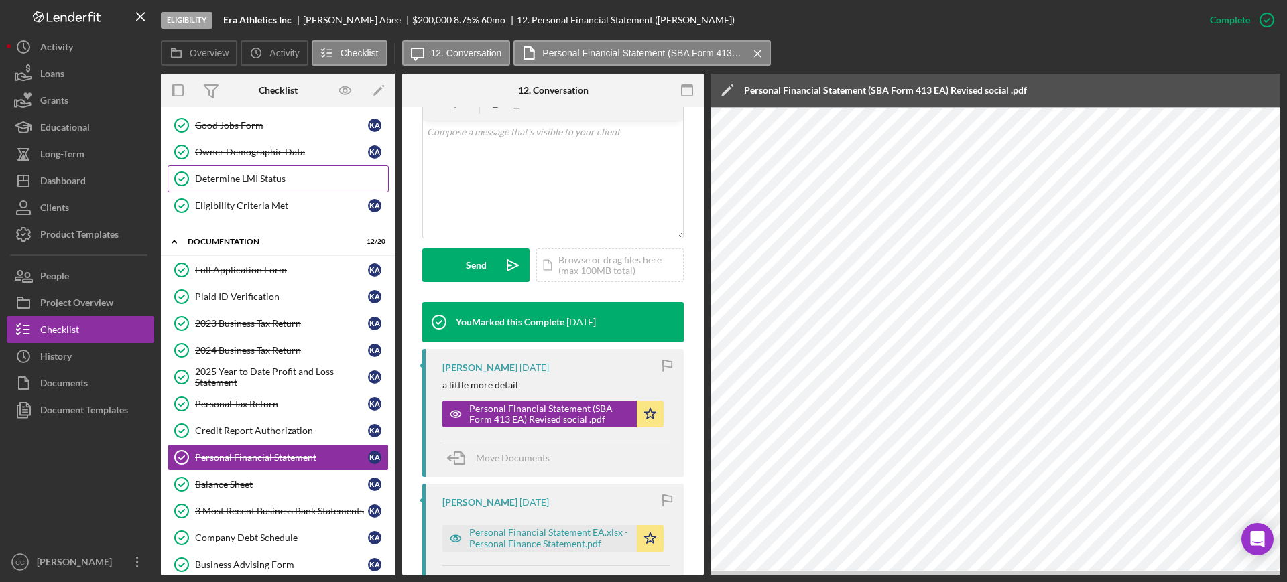
scroll to position [0, 0]
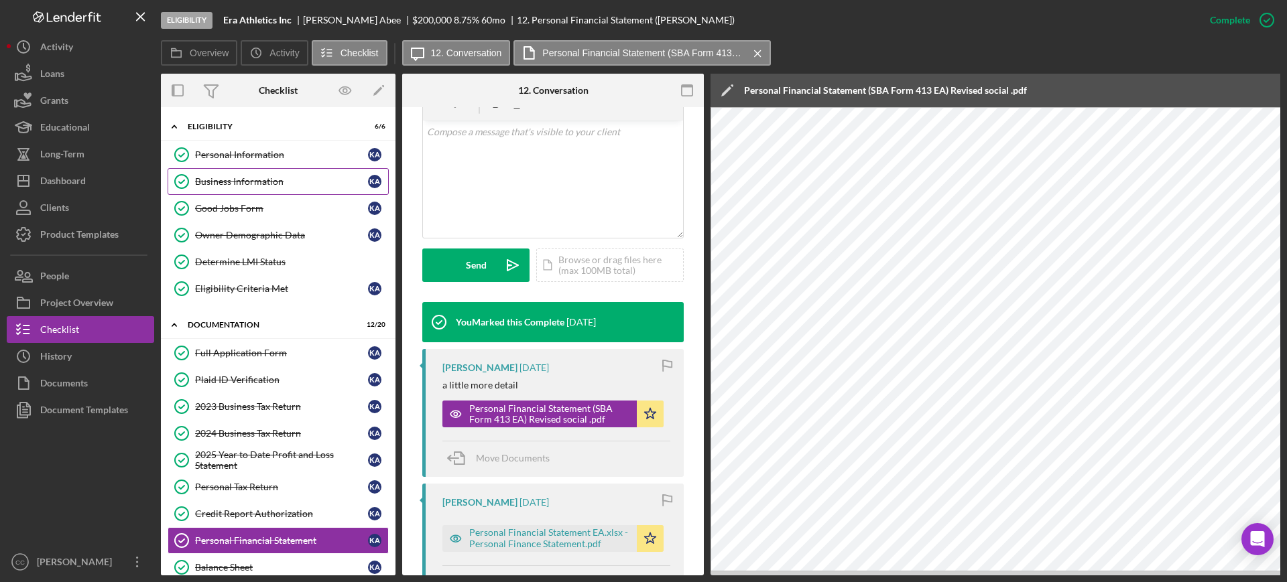
click at [256, 184] on div "Business Information" at bounding box center [281, 181] width 173 height 11
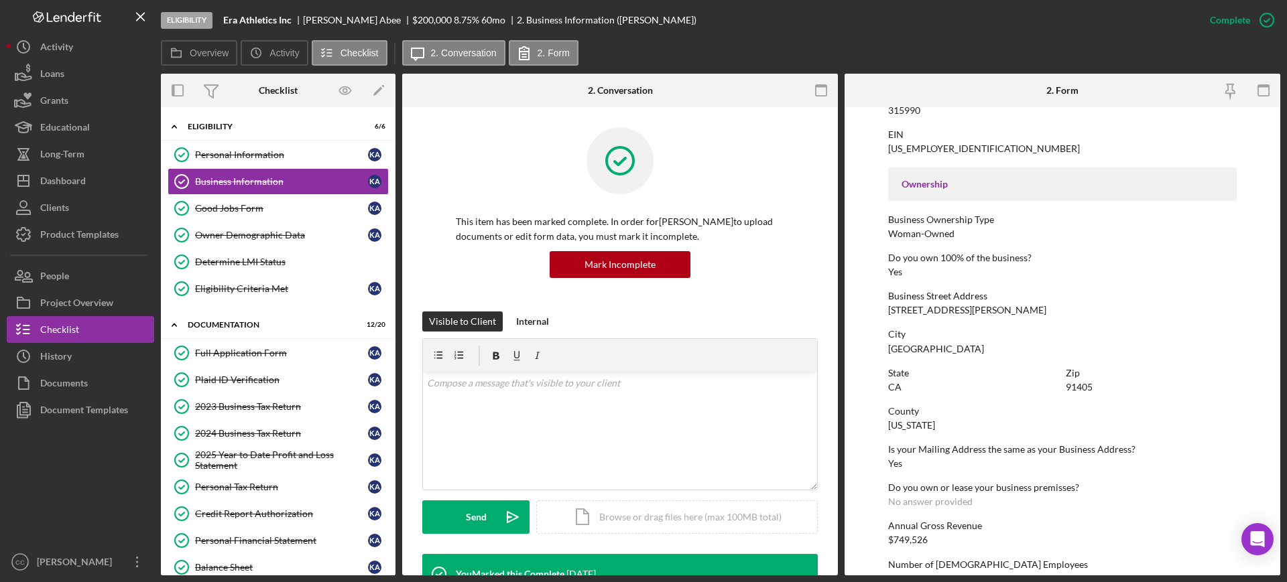
scroll to position [419, 0]
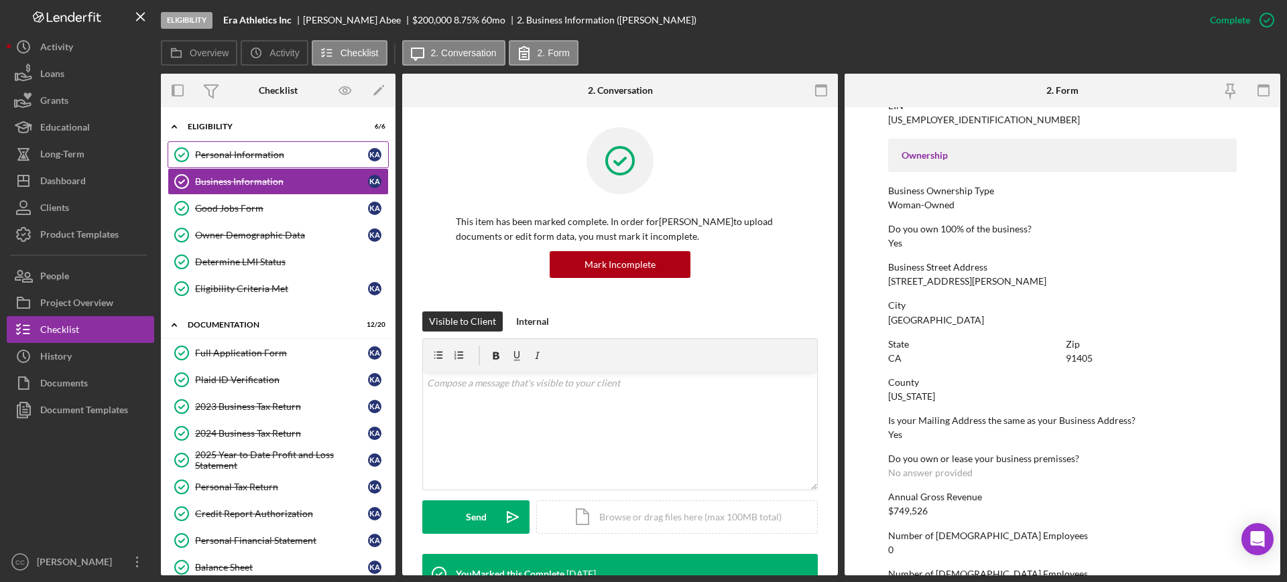
click at [268, 158] on div "Personal Information" at bounding box center [281, 154] width 173 height 11
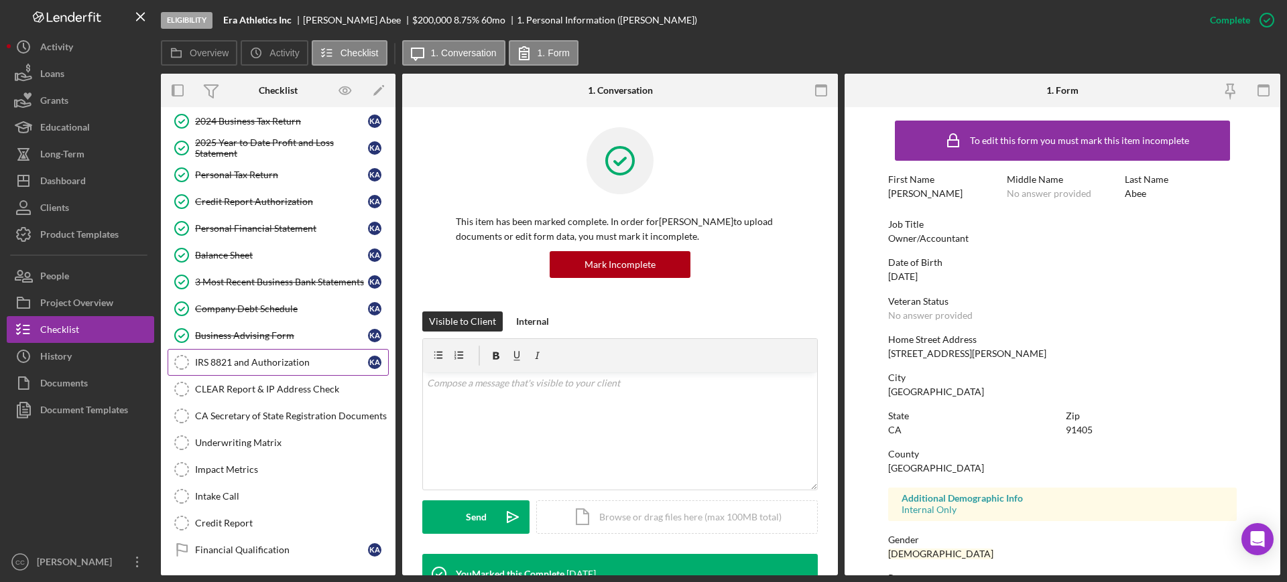
scroll to position [335, 0]
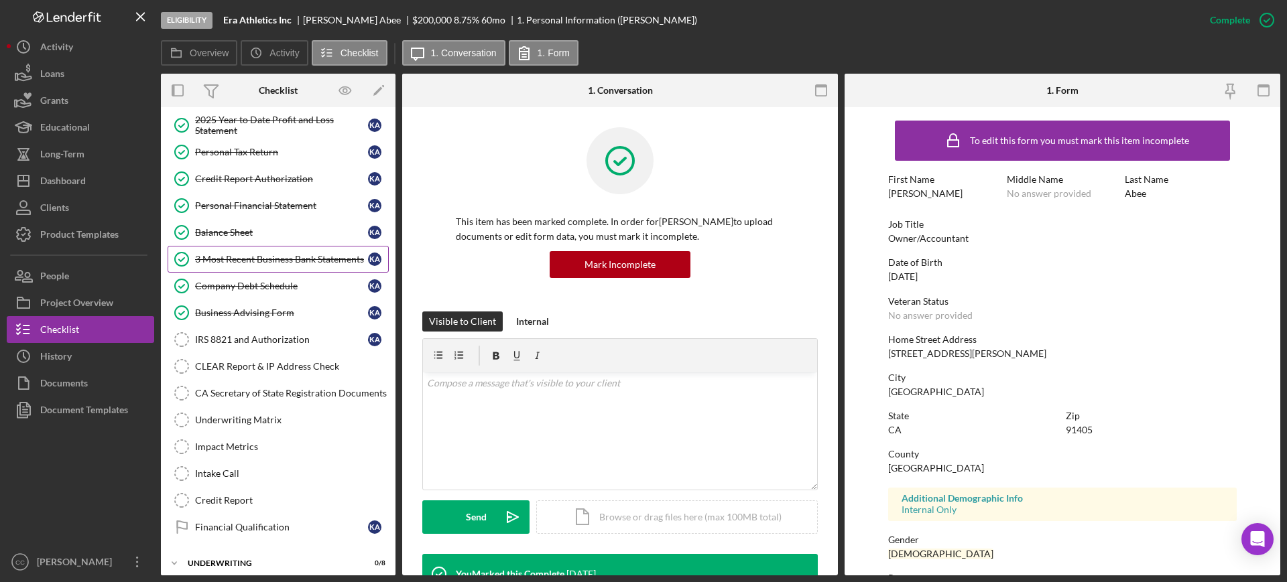
click at [260, 263] on div "3 Most Recent Business Bank Statements" at bounding box center [281, 259] width 173 height 11
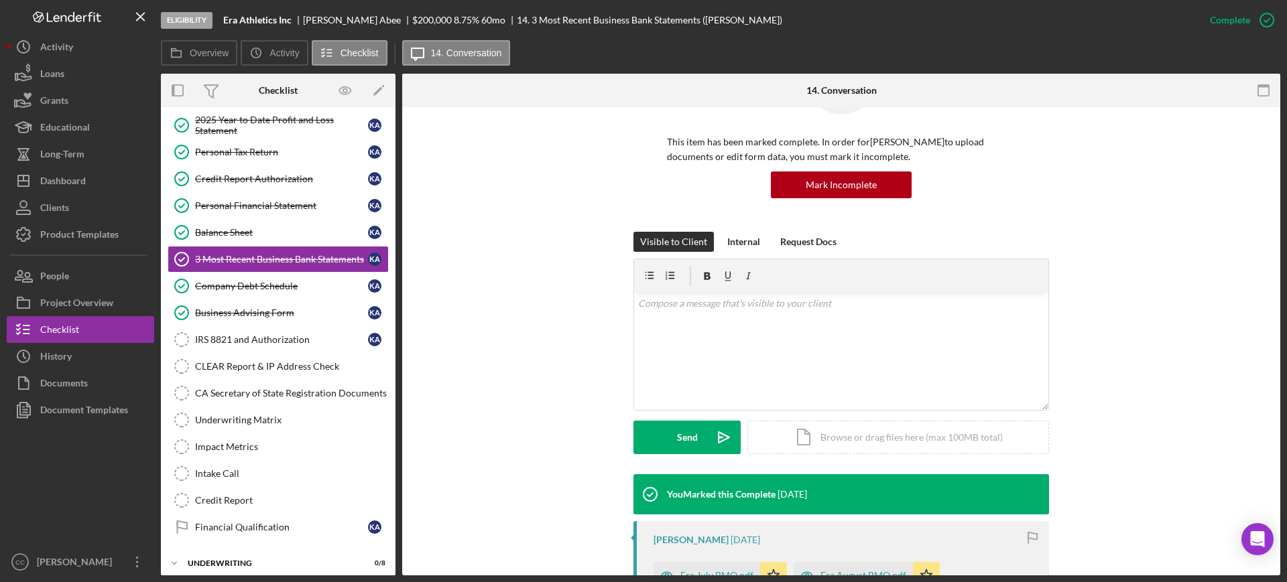
scroll to position [335, 0]
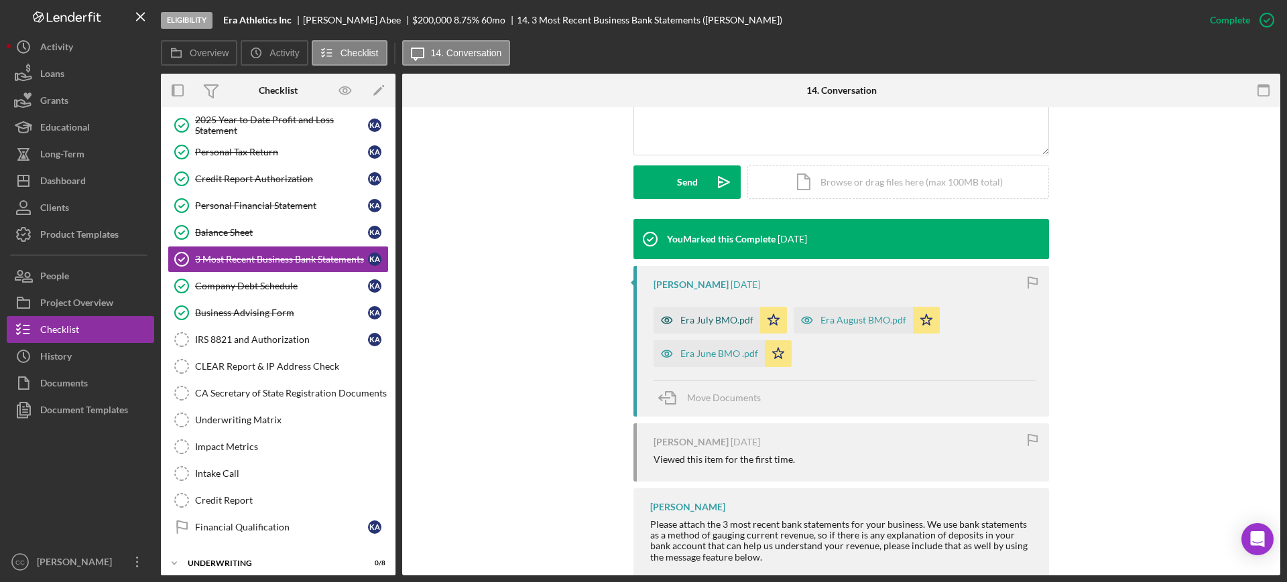
click at [715, 319] on div "Era July BMO.pdf" at bounding box center [716, 320] width 73 height 11
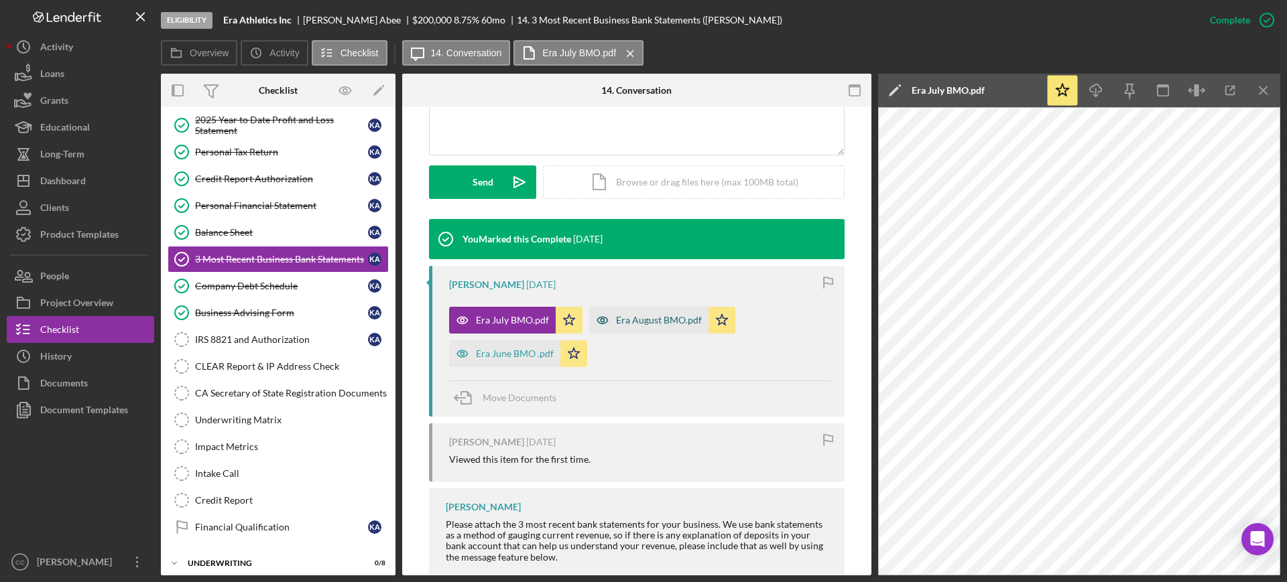
click at [632, 318] on div "Era August BMO.pdf" at bounding box center [659, 320] width 86 height 11
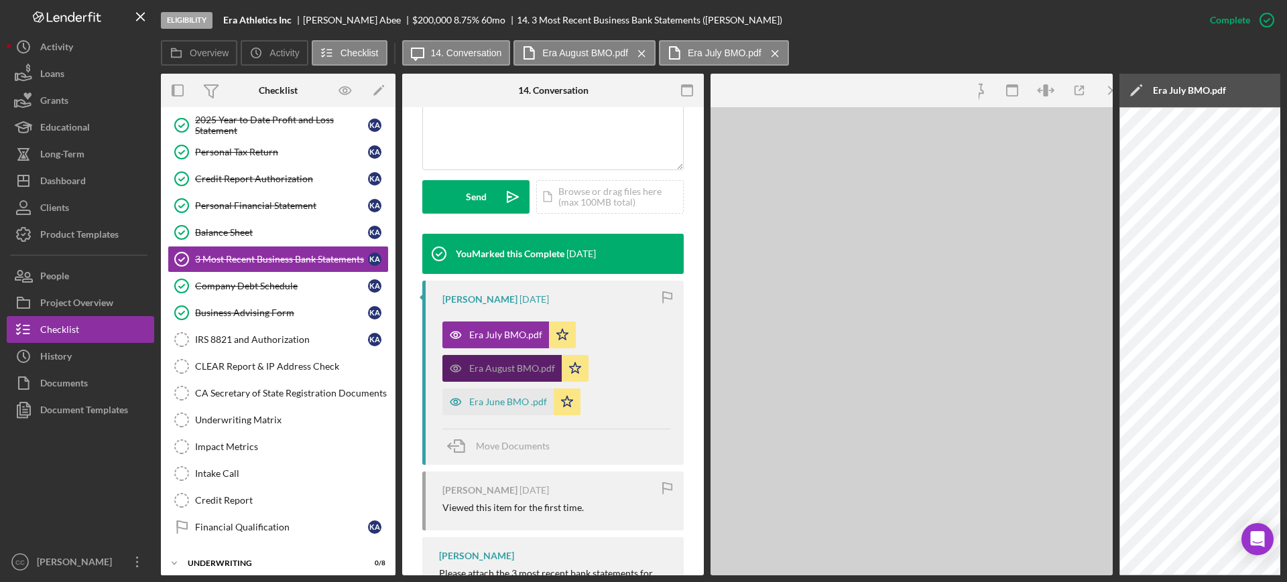
scroll to position [350, 0]
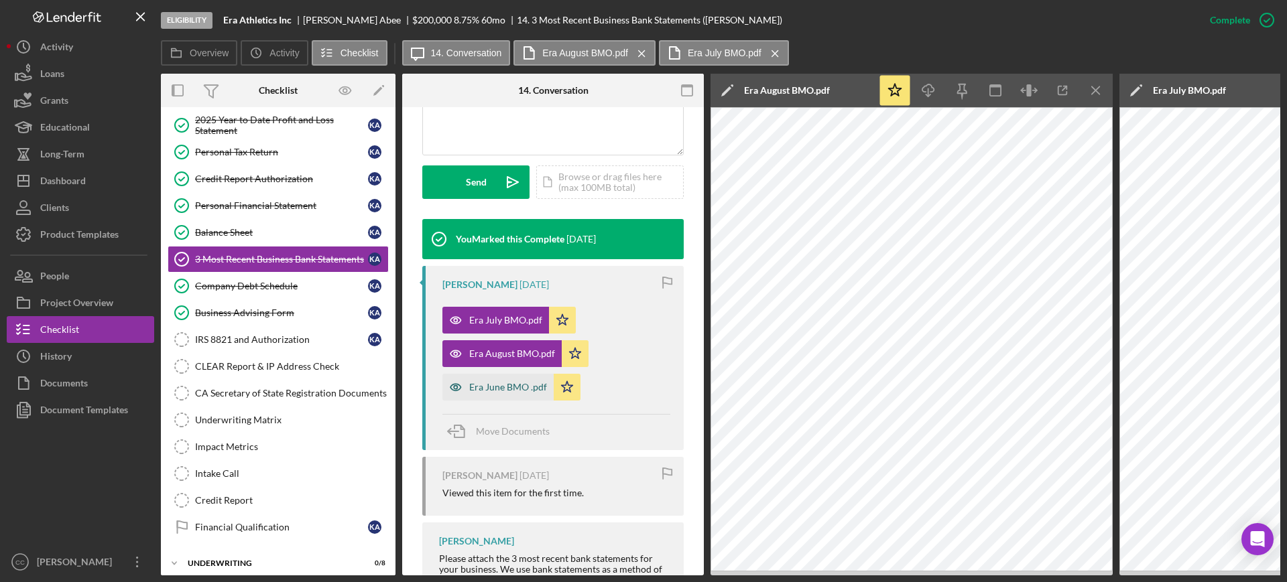
click at [494, 389] on div "Era June BMO .pdf" at bounding box center [508, 387] width 78 height 11
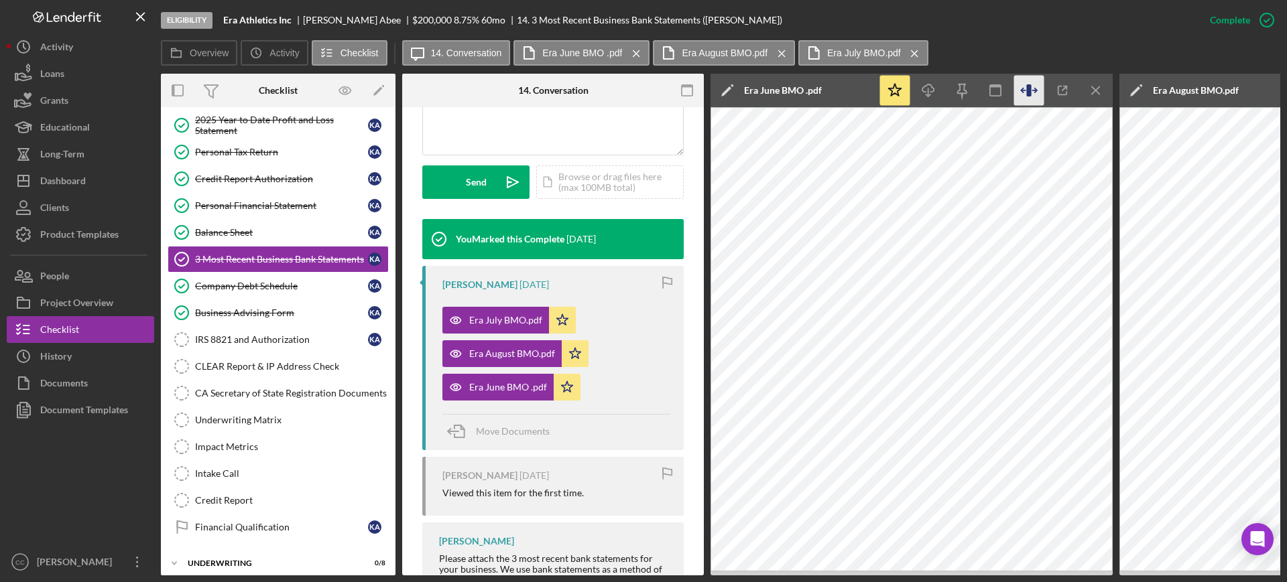
click at [1032, 91] on icon "button" at bounding box center [1029, 91] width 30 height 30
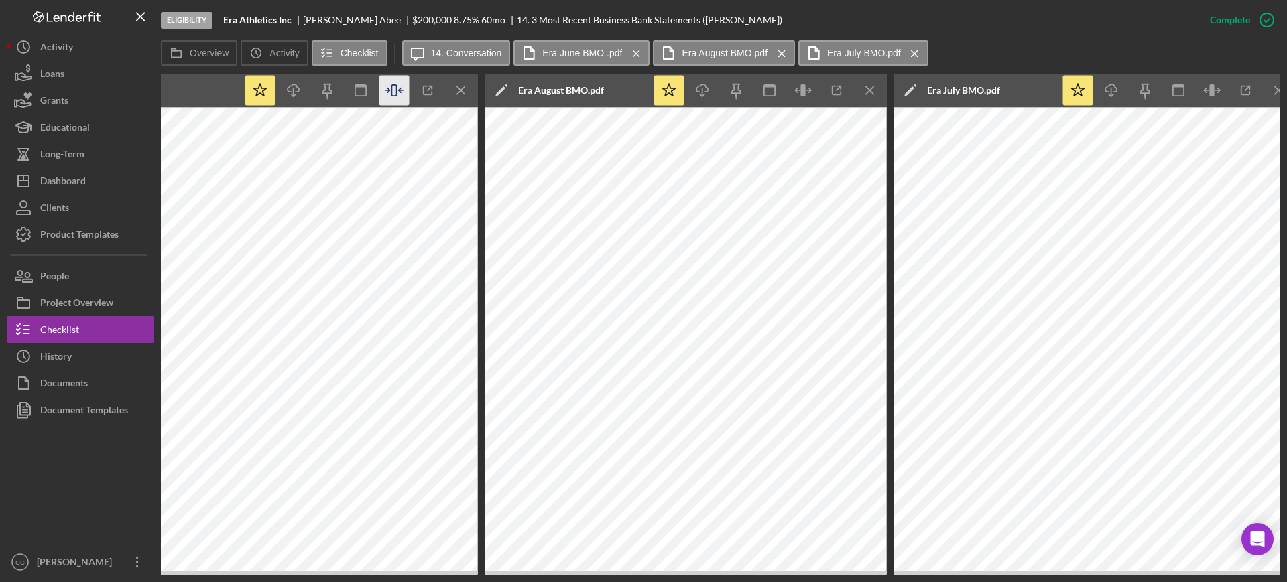
scroll to position [0, 1052]
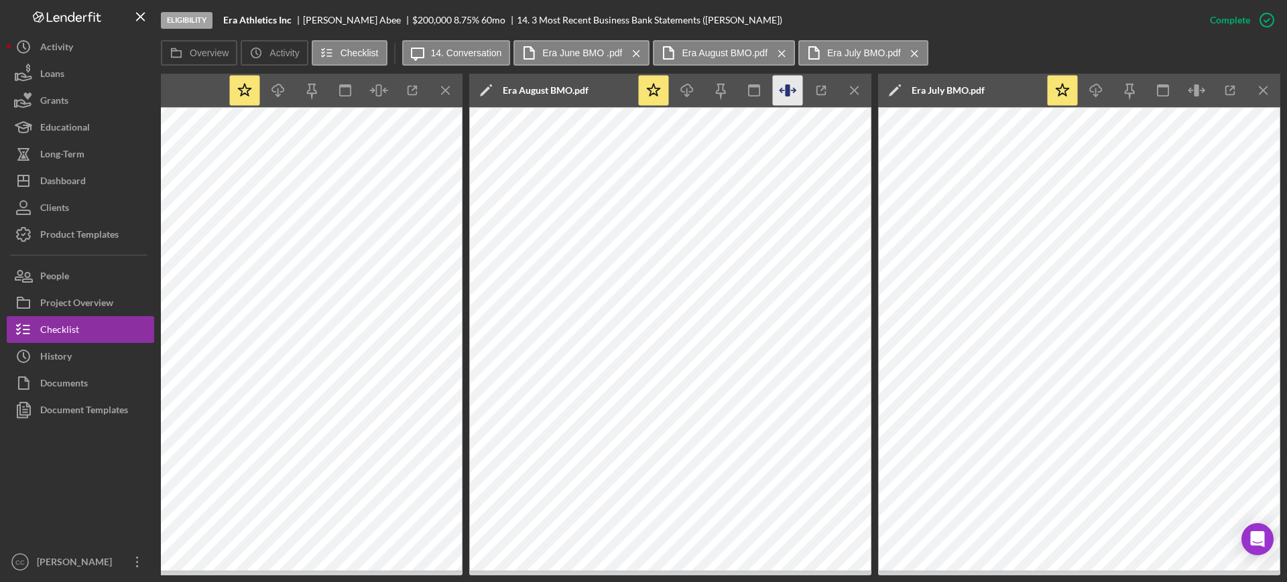
click at [786, 89] on icon "button" at bounding box center [787, 90] width 5 height 12
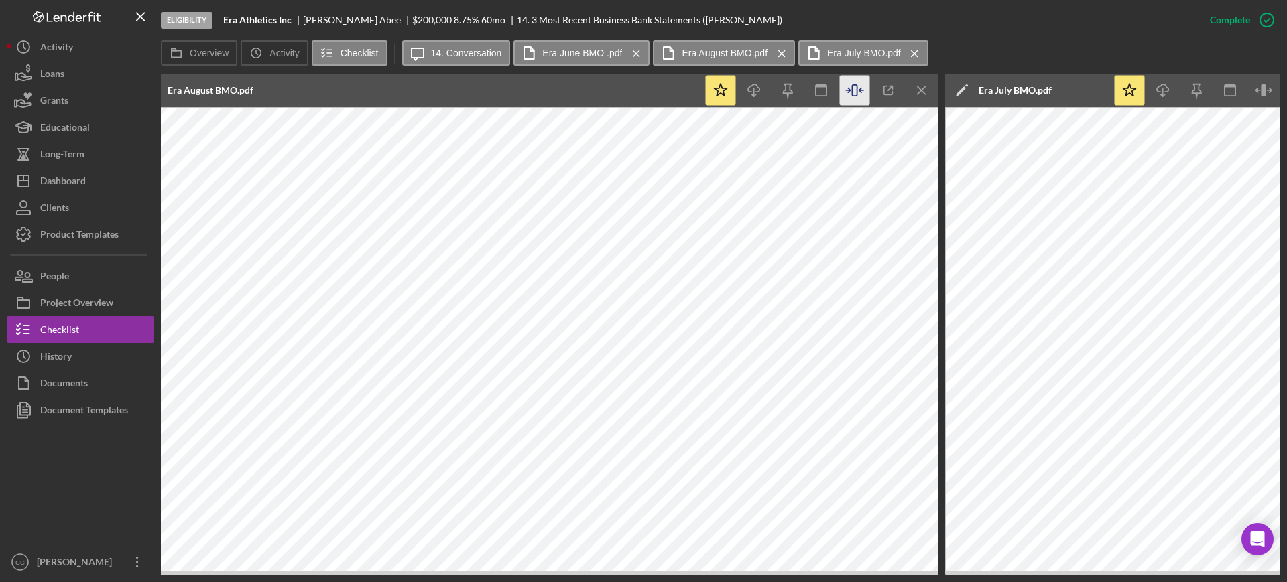
scroll to position [0, 1454]
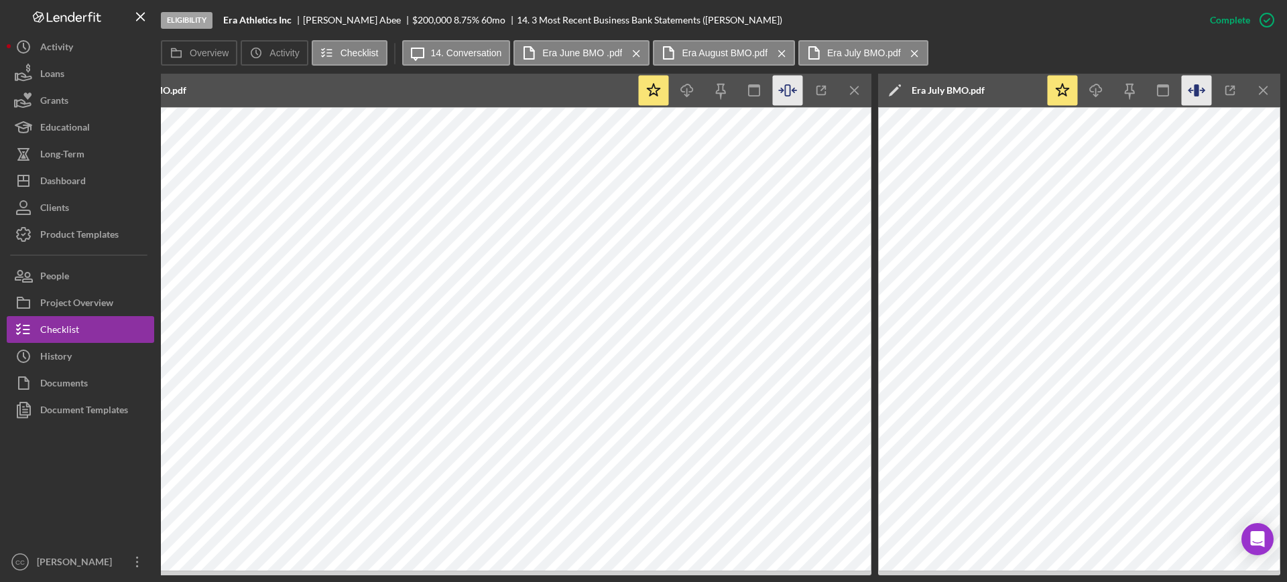
click at [1200, 88] on icon "button" at bounding box center [1197, 91] width 30 height 30
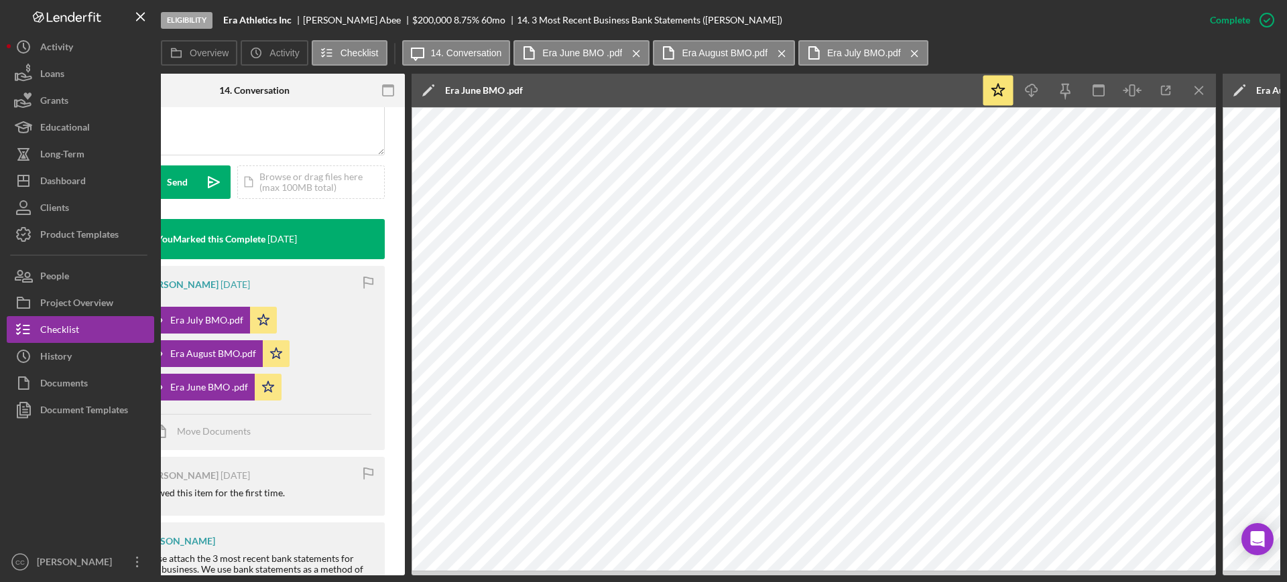
scroll to position [0, 265]
